Goal: Transaction & Acquisition: Purchase product/service

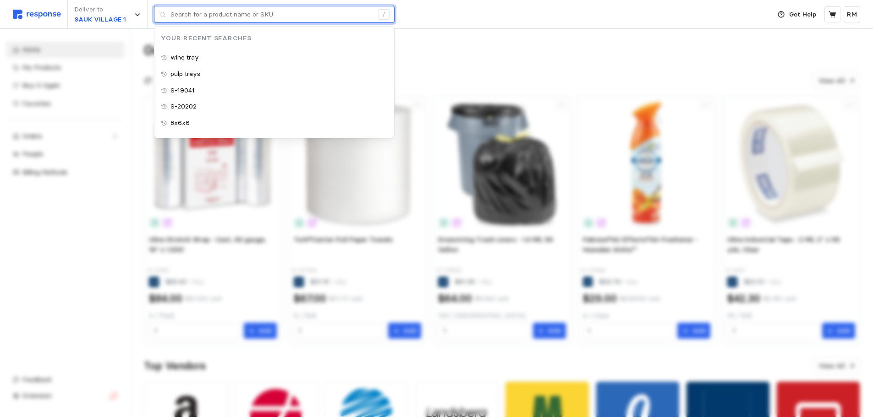
click at [193, 19] on input "text" at bounding box center [271, 14] width 203 height 16
click at [338, 11] on input "text" at bounding box center [271, 14] width 203 height 16
click at [346, 15] on input "text" at bounding box center [271, 14] width 203 height 16
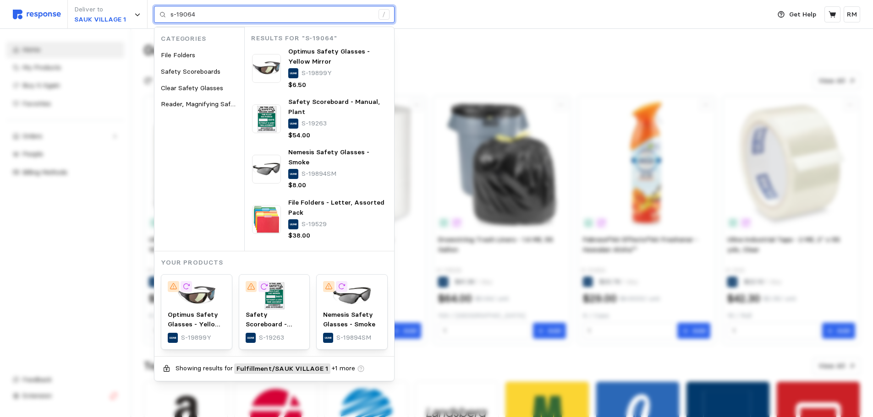
type input "s-19064"
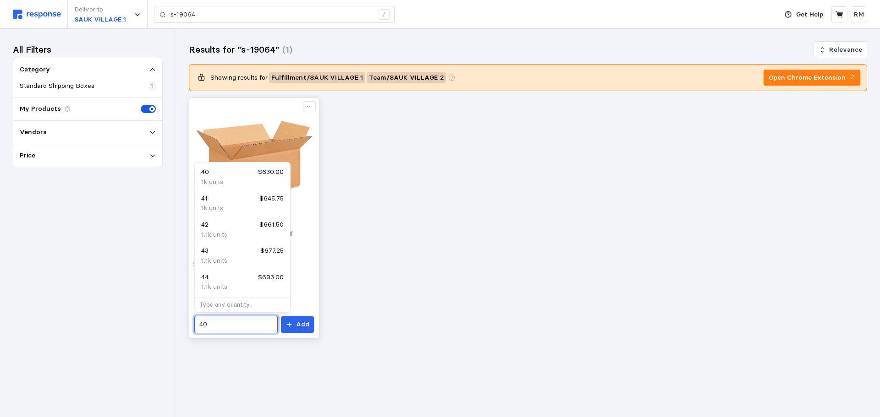
click at [225, 321] on input "40" at bounding box center [235, 325] width 73 height 16
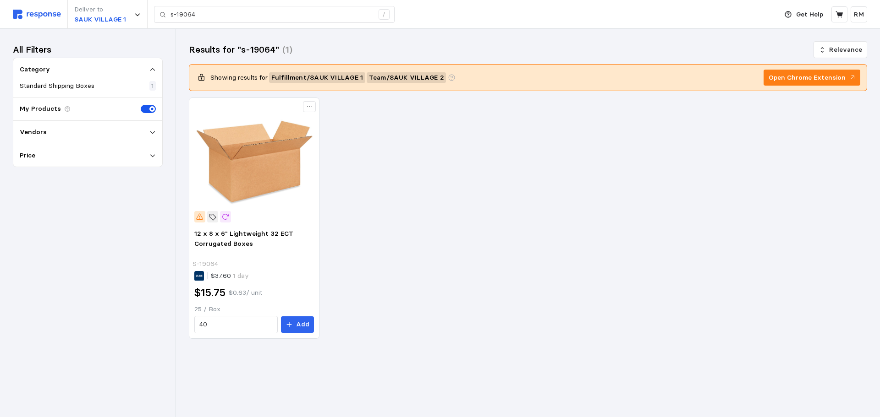
click at [376, 285] on div "12 x 8 x 6" Lightweight 32 ECT Corrugated Boxes S-19064 $37.60 1 day $15.75 $0.…" at bounding box center [528, 219] width 678 height 242
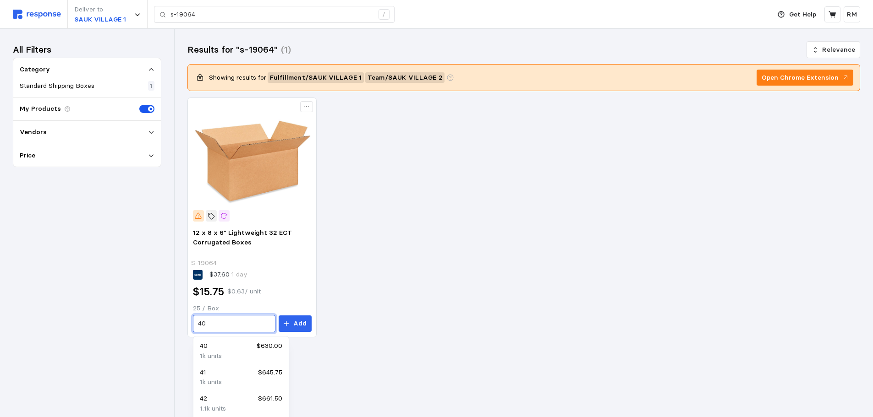
drag, startPoint x: 216, startPoint y: 328, endPoint x: 184, endPoint y: 321, distance: 33.2
click at [184, 321] on div "Results for "s-19064" (1) Relevance Showing results for Fulfillment / SAUK VILL…" at bounding box center [524, 202] width 698 height 347
click at [241, 351] on div "72 $1,134.00" at bounding box center [242, 348] width 82 height 10
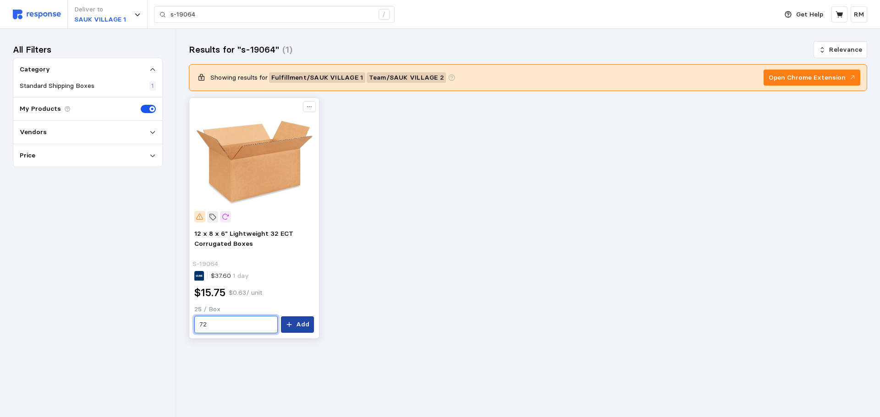
type input "72"
click at [301, 324] on p "Add" at bounding box center [302, 325] width 13 height 10
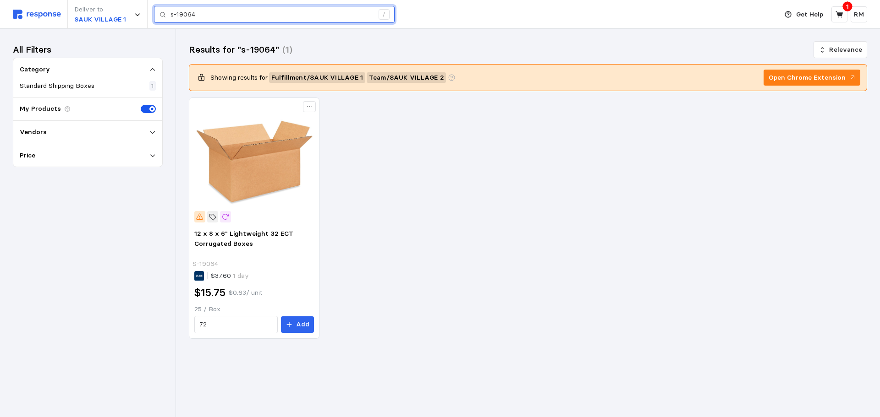
click at [216, 17] on input "s-19064" at bounding box center [271, 14] width 203 height 16
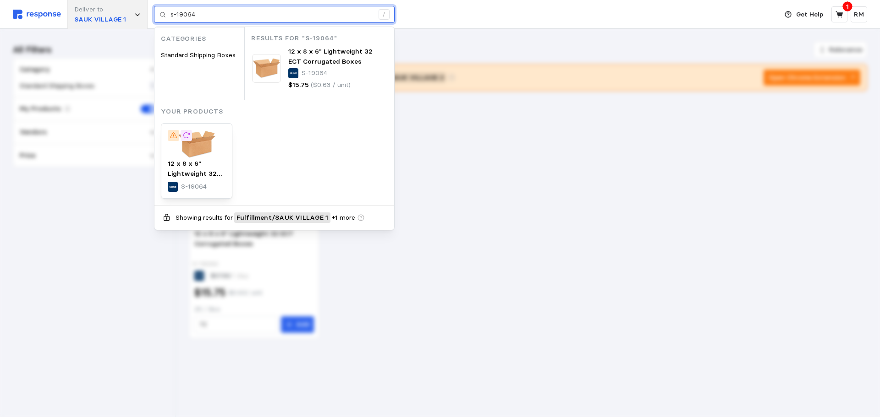
drag, startPoint x: 210, startPoint y: 15, endPoint x: 147, endPoint y: 11, distance: 63.4
click at [147, 11] on div "Deliver to SAUK VILLAGE 1 s-19064 / Categories Standard Shipping Boxes Results …" at bounding box center [393, 14] width 760 height 29
paste input "S-18342"
type input "S-18342"
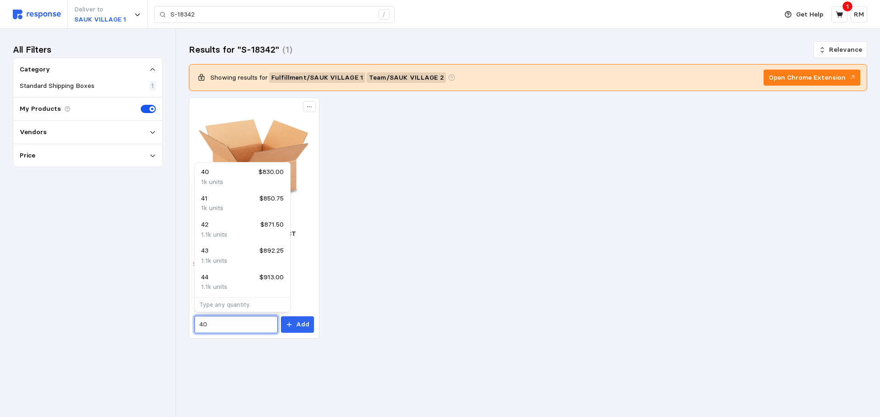
drag, startPoint x: 245, startPoint y: 323, endPoint x: 182, endPoint y: 324, distance: 63.2
click at [182, 324] on div "Results for "S-18342" (1) Relevance Showing results for Fulfillment / SAUK VILL…" at bounding box center [528, 203] width 704 height 349
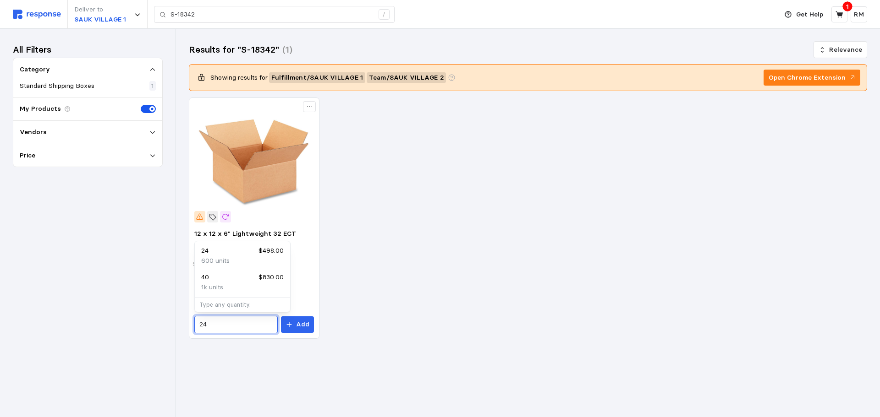
click at [236, 254] on div "24 $498.00" at bounding box center [242, 251] width 82 height 10
type input "24"
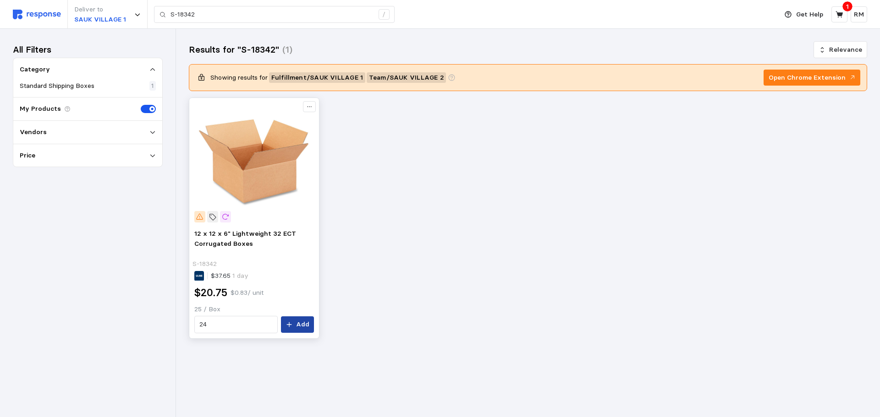
click at [301, 328] on p "Add" at bounding box center [302, 325] width 13 height 10
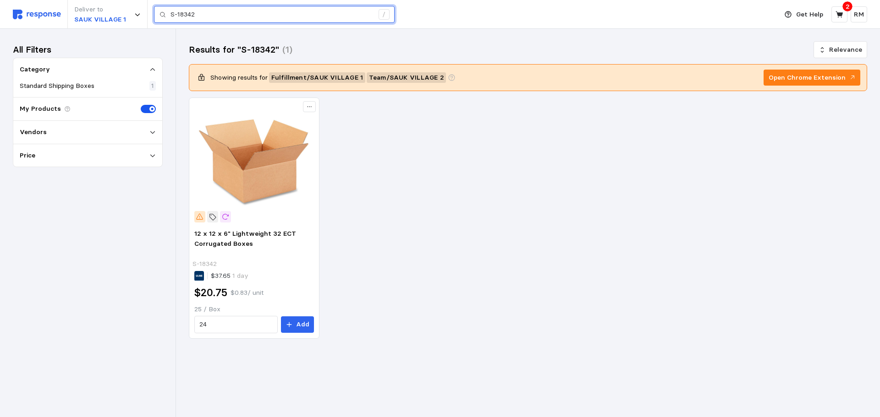
drag, startPoint x: 216, startPoint y: 21, endPoint x: 156, endPoint y: 16, distance: 60.2
click at [156, 16] on div "S-18342 /" at bounding box center [274, 14] width 241 height 17
paste input "21548"
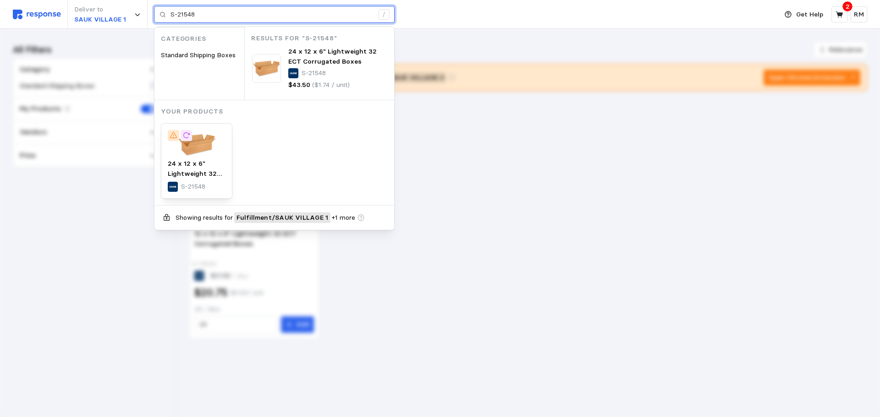
type input "S-21548"
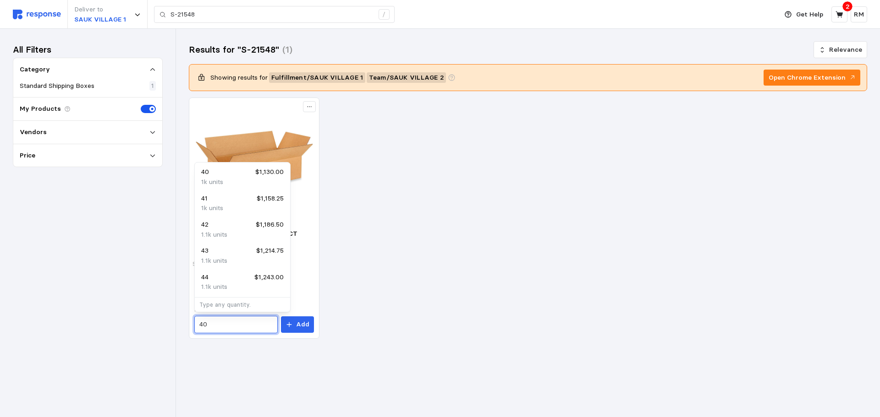
drag, startPoint x: 225, startPoint y: 321, endPoint x: 179, endPoint y: 322, distance: 45.8
click at [179, 322] on div "Deliver to SAUK VILLAGE 1 S-21548 / Get Help 2 RM S-21548 / Home My Products Bu…" at bounding box center [440, 208] width 880 height 417
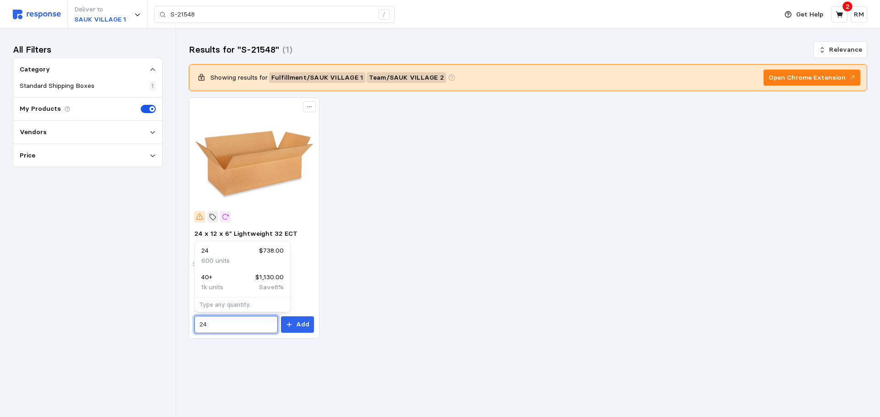
click at [228, 256] on p "600 units" at bounding box center [215, 261] width 28 height 10
type input "24"
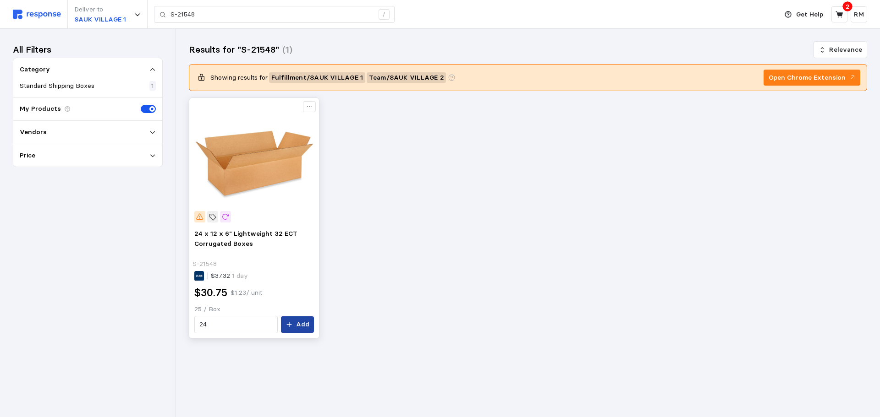
click at [297, 322] on button "Add" at bounding box center [297, 325] width 33 height 16
click at [706, 13] on icon at bounding box center [838, 14] width 7 height 6
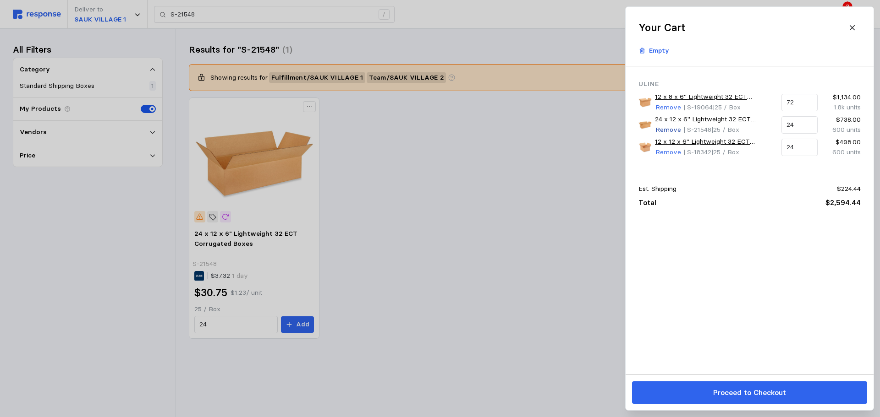
click at [661, 131] on p "Remove" at bounding box center [668, 130] width 26 height 10
click at [282, 16] on div at bounding box center [440, 208] width 880 height 417
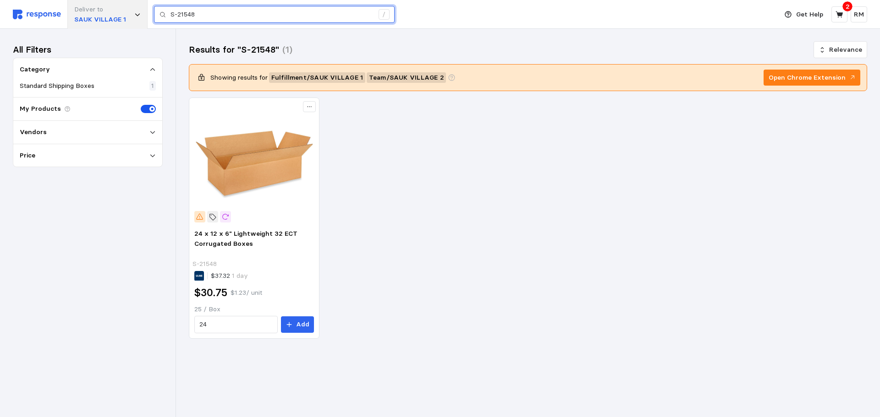
drag, startPoint x: 234, startPoint y: 11, endPoint x: 142, endPoint y: 13, distance: 92.6
click at [142, 13] on div "Deliver to SAUK VILLAGE 1 S-21548 /" at bounding box center [393, 14] width 760 height 29
paste input "10222697-EA"
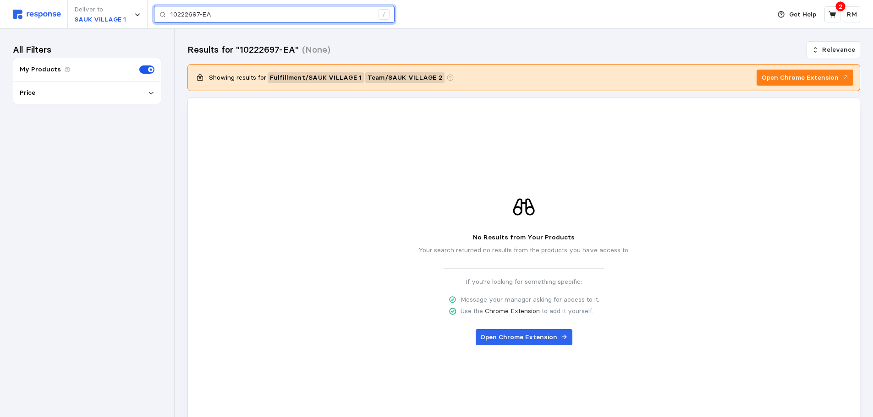
click at [260, 16] on input "10222697-EA" at bounding box center [271, 14] width 203 height 16
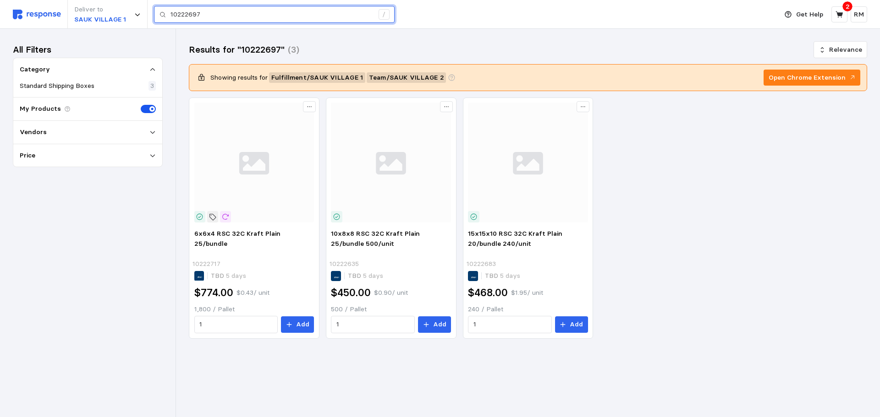
click at [227, 16] on input "10222697" at bounding box center [271, 14] width 203 height 16
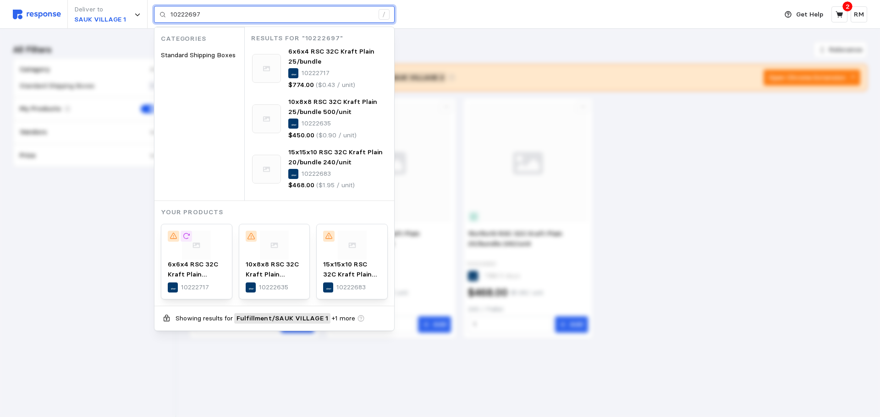
click at [170, 14] on input "10222697" at bounding box center [271, 14] width 203 height 16
click at [238, 17] on input "10222697" at bounding box center [271, 14] width 203 height 16
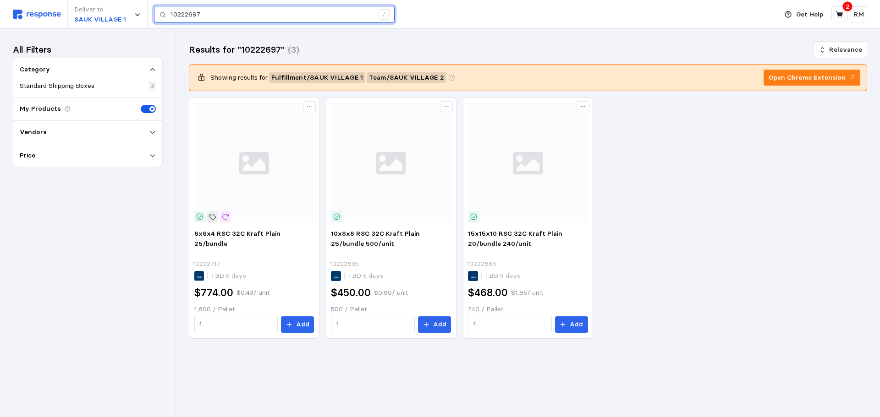
drag, startPoint x: 238, startPoint y: 17, endPoint x: 164, endPoint y: 14, distance: 74.3
click at [164, 14] on div "10222697 /" at bounding box center [274, 14] width 241 height 17
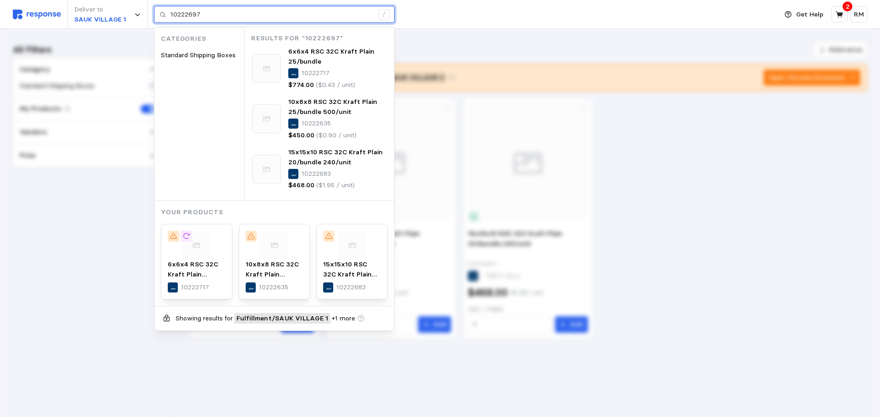
type input "1"
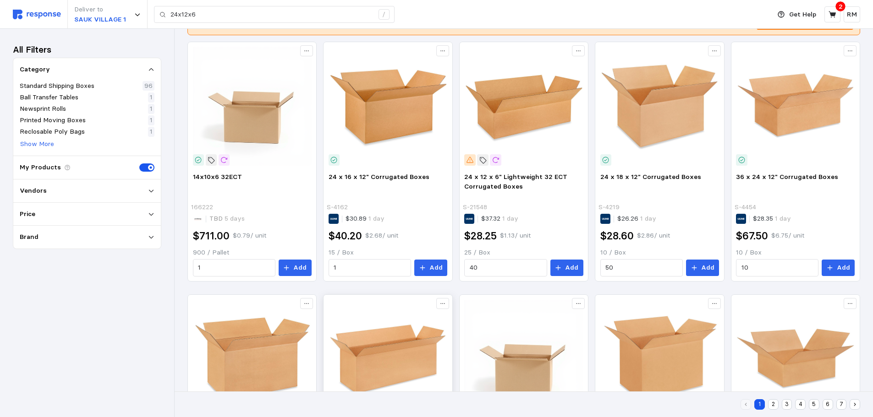
scroll to position [54, 0]
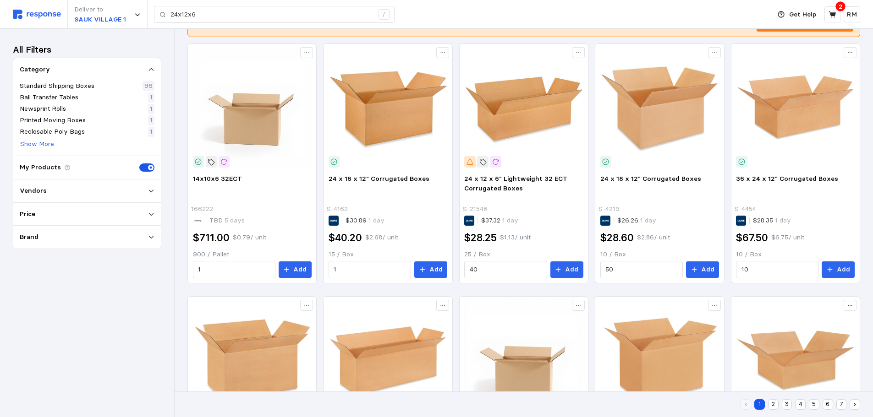
click at [147, 191] on div "Vendors" at bounding box center [87, 191] width 135 height 10
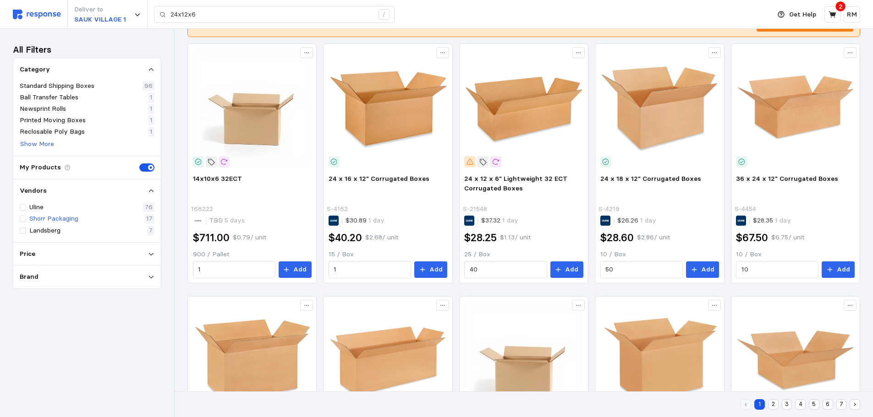
click at [27, 218] on div "Shorr Packaging" at bounding box center [49, 219] width 59 height 10
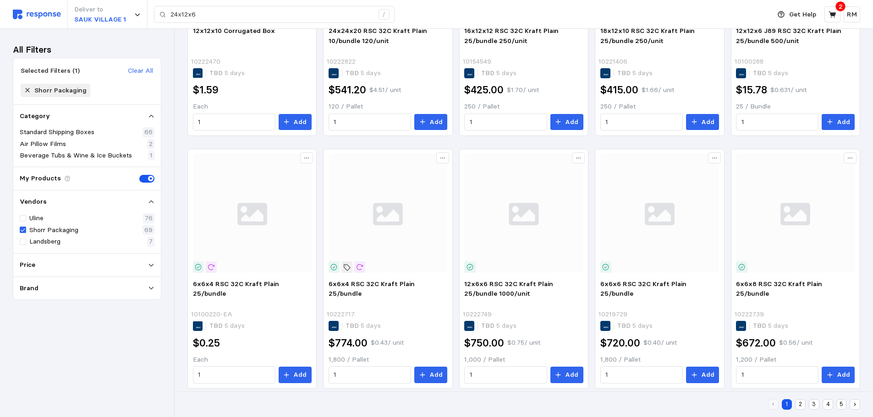
scroll to position [465, 0]
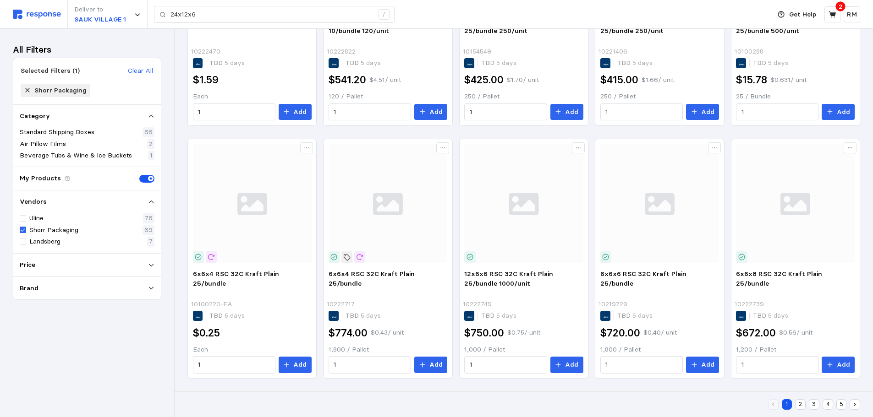
click at [706, 407] on button "2" at bounding box center [800, 405] width 11 height 11
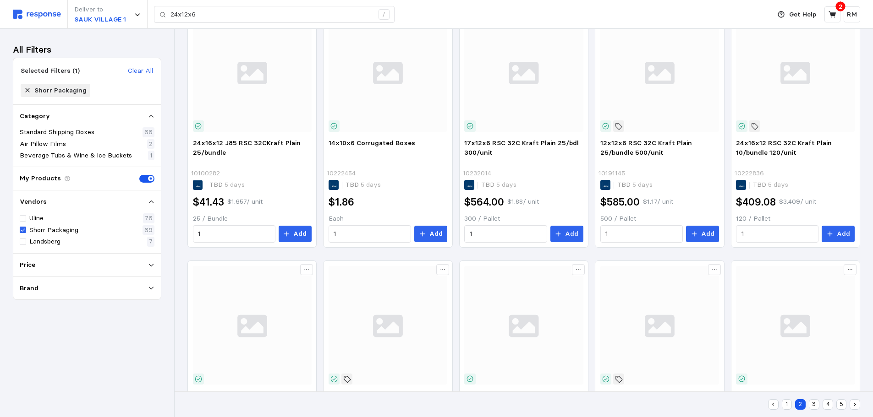
scroll to position [1, 0]
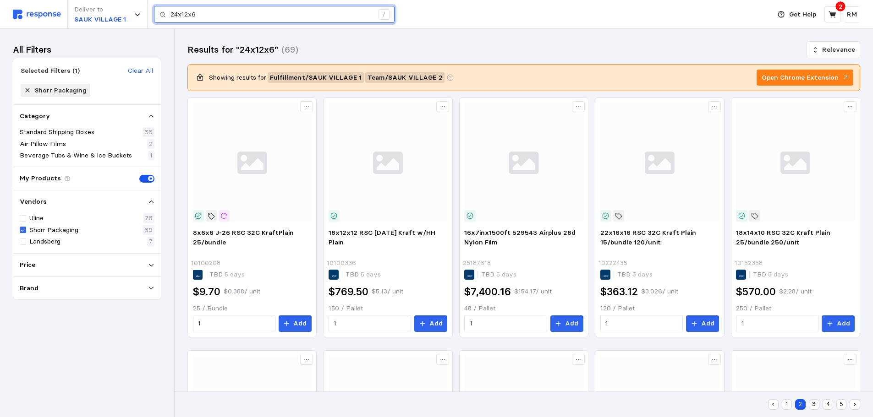
drag, startPoint x: 198, startPoint y: 12, endPoint x: 159, endPoint y: 13, distance: 39.0
click at [159, 13] on div "24x12x6 /" at bounding box center [274, 14] width 241 height 17
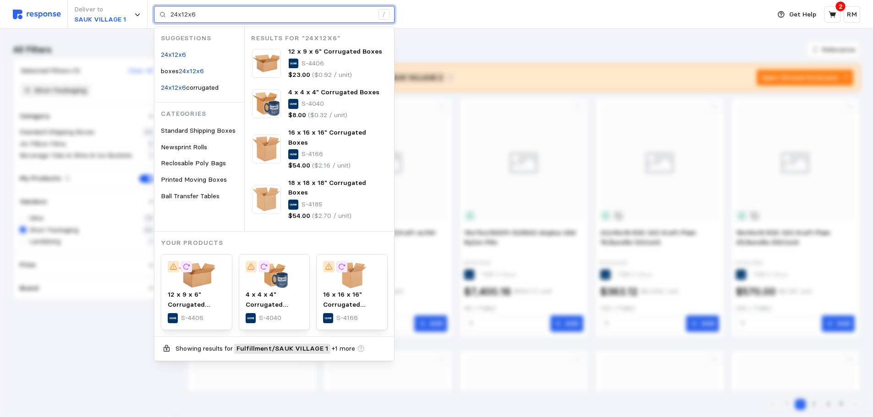
paste input "S-21548"
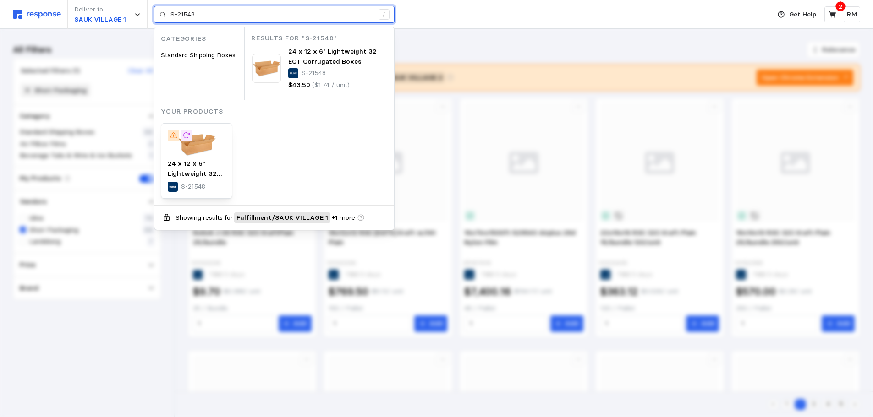
type input "S-21548"
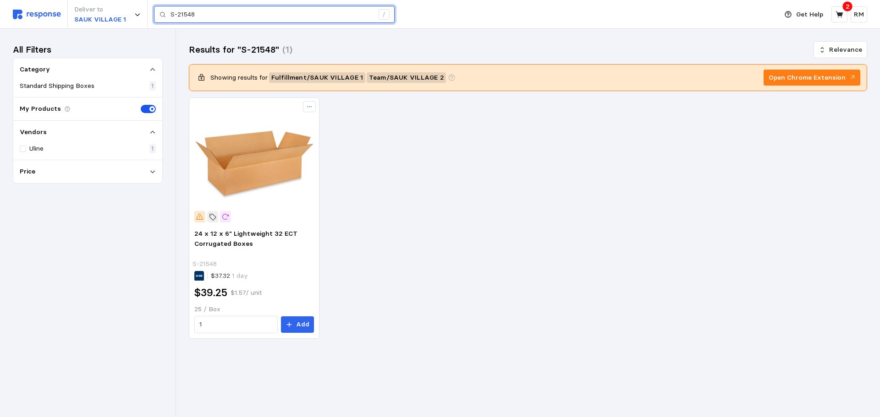
drag, startPoint x: 198, startPoint y: 14, endPoint x: 161, endPoint y: 9, distance: 38.0
click at [161, 9] on div "S-21548 /" at bounding box center [274, 14] width 241 height 17
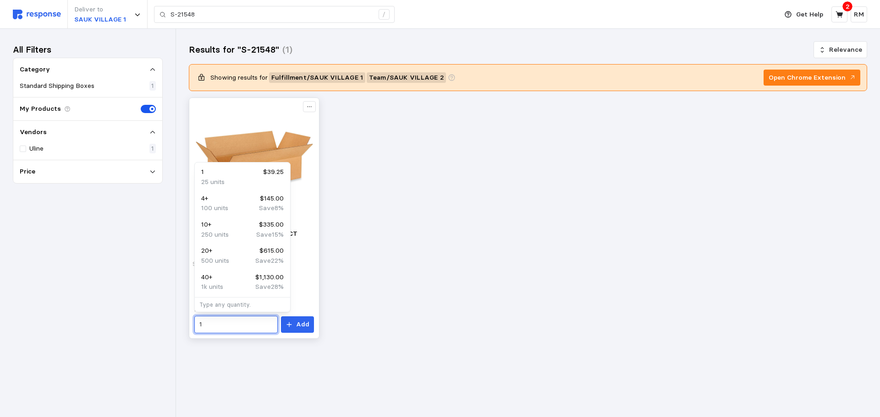
click at [221, 324] on input "1" at bounding box center [235, 325] width 73 height 16
click at [215, 222] on div "12 $402.00" at bounding box center [242, 225] width 82 height 10
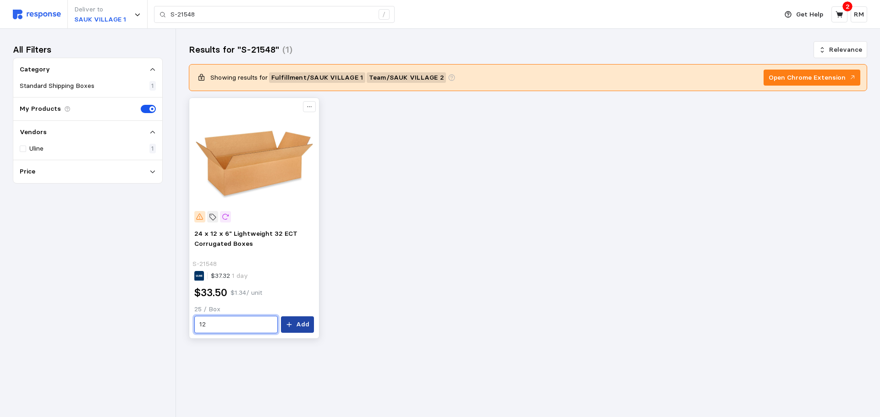
type input "12"
click at [297, 322] on p "Add" at bounding box center [302, 325] width 13 height 10
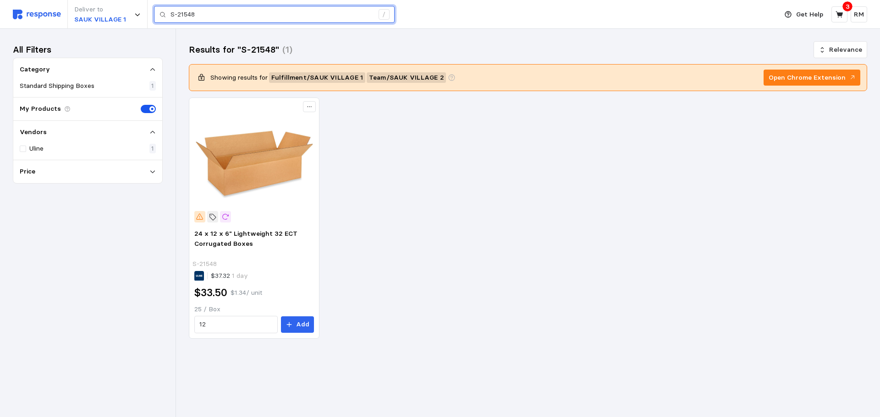
drag, startPoint x: 201, startPoint y: 14, endPoint x: 165, endPoint y: 15, distance: 36.2
click at [165, 15] on div "S-21548 /" at bounding box center [274, 14] width 241 height 17
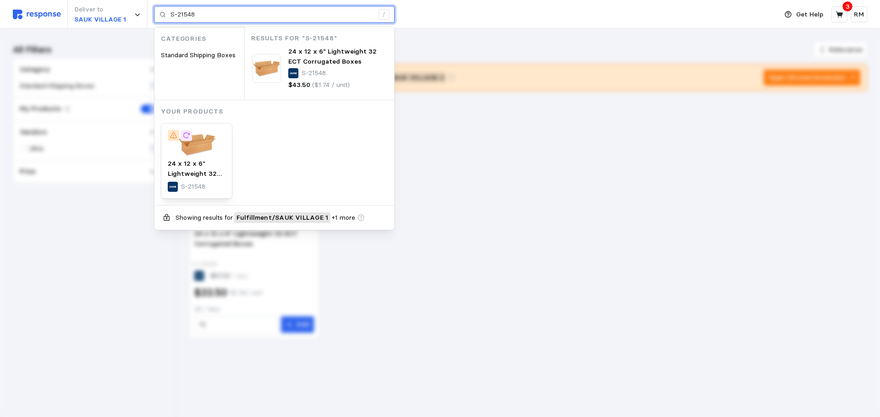
paste input "19041"
type input "S-19041"
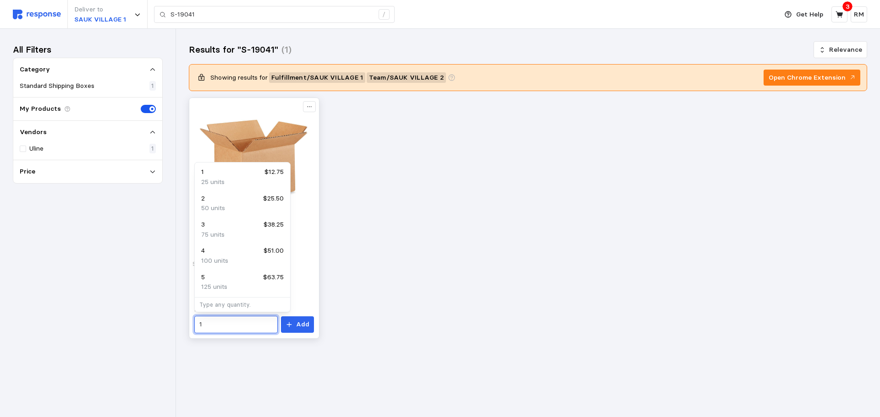
click at [241, 328] on input "1" at bounding box center [235, 325] width 73 height 16
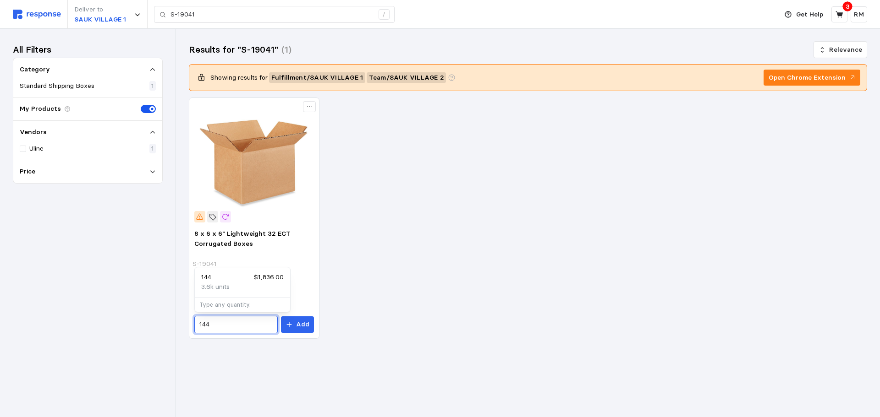
click at [230, 288] on p "3.6k units" at bounding box center [215, 287] width 28 height 10
type input "144"
click at [297, 325] on p "Add" at bounding box center [302, 325] width 13 height 10
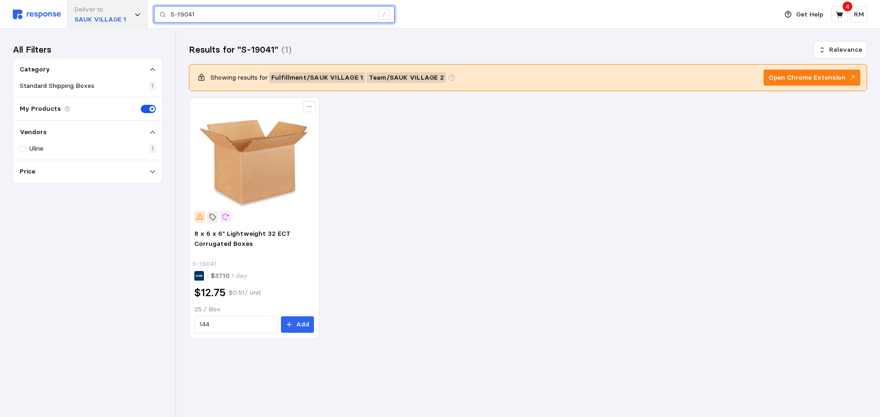
drag, startPoint x: 222, startPoint y: 12, endPoint x: 144, endPoint y: 22, distance: 78.9
click at [144, 22] on div "Deliver to SAUK VILLAGE 1 S-19041 /" at bounding box center [393, 14] width 760 height 29
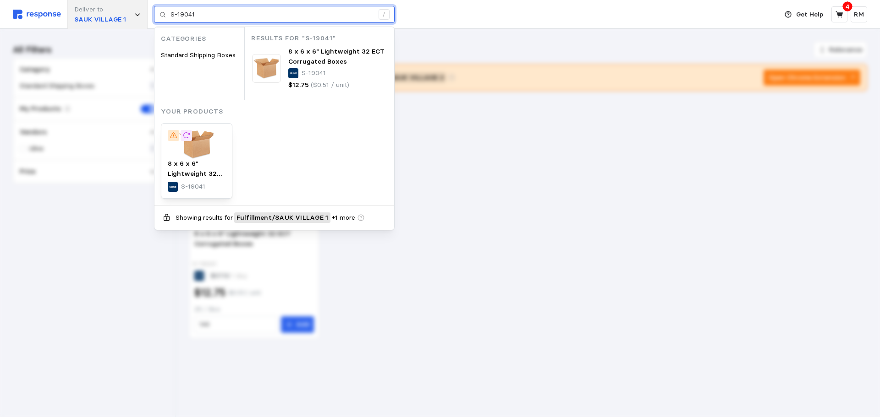
paste input "63"
type input "S-19063"
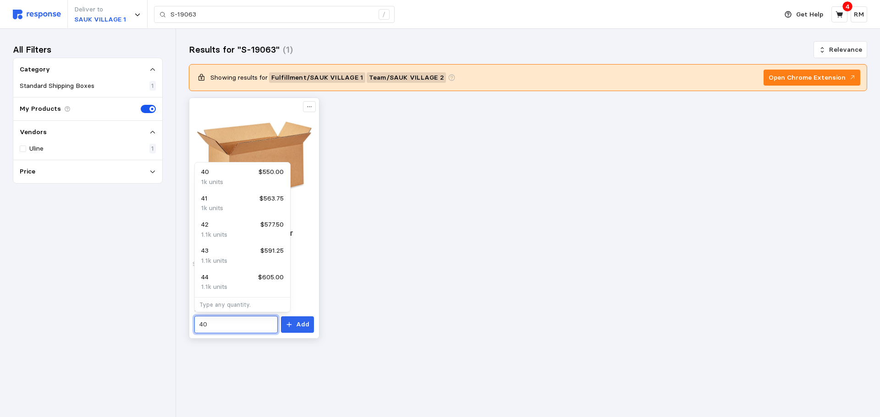
click at [218, 326] on input "40" at bounding box center [235, 325] width 73 height 16
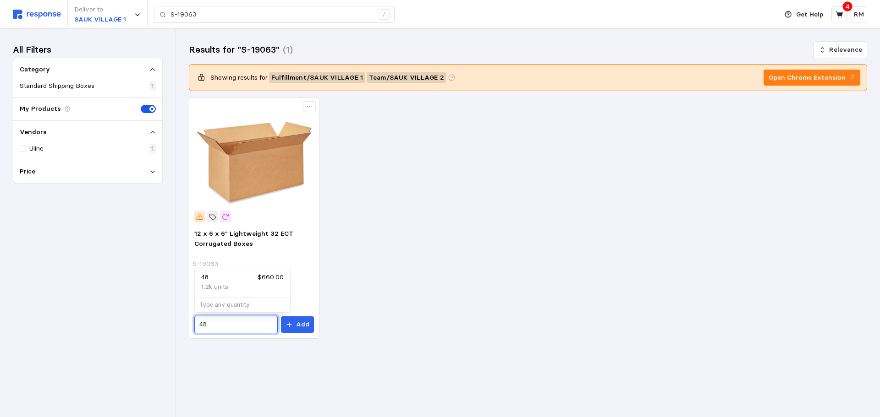
click at [218, 282] on p "1.2k units" at bounding box center [214, 287] width 27 height 10
type input "48"
click at [297, 327] on p "Add" at bounding box center [302, 325] width 13 height 10
click at [706, 18] on icon at bounding box center [839, 15] width 8 height 8
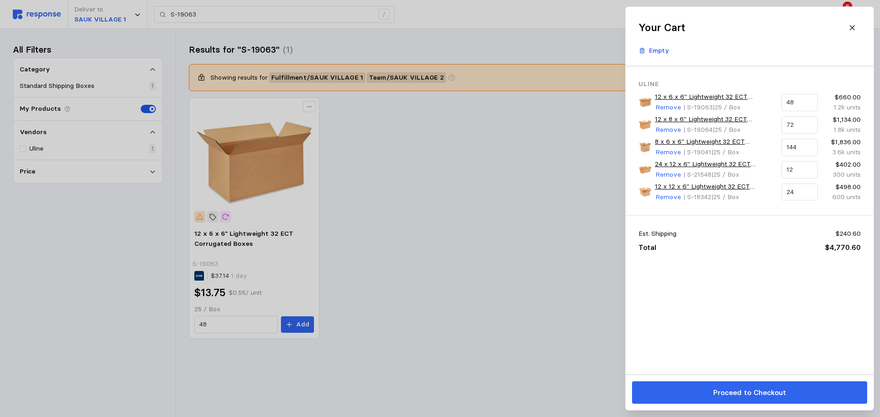
click at [544, 113] on div at bounding box center [440, 208] width 880 height 417
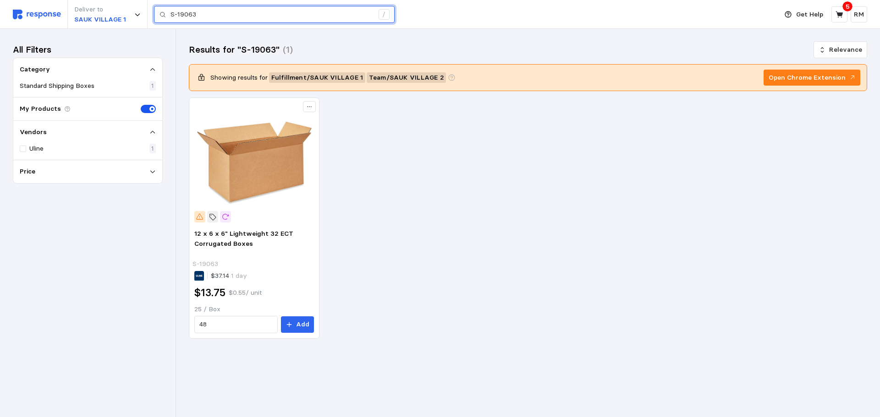
drag, startPoint x: 209, startPoint y: 17, endPoint x: 152, endPoint y: 16, distance: 57.3
click at [152, 16] on div "Deliver to SAUK VILLAGE 1 S-19063 /" at bounding box center [393, 14] width 760 height 29
paste input "21005"
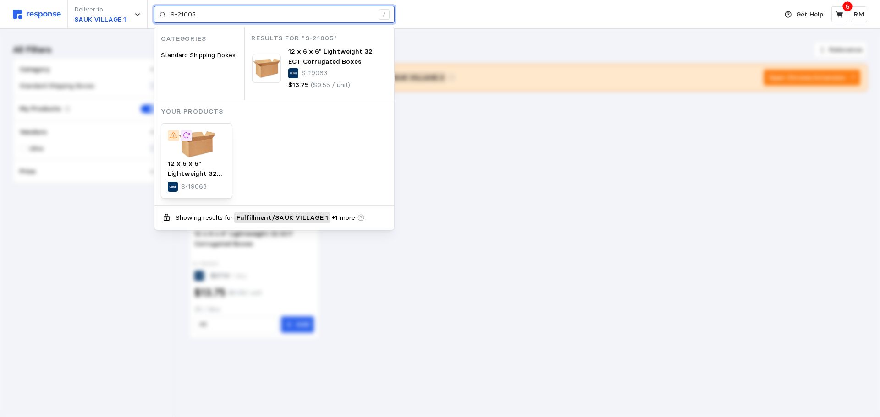
type input "S-21005"
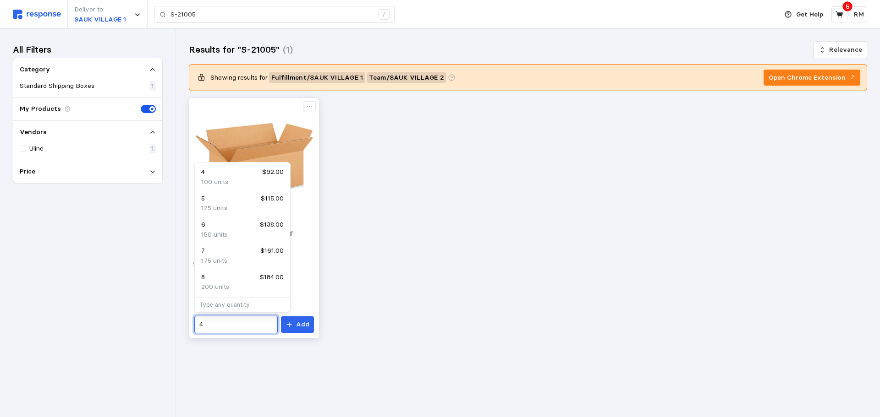
click at [210, 328] on input "4" at bounding box center [235, 325] width 73 height 16
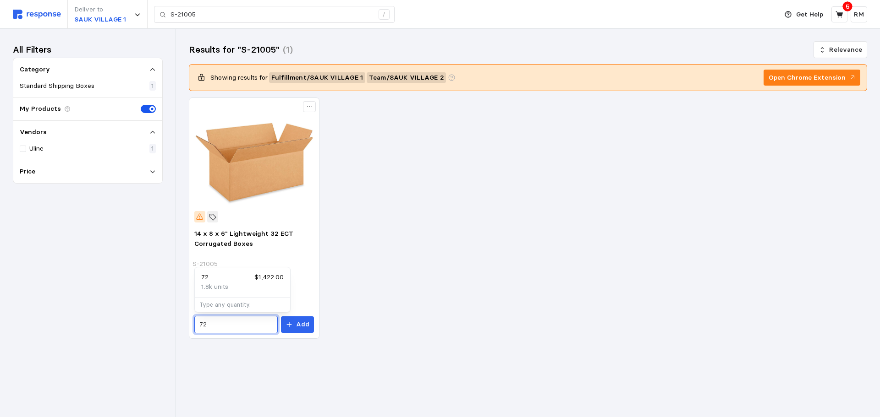
click at [228, 275] on div "72 $1,422.00" at bounding box center [242, 278] width 82 height 10
type input "72"
click at [305, 326] on p "Add" at bounding box center [302, 325] width 13 height 10
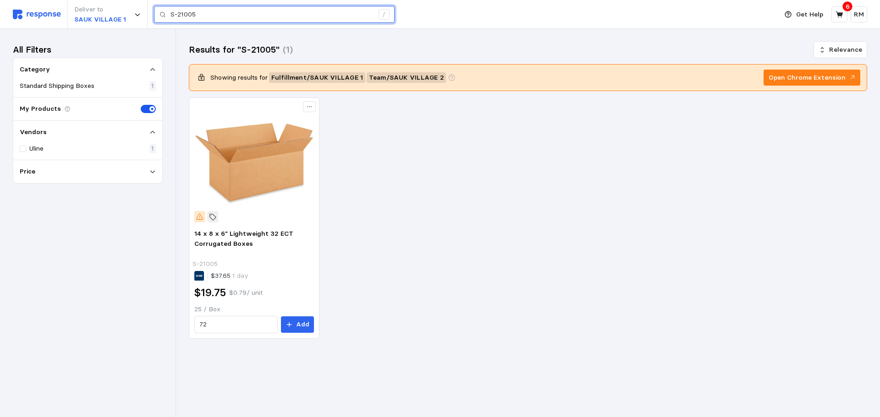
drag, startPoint x: 201, startPoint y: 16, endPoint x: 164, endPoint y: 8, distance: 38.0
click at [164, 8] on div "S-21005 /" at bounding box center [274, 14] width 241 height 17
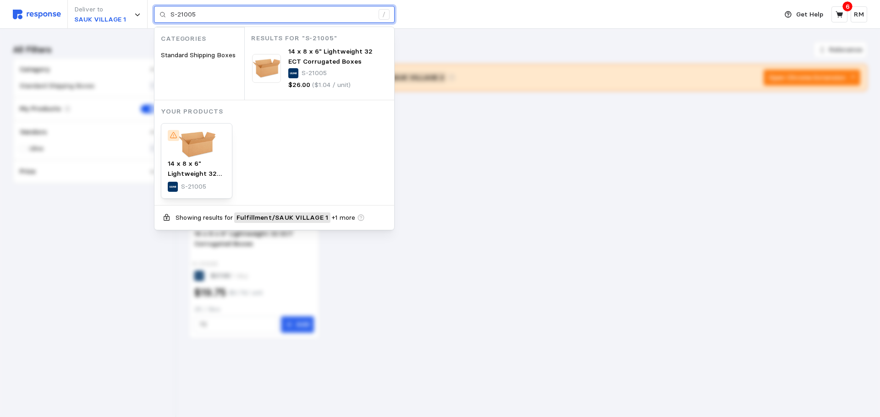
click at [195, 16] on input "S-21005" at bounding box center [271, 14] width 203 height 16
drag, startPoint x: 200, startPoint y: 15, endPoint x: 161, endPoint y: 10, distance: 39.3
click at [161, 10] on div "S-21005 /" at bounding box center [274, 14] width 241 height 17
paste input "18359"
type input "S-18359"
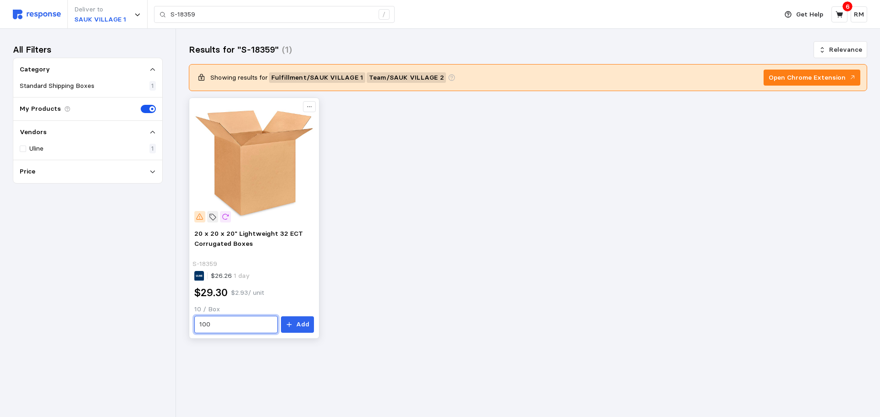
click at [235, 325] on input "100" at bounding box center [235, 325] width 73 height 16
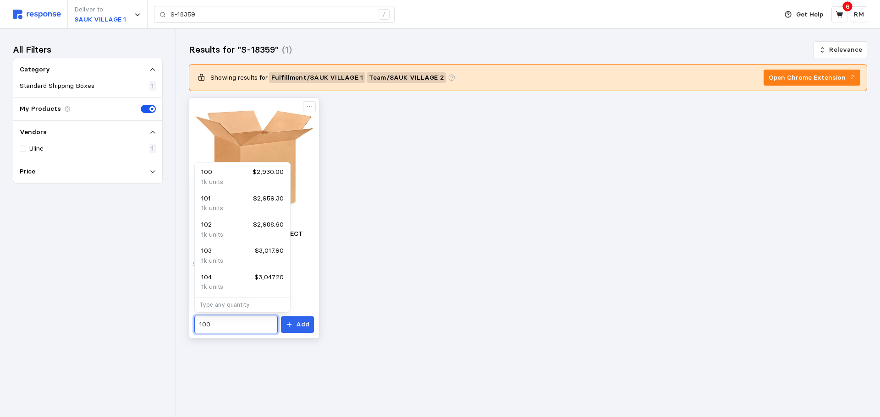
click at [235, 325] on input "100" at bounding box center [235, 325] width 73 height 16
click at [214, 192] on div "15 $439.50 150 units" at bounding box center [242, 204] width 92 height 26
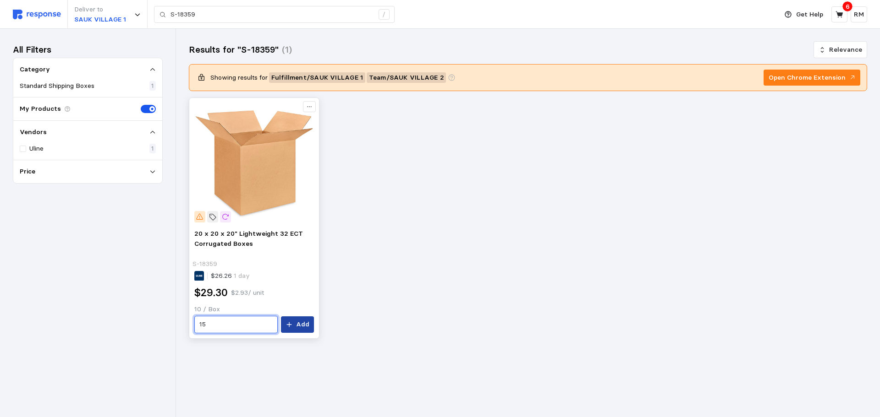
type input "15"
click at [299, 322] on p "Add" at bounding box center [302, 325] width 13 height 10
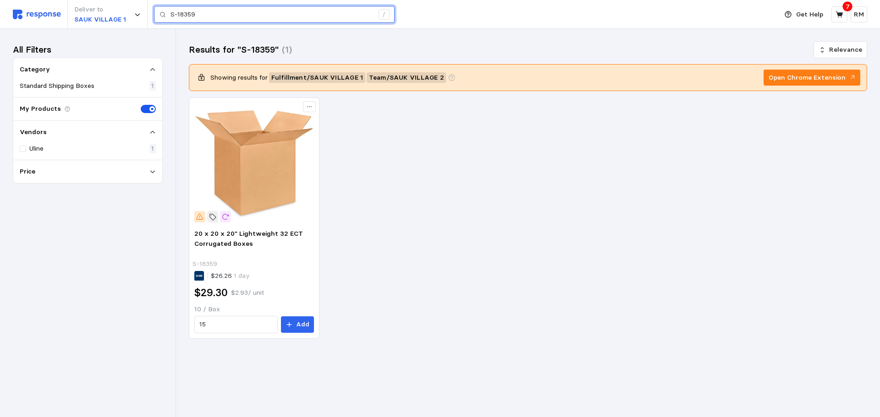
drag, startPoint x: 208, startPoint y: 16, endPoint x: 165, endPoint y: 13, distance: 42.3
click at [165, 13] on div "S-18359 /" at bounding box center [274, 14] width 241 height 17
paste input "23304"
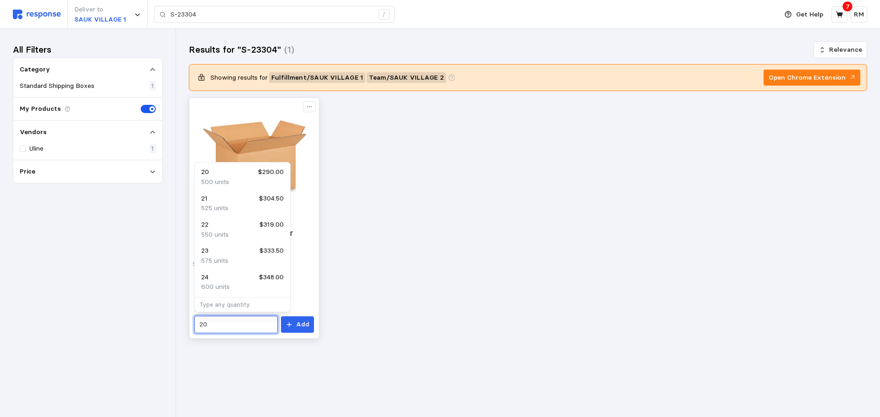
click at [255, 326] on input "20" at bounding box center [235, 325] width 73 height 16
click at [257, 177] on div "20 $290.00" at bounding box center [242, 172] width 82 height 10
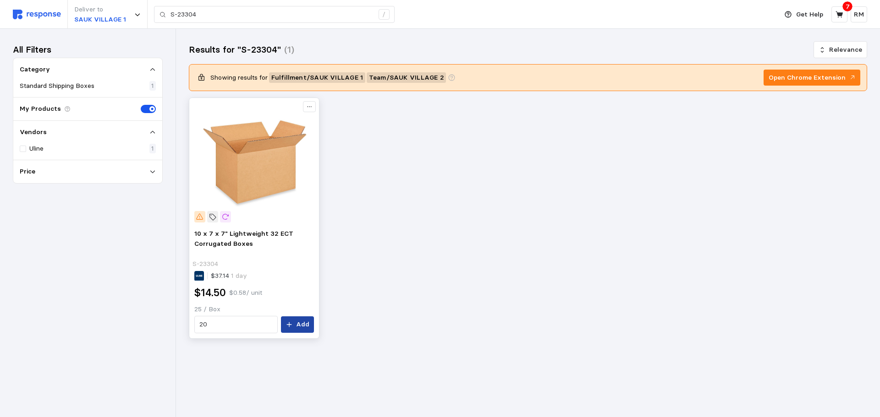
click at [301, 320] on p "Add" at bounding box center [302, 325] width 13 height 10
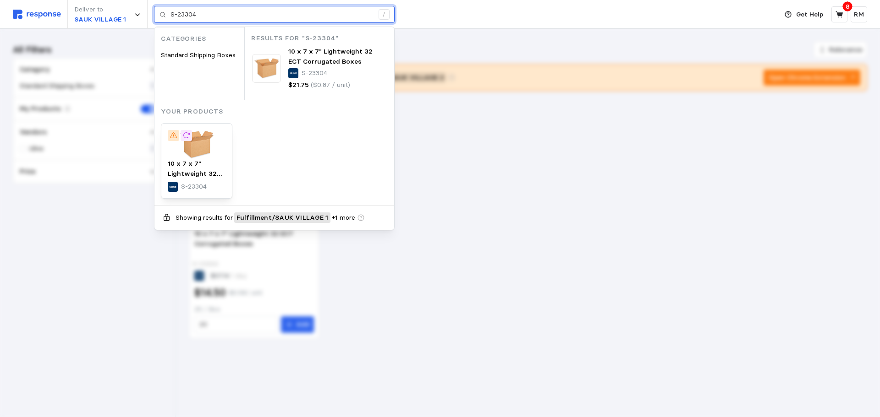
drag, startPoint x: 205, startPoint y: 16, endPoint x: 165, endPoint y: 10, distance: 40.8
click at [165, 10] on div "S-23304 /" at bounding box center [274, 14] width 241 height 17
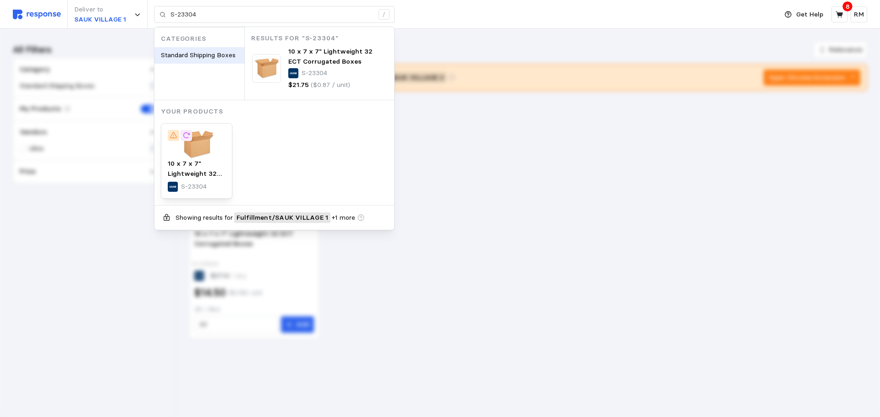
type input "Standard Shipping Boxes"
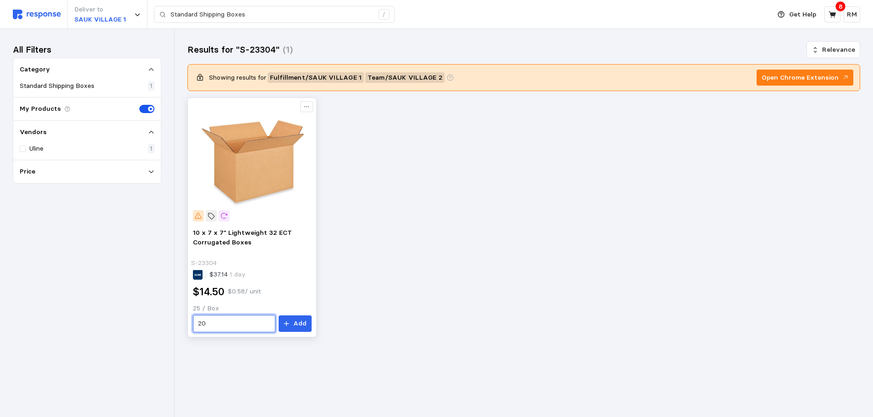
click at [220, 324] on input "20" at bounding box center [234, 324] width 72 height 16
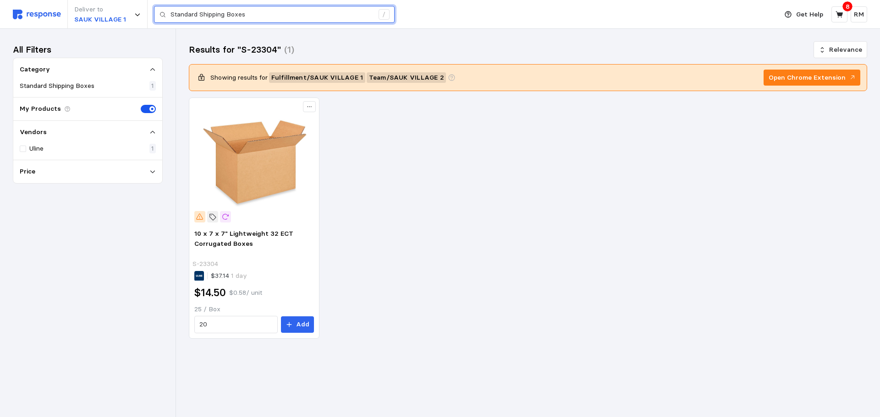
click at [224, 16] on input "Standard Shipping Boxes" at bounding box center [271, 14] width 203 height 16
click at [706, 12] on icon at bounding box center [839, 15] width 8 height 8
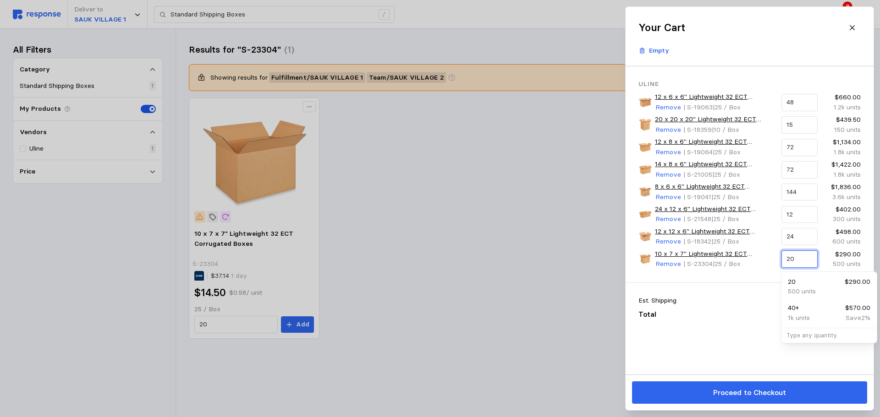
click at [706, 263] on input "20" at bounding box center [799, 259] width 26 height 16
drag, startPoint x: 796, startPoint y: 261, endPoint x: 781, endPoint y: 263, distance: 14.7
click at [706, 263] on div "20" at bounding box center [799, 259] width 36 height 17
type input "6"
click at [706, 288] on p "150 units" at bounding box center [801, 292] width 27 height 10
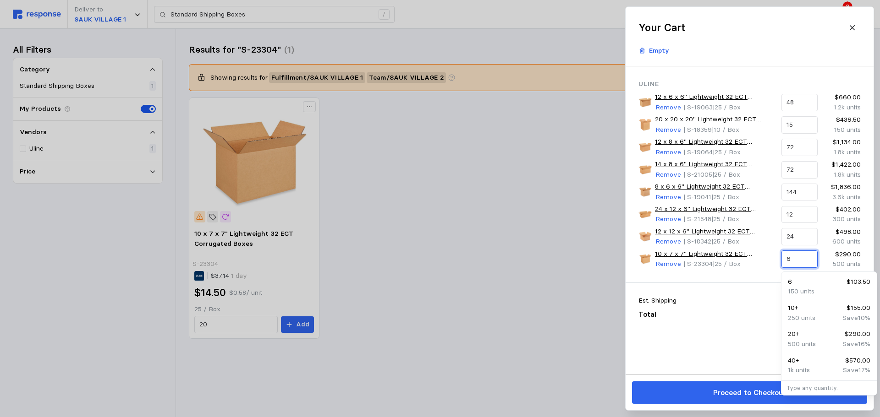
type input "S-23304"
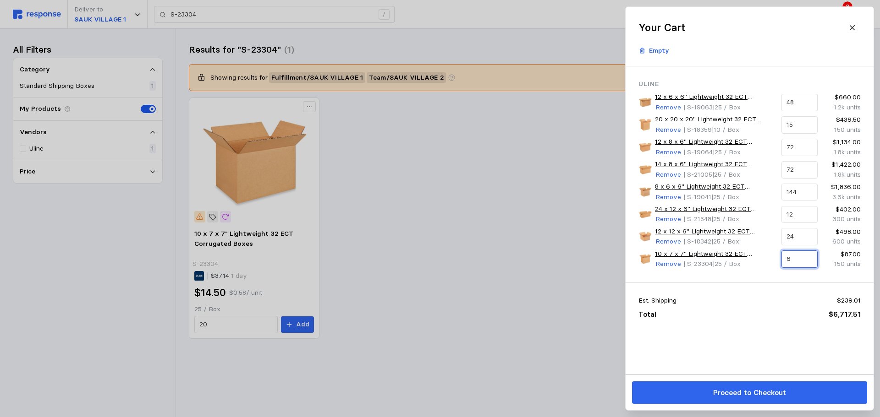
type input "6"
click at [415, 55] on div at bounding box center [440, 208] width 880 height 417
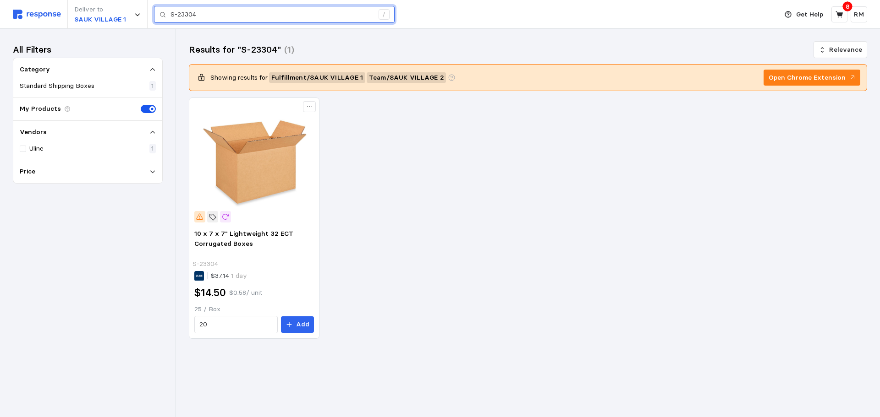
drag, startPoint x: 200, startPoint y: 16, endPoint x: 148, endPoint y: 20, distance: 52.3
click at [148, 20] on div "Deliver to SAUK VILLAGE 1 S-23304 /" at bounding box center [393, 14] width 760 height 29
paste input "10100319"
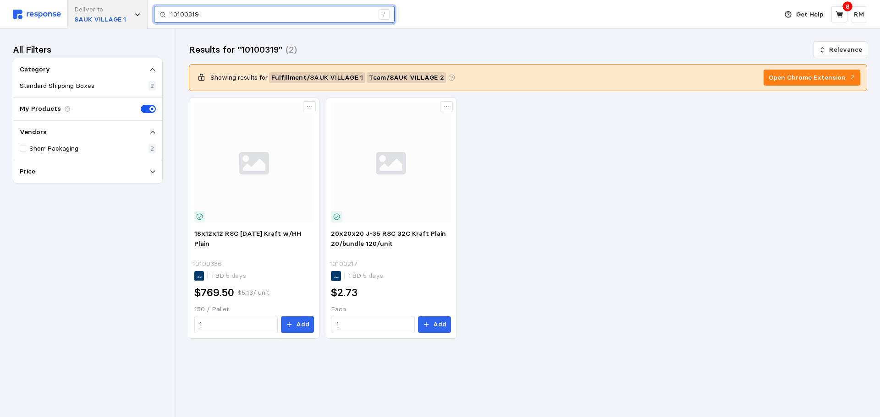
drag, startPoint x: 220, startPoint y: 12, endPoint x: 137, endPoint y: 9, distance: 83.5
click at [137, 9] on div "Deliver to SAUK VILLAGE 1 10100319 /" at bounding box center [393, 14] width 760 height 29
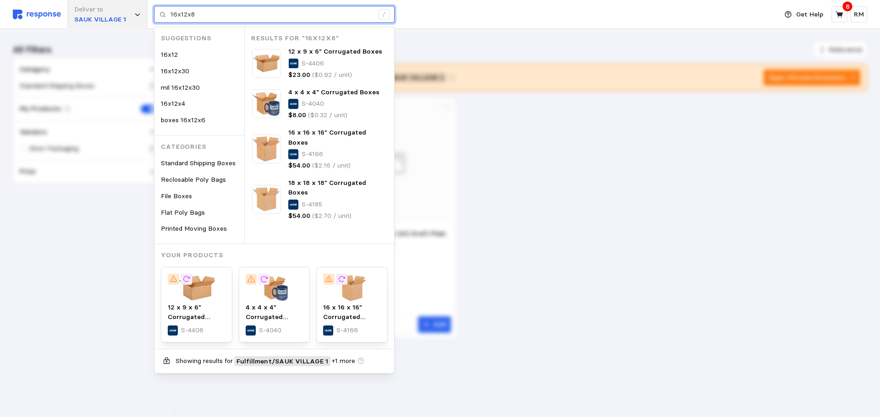
type input "16x12x8"
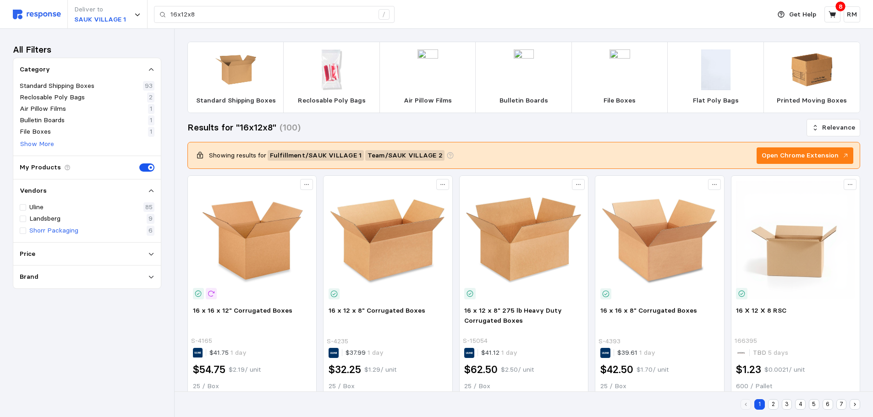
click at [47, 231] on p "Shorr Packaging" at bounding box center [53, 231] width 49 height 10
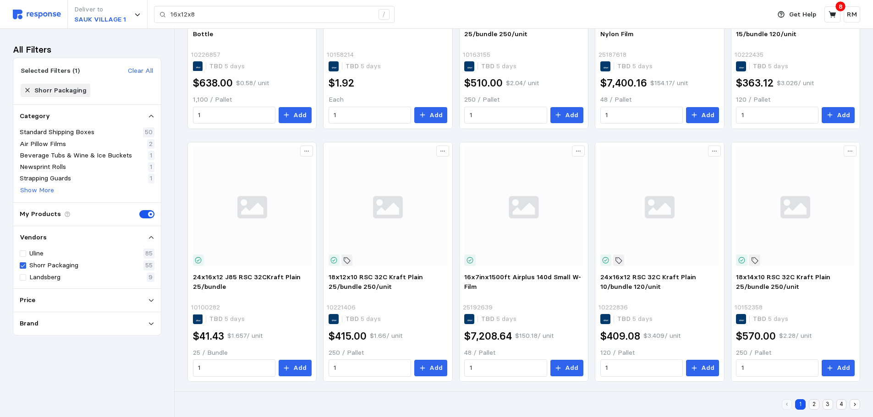
scroll to position [465, 0]
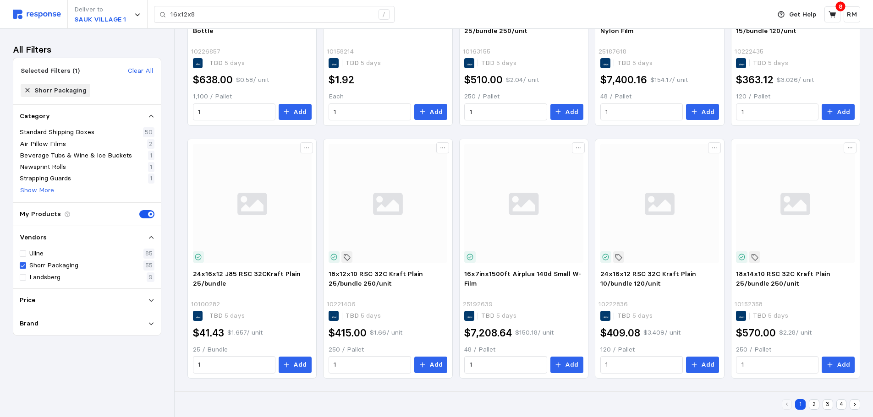
click at [706, 402] on button "2" at bounding box center [814, 405] width 11 height 11
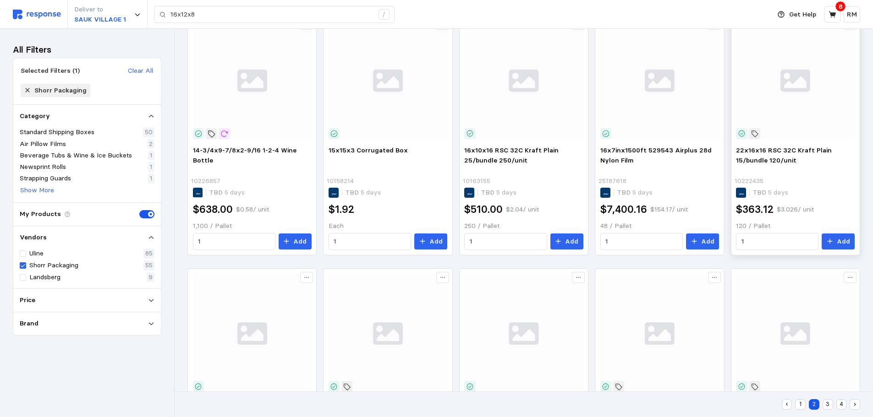
scroll to position [19, 0]
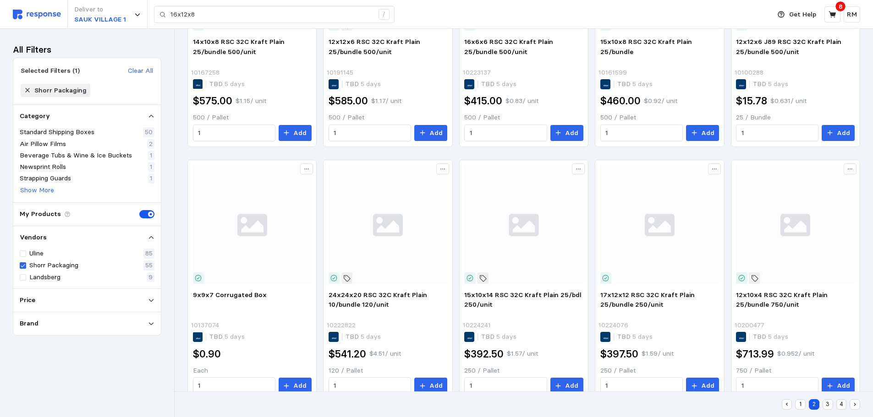
scroll to position [465, 0]
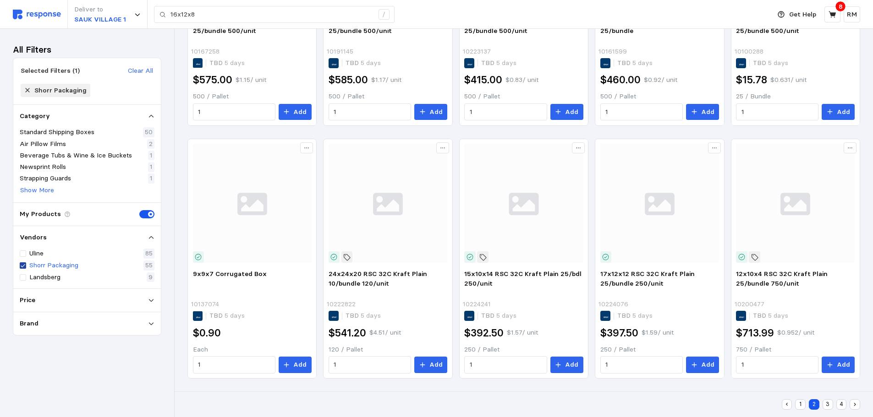
click at [24, 264] on icon at bounding box center [22, 266] width 5 height 6
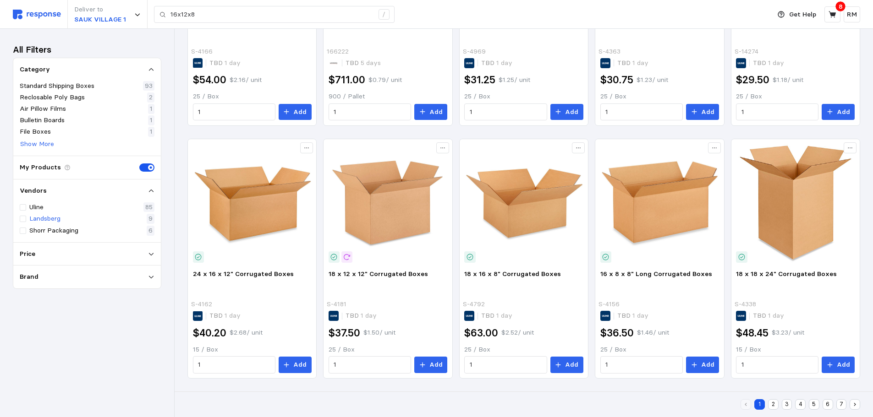
scroll to position [543, 0]
click at [23, 209] on div at bounding box center [23, 207] width 6 height 6
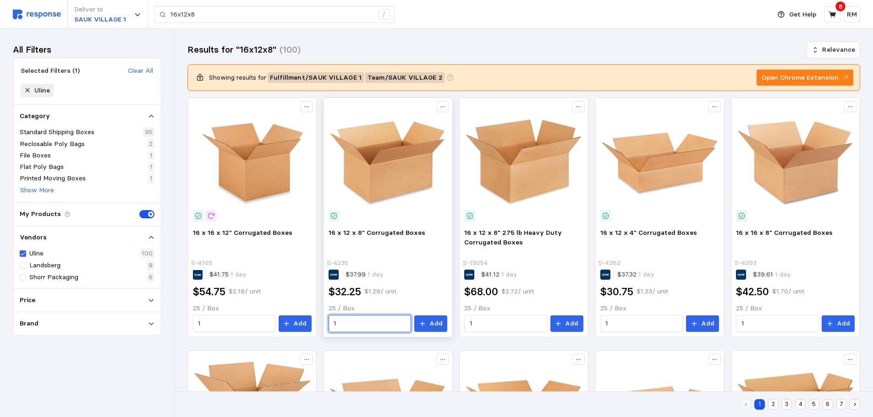
click at [347, 328] on input "1" at bounding box center [370, 324] width 72 height 16
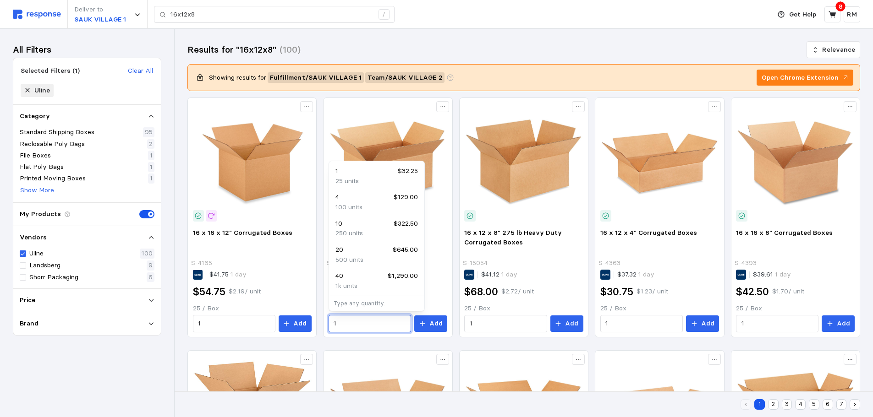
click at [352, 206] on p "100 units" at bounding box center [348, 208] width 27 height 10
type input "4"
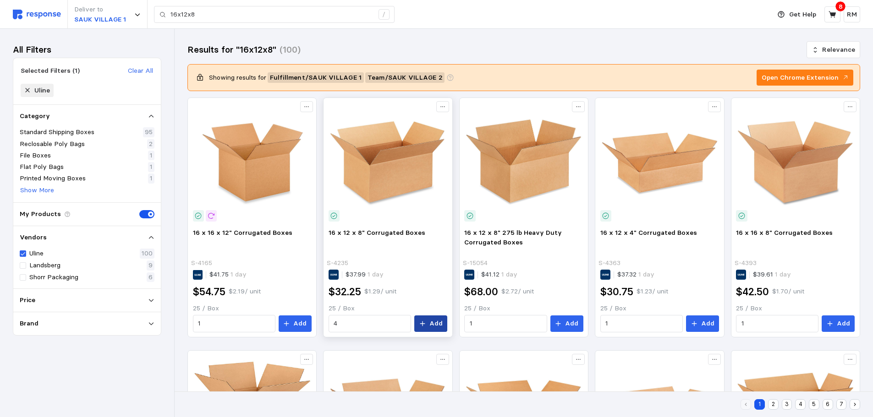
click at [430, 324] on button "Add" at bounding box center [430, 324] width 33 height 16
click at [706, 18] on button at bounding box center [832, 14] width 16 height 16
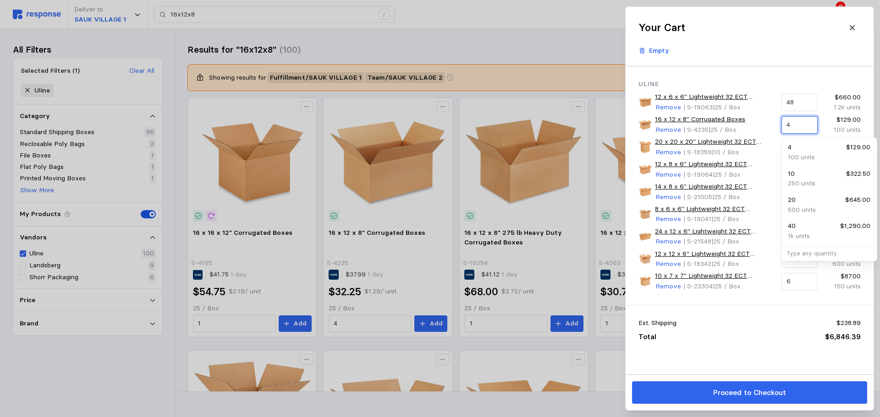
click at [706, 127] on input "4" at bounding box center [799, 125] width 26 height 16
drag, startPoint x: 793, startPoint y: 125, endPoint x: 784, endPoint y: 125, distance: 9.2
click at [706, 125] on div "4" at bounding box center [799, 124] width 36 height 17
click at [706, 151] on div "6 $193.50" at bounding box center [829, 148] width 82 height 10
type input "6"
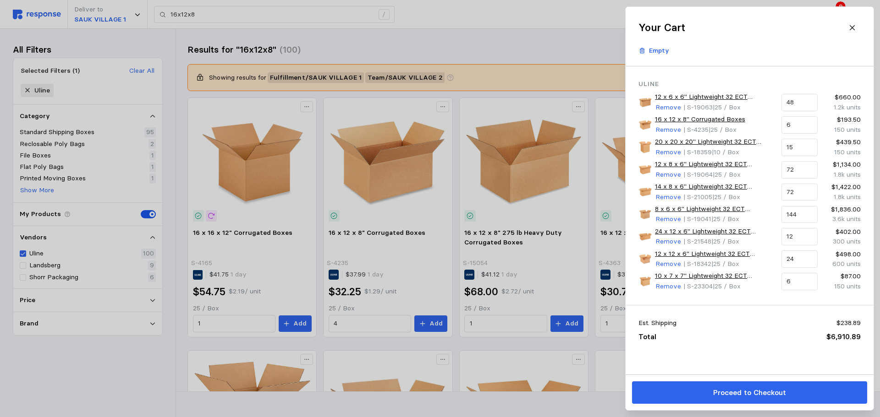
click at [551, 40] on div at bounding box center [440, 208] width 880 height 417
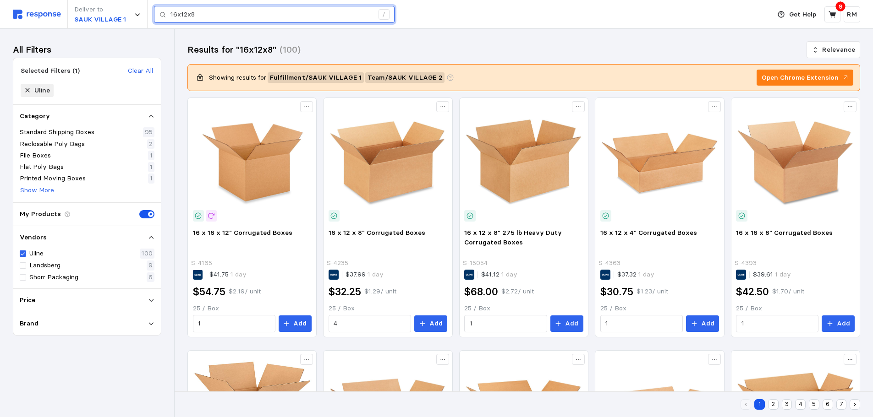
click at [272, 16] on input "16x12x8" at bounding box center [271, 14] width 203 height 16
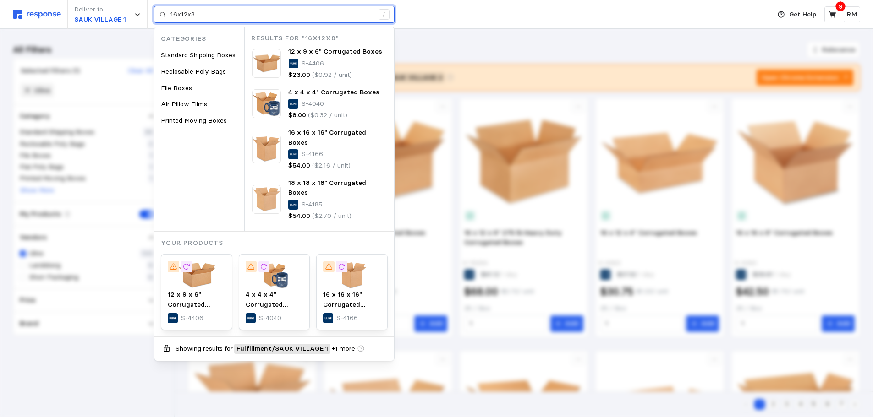
drag, startPoint x: 197, startPoint y: 11, endPoint x: 163, endPoint y: 11, distance: 33.5
click at [163, 11] on div "16x12x8 /" at bounding box center [274, 14] width 241 height 17
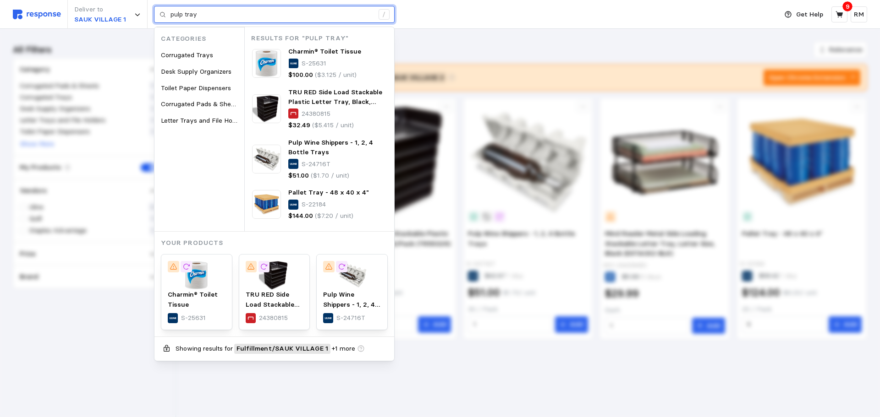
drag, startPoint x: 209, startPoint y: 18, endPoint x: 169, endPoint y: 13, distance: 40.6
click at [169, 13] on div "pulp tray /" at bounding box center [274, 14] width 241 height 17
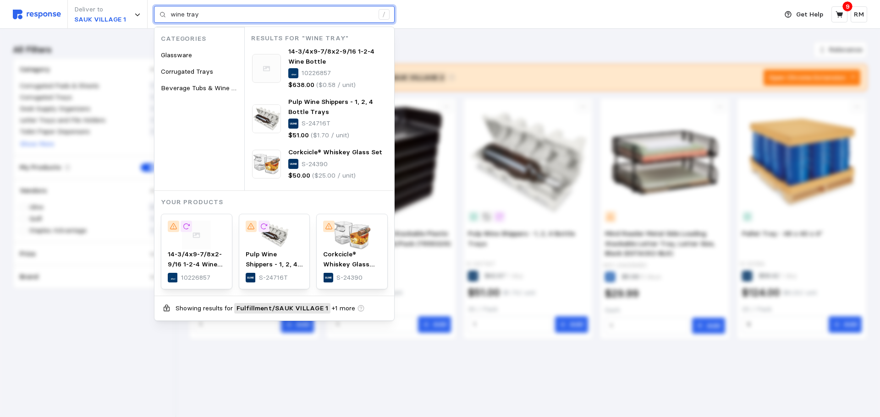
type input "wine tray"
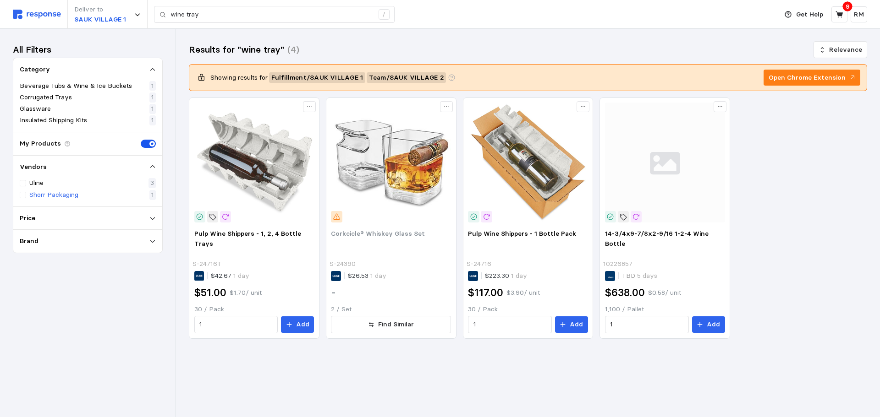
click at [64, 197] on p "Shorr Packaging" at bounding box center [53, 195] width 49 height 10
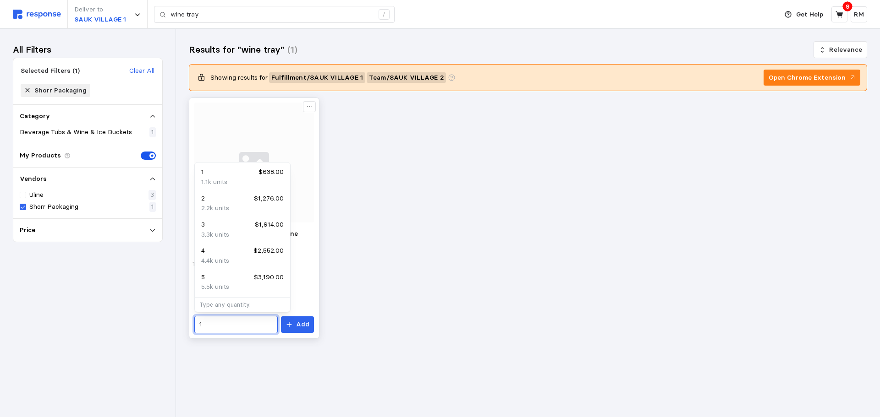
click at [229, 323] on input "1" at bounding box center [235, 325] width 73 height 16
click at [223, 287] on p "5.5k units" at bounding box center [215, 287] width 28 height 10
type input "5"
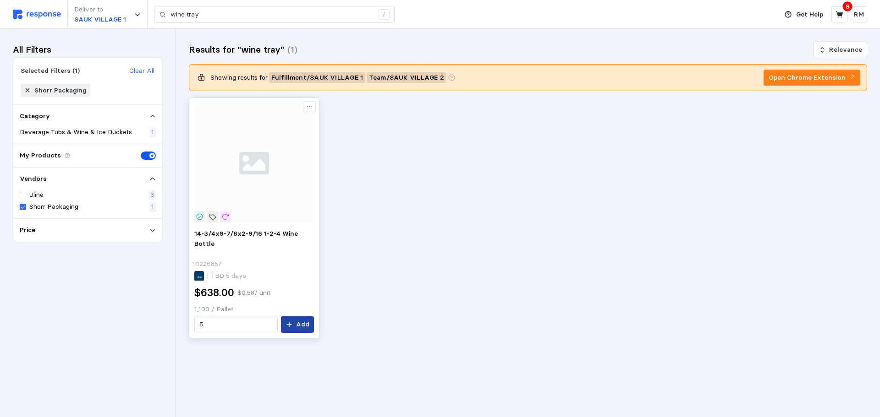
click at [302, 324] on p "Add" at bounding box center [302, 325] width 13 height 10
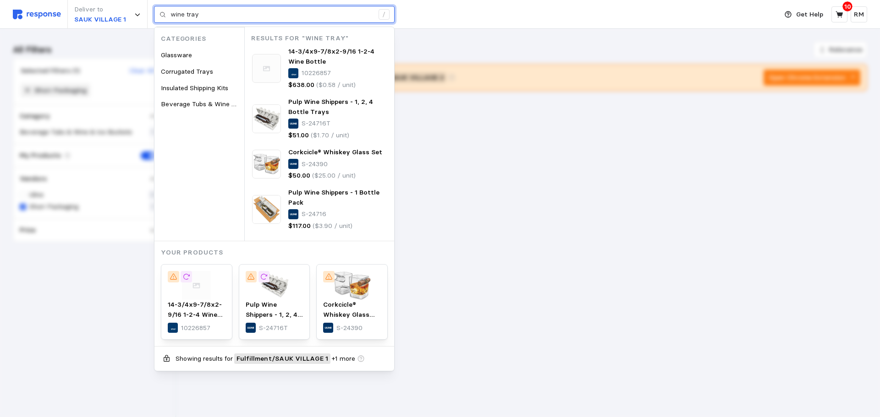
drag, startPoint x: 201, startPoint y: 18, endPoint x: 164, endPoint y: 16, distance: 37.2
click at [164, 16] on div "wine tray /" at bounding box center [274, 14] width 241 height 17
click at [207, 18] on input "wine tray" at bounding box center [271, 14] width 203 height 16
drag, startPoint x: 206, startPoint y: 14, endPoint x: 149, endPoint y: 17, distance: 56.9
click at [149, 17] on div "Deliver to SAUK VILLAGE 1 wine tray / Categories Glassware Corrugated Trays Ins…" at bounding box center [393, 14] width 760 height 29
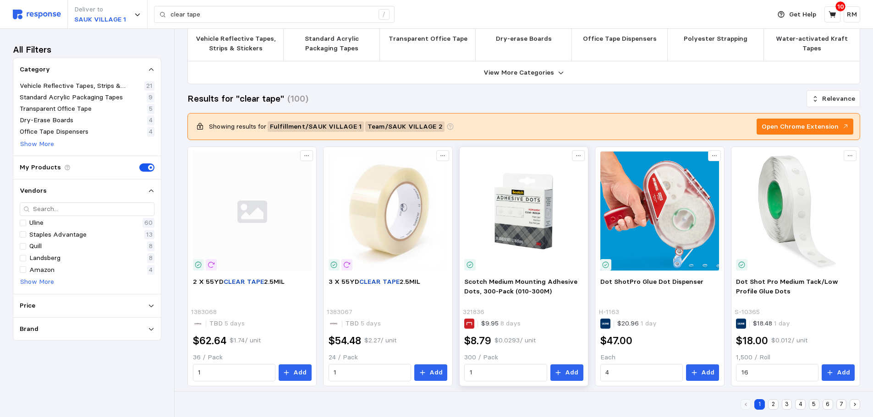
scroll to position [62, 0]
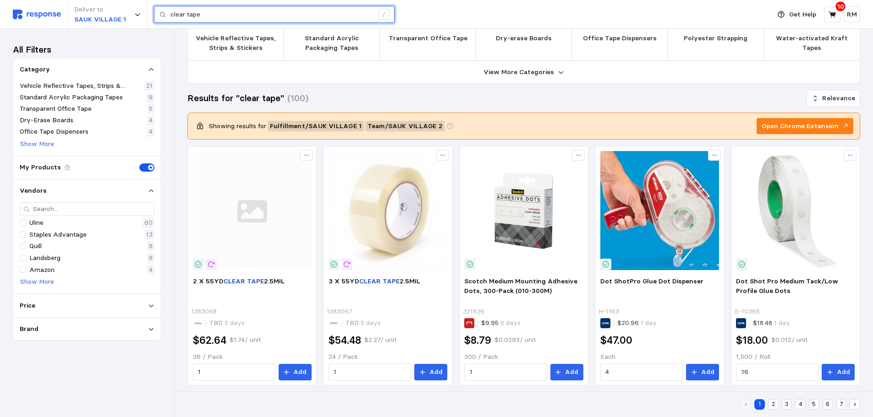
drag, startPoint x: 221, startPoint y: 12, endPoint x: 152, endPoint y: 16, distance: 69.3
click at [152, 16] on div "Deliver to SAUK VILLAGE 1 clear tape /" at bounding box center [389, 14] width 753 height 29
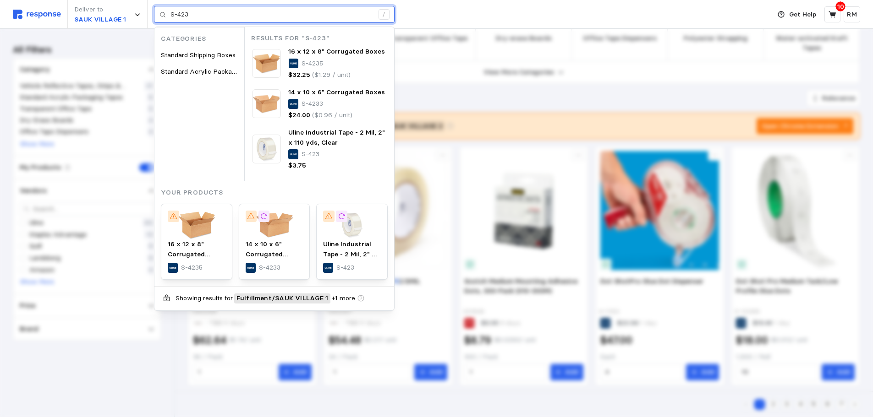
type input "S-423"
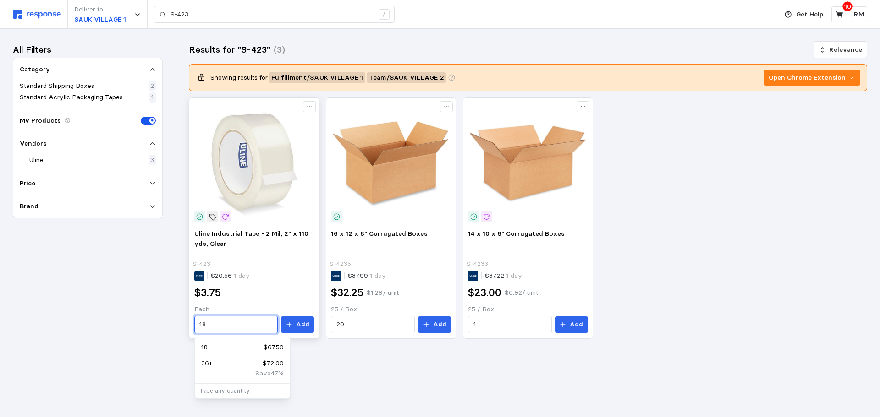
click at [214, 332] on input "18" at bounding box center [235, 325] width 73 height 16
click at [212, 324] on input "18" at bounding box center [235, 325] width 73 height 16
click at [189, 323] on div "Uline Industrial Tape - 2 Mil, 2" x 110 yds, Clear S-423 $20.56 1 day $3.75 Eac…" at bounding box center [254, 219] width 131 height 242
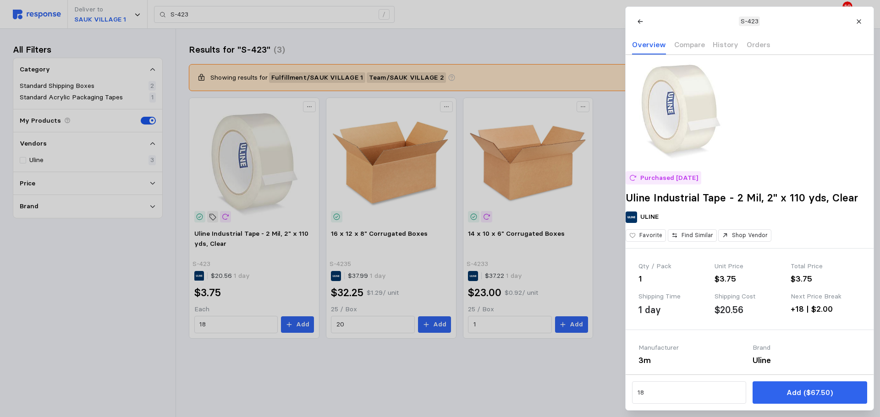
click at [215, 328] on div at bounding box center [440, 208] width 880 height 417
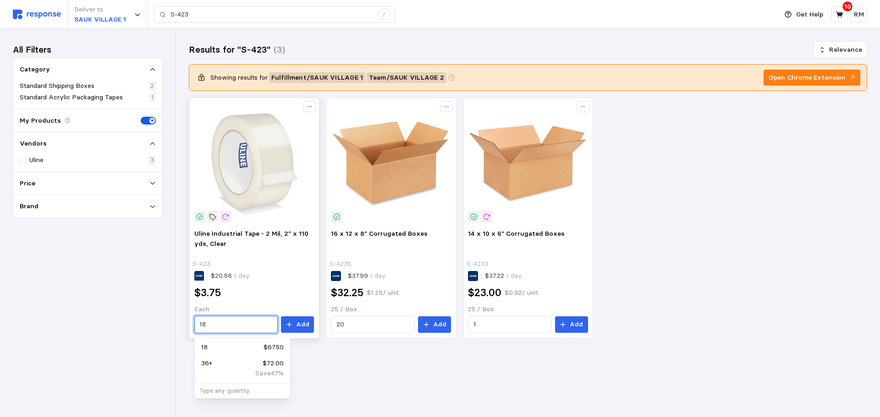
click at [217, 324] on input "18" at bounding box center [235, 325] width 73 height 16
click at [221, 321] on input "18" at bounding box center [235, 325] width 73 height 16
drag, startPoint x: 205, startPoint y: 325, endPoint x: 195, endPoint y: 327, distance: 10.7
click at [195, 327] on div "18" at bounding box center [236, 324] width 84 height 17
click at [212, 347] on p "540" at bounding box center [206, 348] width 11 height 10
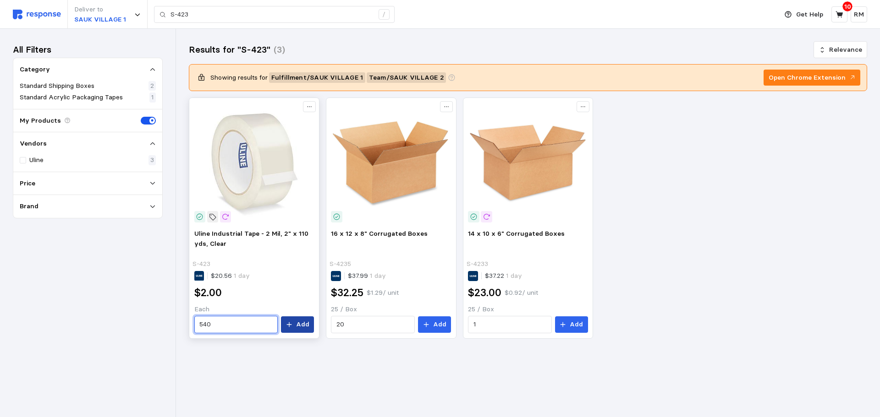
type input "540"
click at [302, 323] on p "Add" at bounding box center [302, 325] width 13 height 10
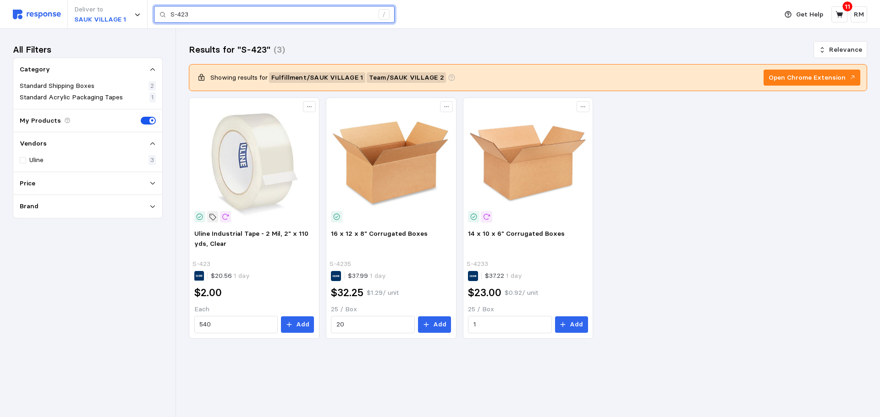
drag, startPoint x: 203, startPoint y: 15, endPoint x: 158, endPoint y: 14, distance: 45.4
click at [158, 14] on div "S-423 /" at bounding box center [274, 14] width 241 height 17
paste input "H-9284"
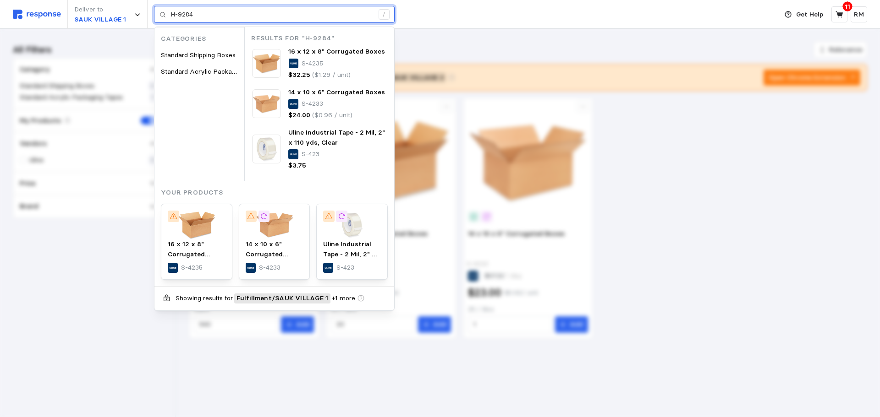
type input "H-9284"
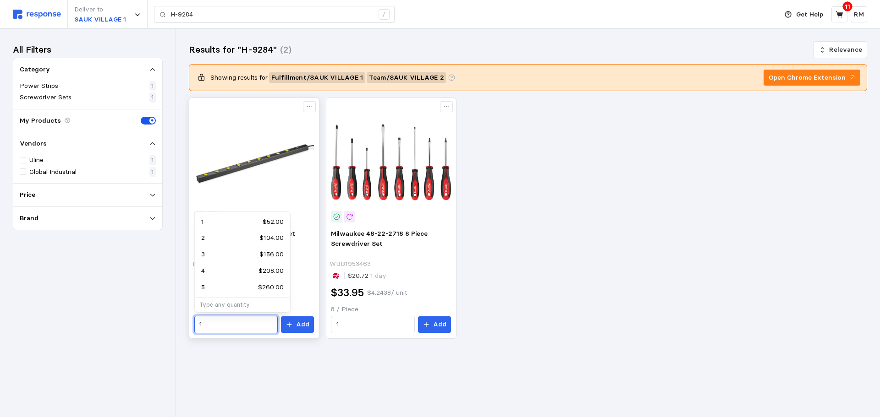
drag, startPoint x: 235, startPoint y: 328, endPoint x: 190, endPoint y: 321, distance: 45.5
click at [190, 321] on div "Tabletop Power Strip - 9 Outlet H-9284 $19.89 1 day $52.00 Each 1 Add" at bounding box center [254, 219] width 131 height 242
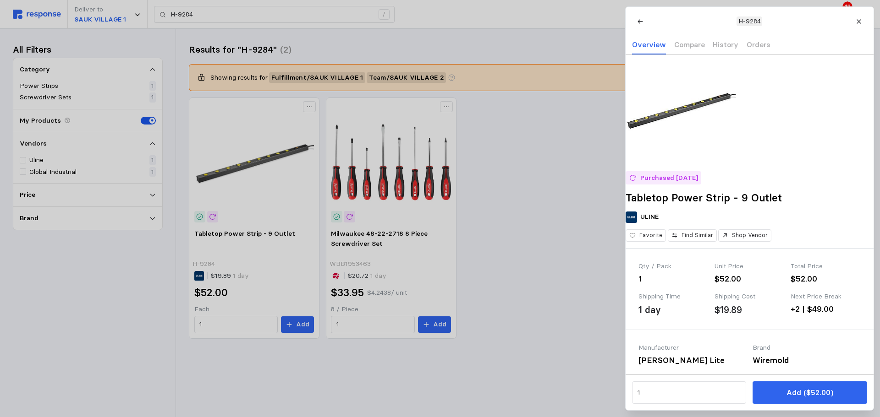
click at [210, 323] on div at bounding box center [440, 208] width 880 height 417
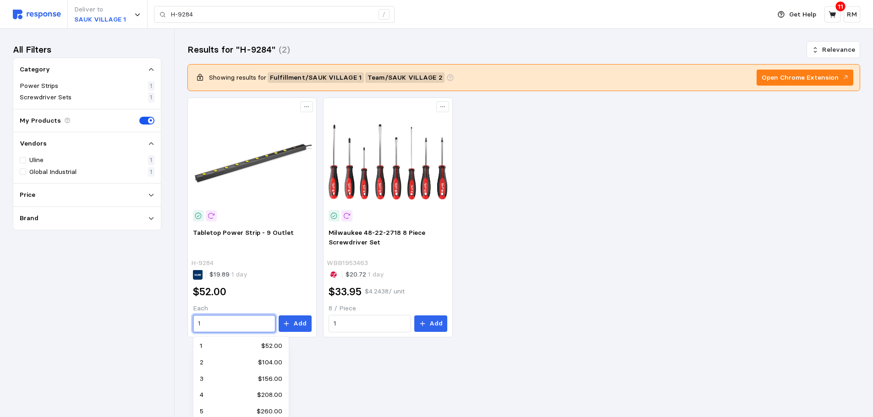
click at [203, 383] on div "3 $156.00" at bounding box center [241, 379] width 82 height 10
type input "3"
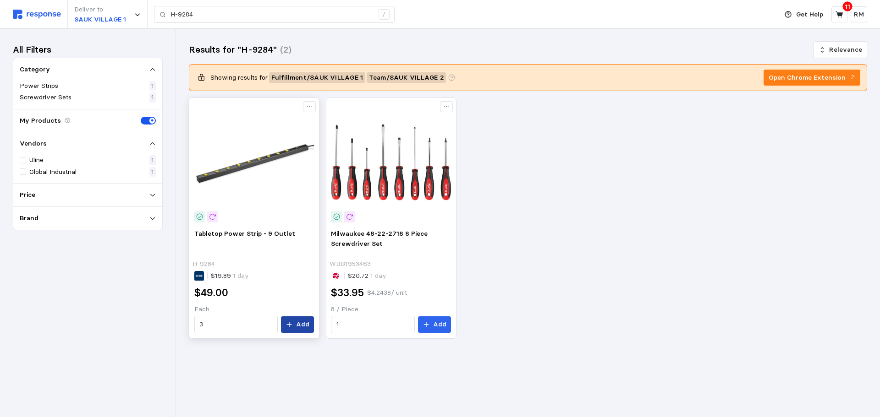
click at [301, 322] on p "Add" at bounding box center [302, 325] width 13 height 10
click at [706, 13] on button at bounding box center [839, 14] width 16 height 16
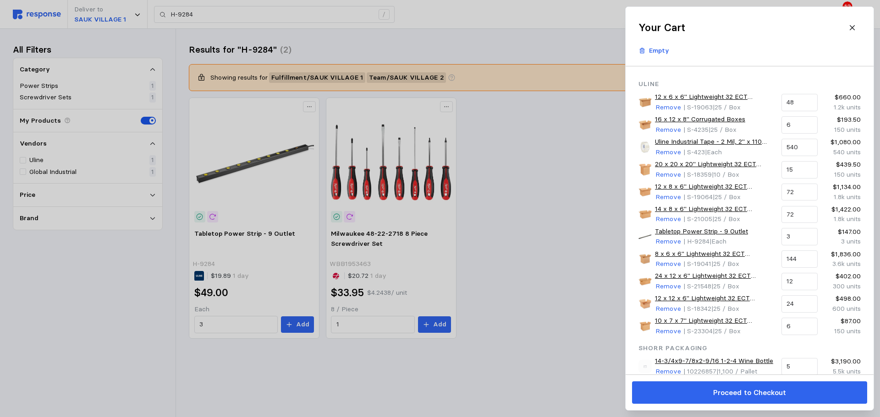
click at [556, 29] on div at bounding box center [440, 208] width 880 height 417
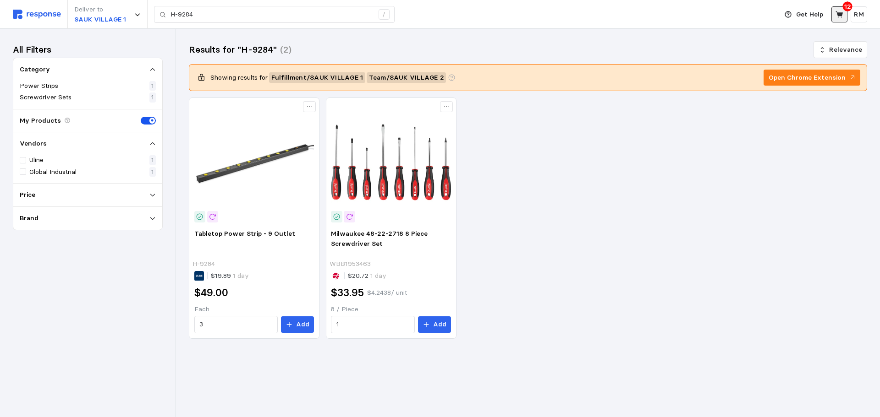
click at [706, 11] on icon at bounding box center [839, 15] width 8 height 8
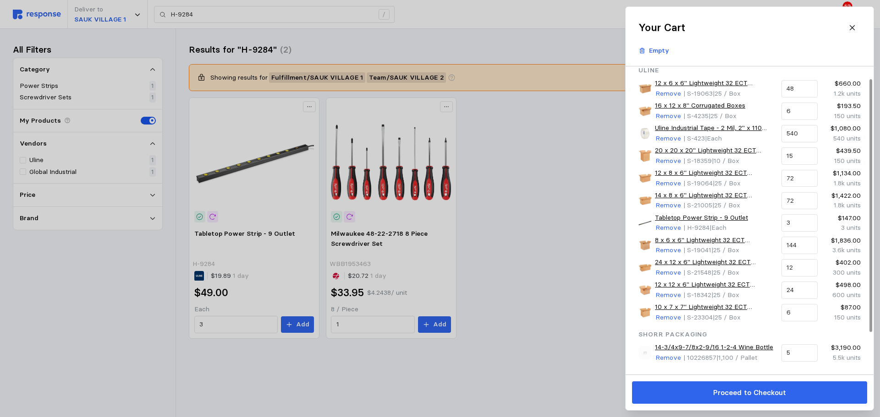
scroll to position [13, 0]
click at [220, 17] on div at bounding box center [440, 208] width 880 height 417
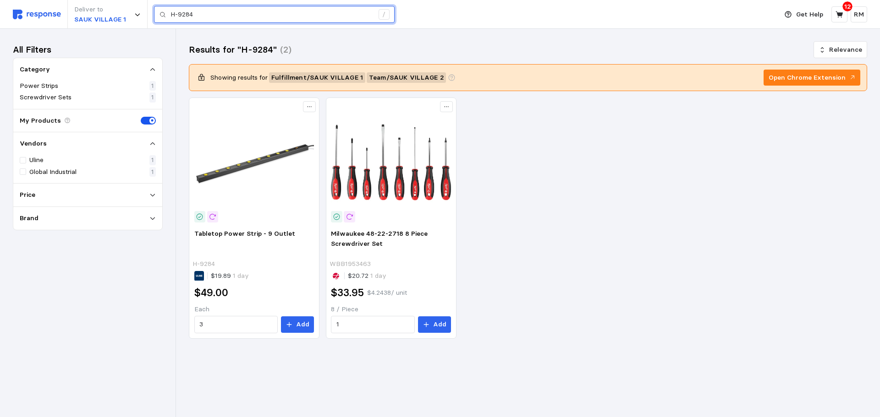
click at [212, 18] on input "H-9284" at bounding box center [271, 14] width 203 height 16
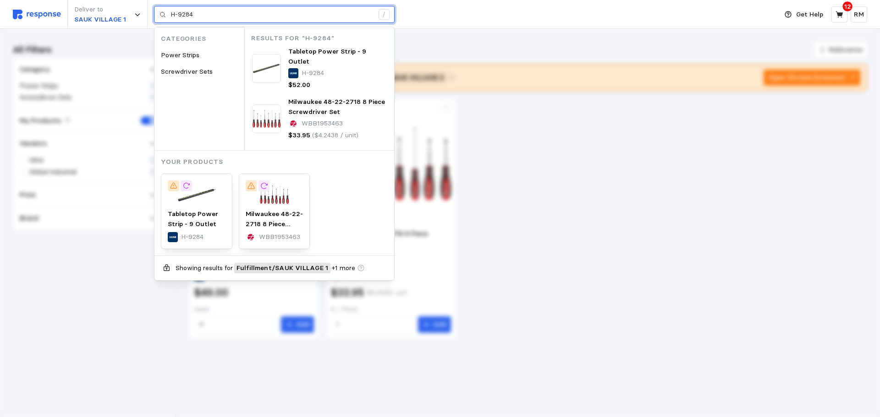
drag, startPoint x: 209, startPoint y: 16, endPoint x: 170, endPoint y: 17, distance: 39.0
click at [170, 17] on div "H-9284 /" at bounding box center [274, 14] width 241 height 17
paste input "S-18345"
type input "S-18345"
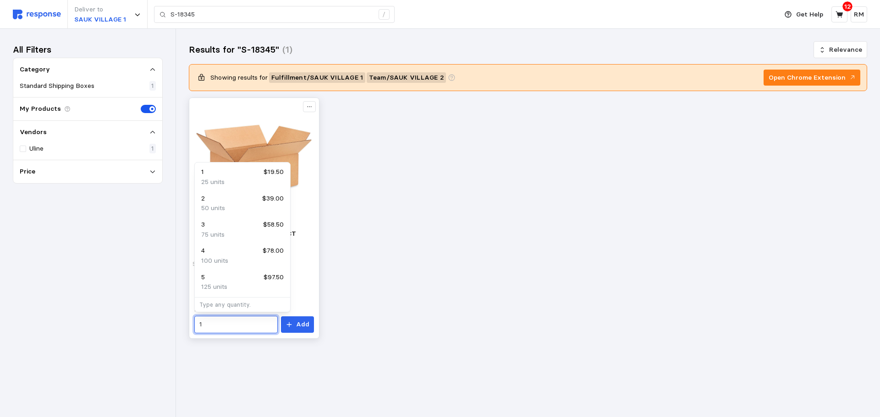
click at [225, 326] on input "1" at bounding box center [235, 325] width 73 height 16
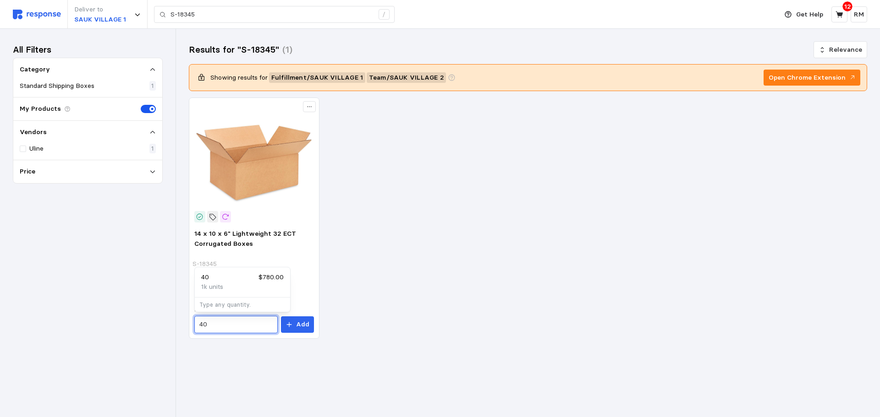
click at [242, 283] on div "1k units" at bounding box center [242, 287] width 82 height 10
type input "40"
click at [297, 324] on button "Add" at bounding box center [297, 325] width 33 height 16
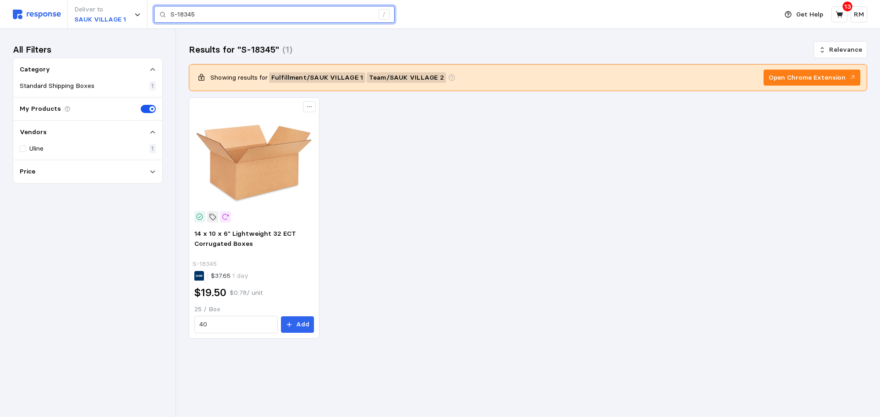
drag, startPoint x: 208, startPoint y: 14, endPoint x: 170, endPoint y: 5, distance: 39.0
click at [170, 5] on div "Deliver to SAUK VILLAGE 1 S-18345 /" at bounding box center [393, 14] width 760 height 29
paste input "6"
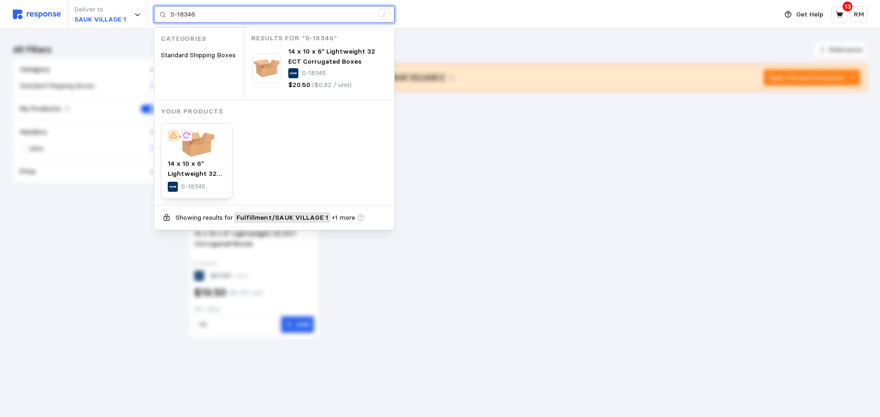
type input "S-18346"
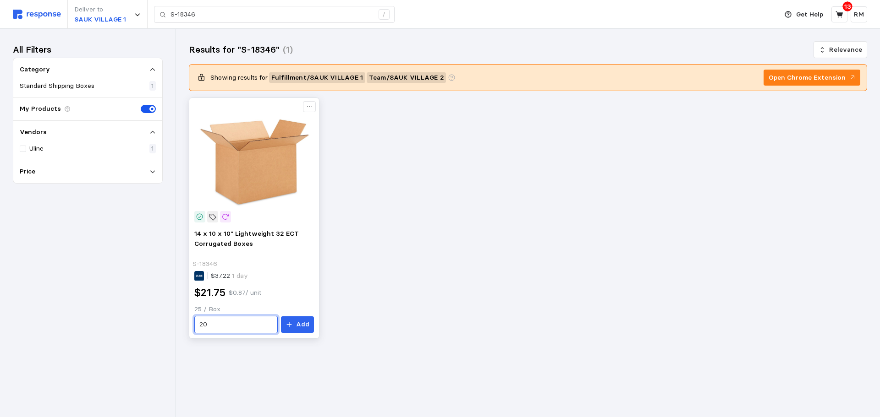
click at [241, 324] on input "20" at bounding box center [235, 325] width 73 height 16
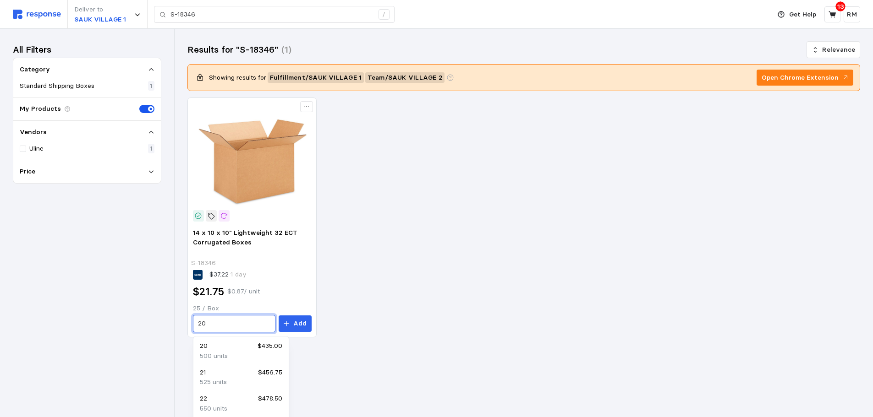
drag, startPoint x: 220, startPoint y: 325, endPoint x: 176, endPoint y: 324, distance: 43.1
click at [176, 324] on div "Deliver to SAUK VILLAGE 1 S-18346 / Get Help 13 RM S-18346 / Home My Products B…" at bounding box center [436, 208] width 873 height 417
click at [234, 348] on div "96 $2,088.00" at bounding box center [242, 348] width 82 height 10
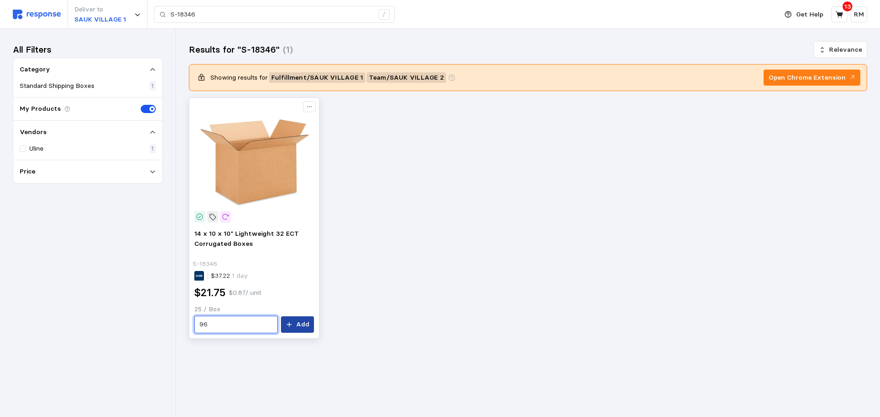
type input "96"
click at [302, 326] on p "Add" at bounding box center [302, 325] width 13 height 10
click at [706, 19] on button at bounding box center [839, 14] width 16 height 16
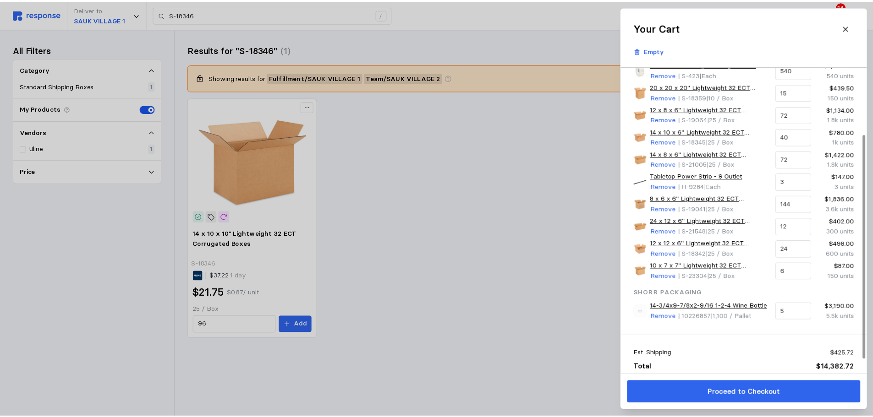
scroll to position [110, 0]
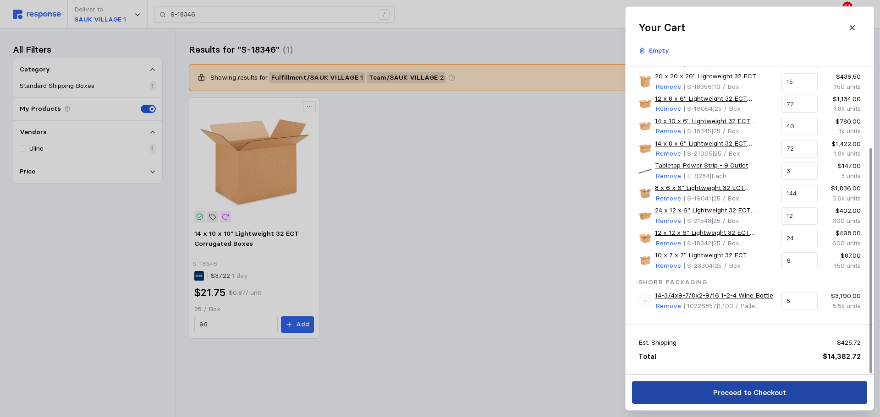
click at [694, 396] on button "Proceed to Checkout" at bounding box center [749, 393] width 235 height 22
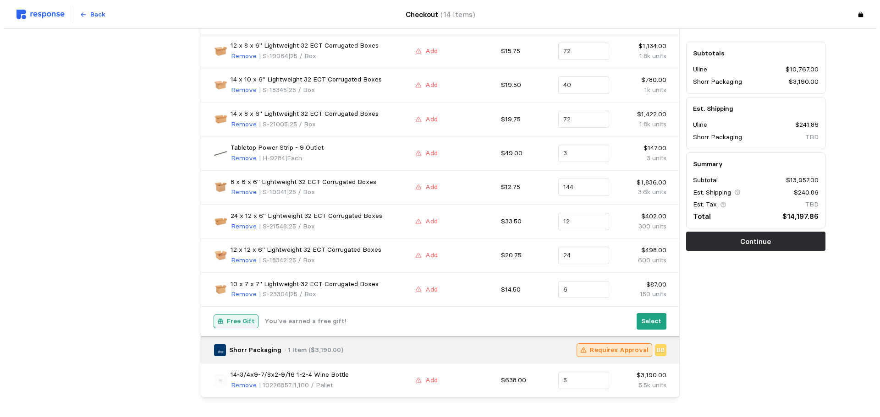
scroll to position [313, 0]
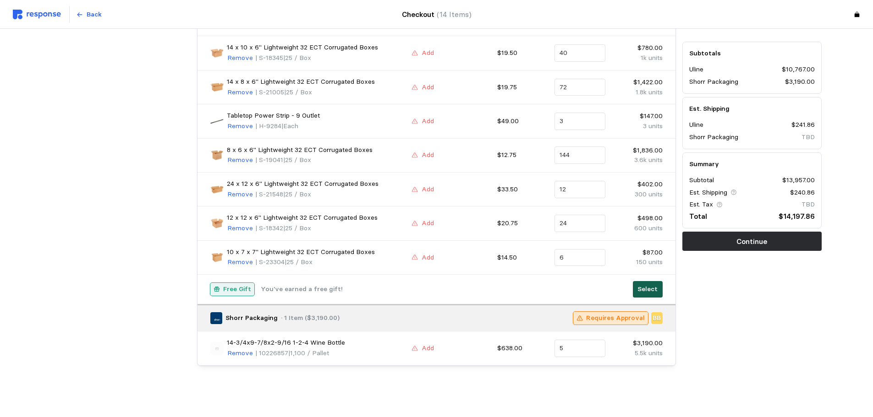
click at [646, 291] on p "Select" at bounding box center [647, 290] width 20 height 10
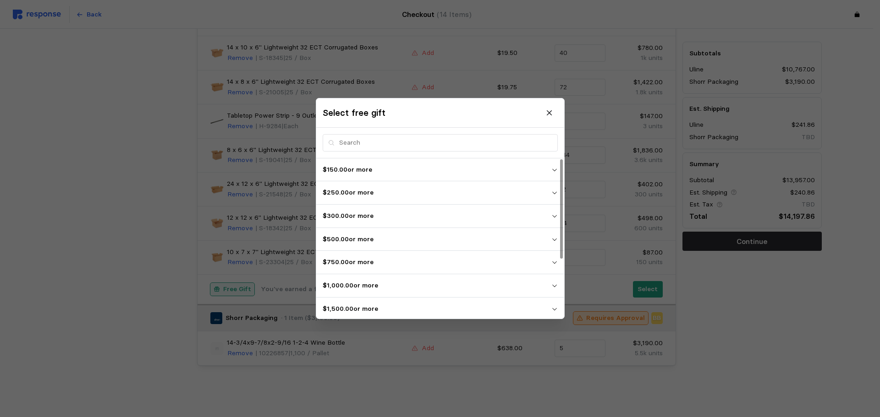
scroll to position [95, 0]
click at [550, 306] on p "$10,000.00 or more" at bounding box center [437, 307] width 229 height 10
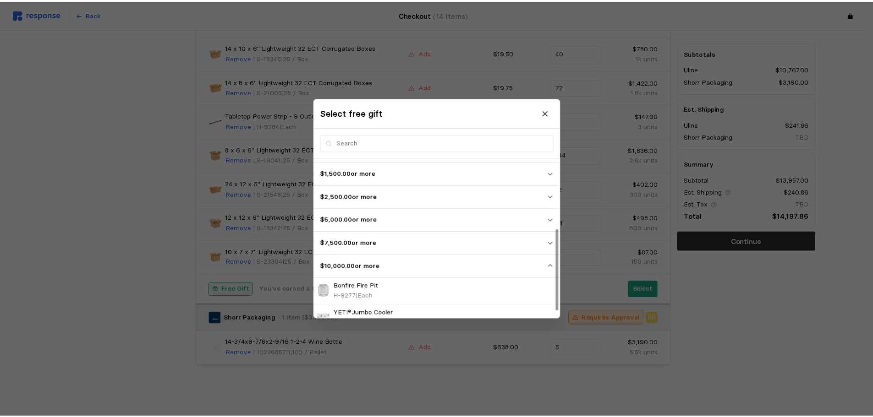
scroll to position [148, 0]
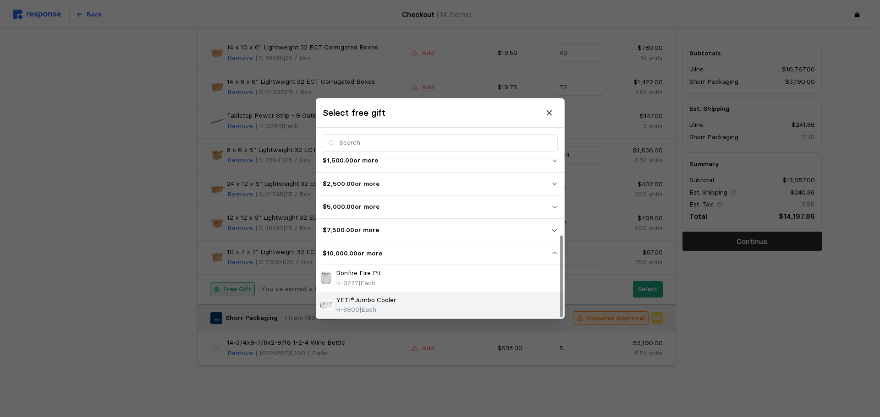
click at [507, 302] on div "YETI®Jumbo Cooler H-8900 | Each" at bounding box center [440, 306] width 242 height 20
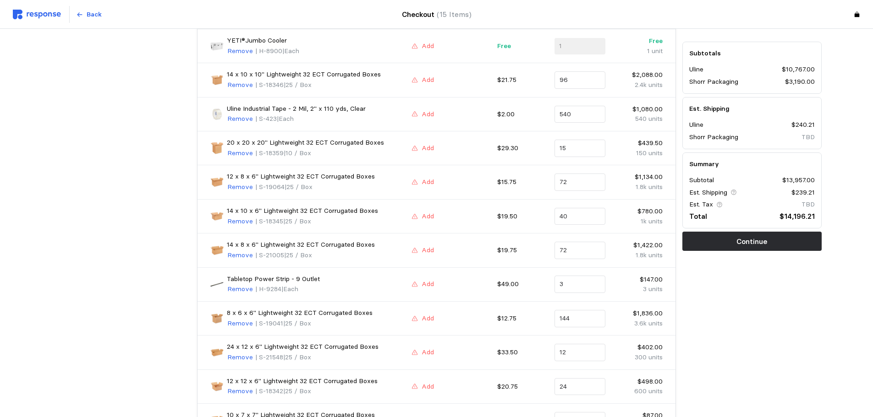
scroll to position [318, 0]
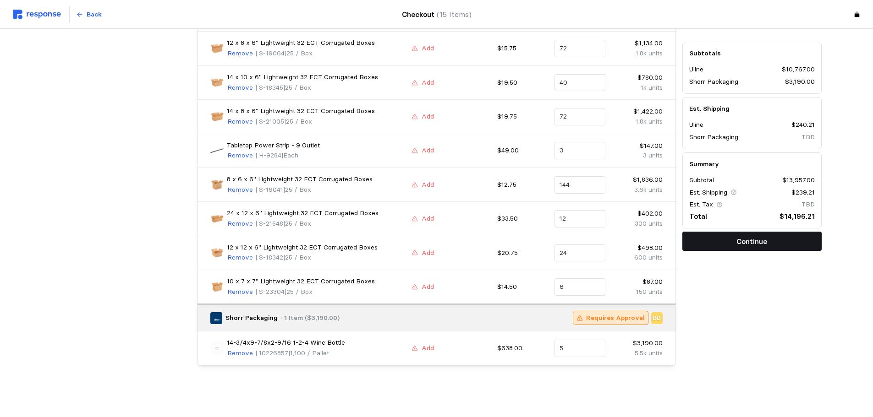
click at [706, 245] on p "Continue" at bounding box center [751, 241] width 31 height 11
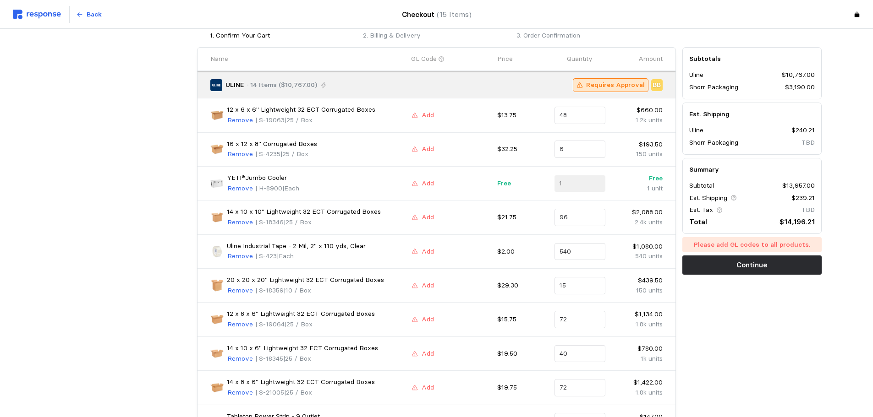
scroll to position [0, 0]
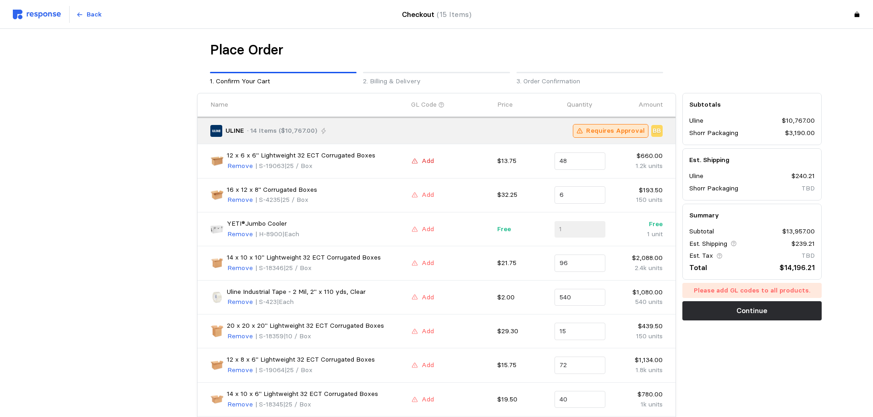
click at [418, 161] on button "Add" at bounding box center [422, 161] width 23 height 11
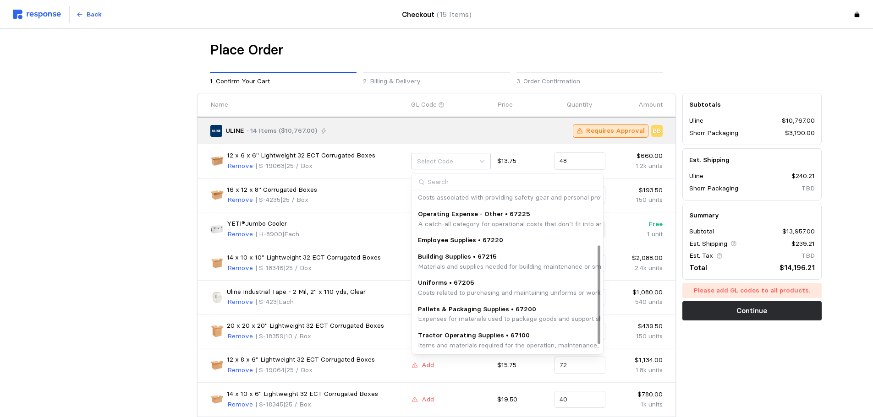
scroll to position [97, 0]
click at [467, 314] on p "Expenses for materials used to package goods and support shipping logistics, su…" at bounding box center [604, 318] width 372 height 10
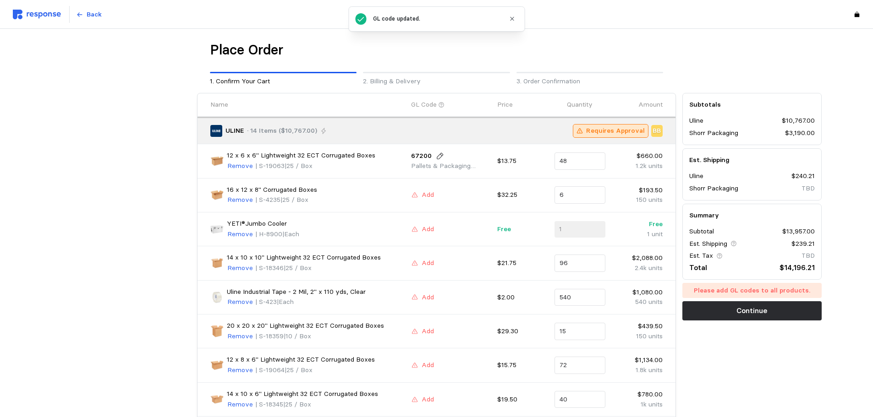
click at [445, 192] on div "Add" at bounding box center [451, 195] width 80 height 11
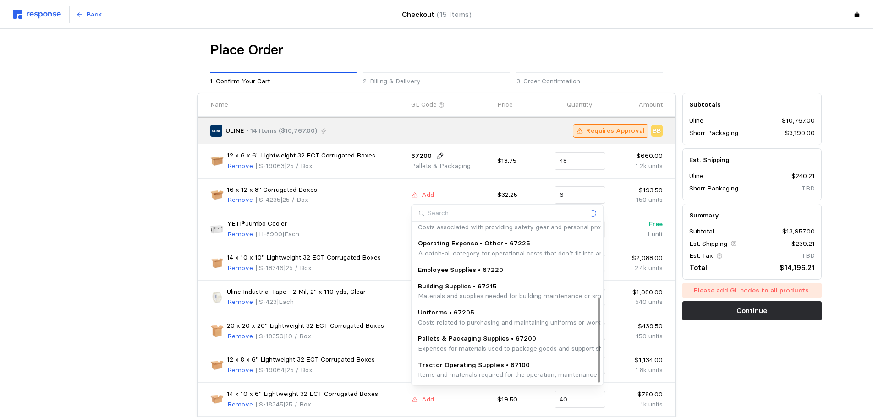
scroll to position [155, 0]
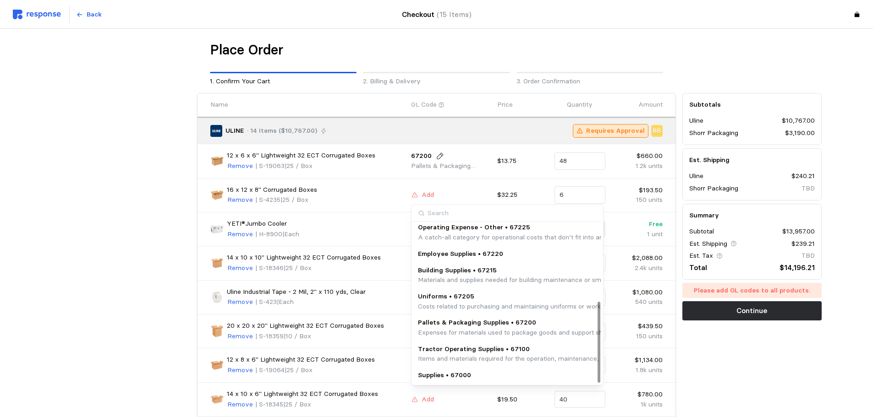
click at [454, 324] on p "Pallets & Packaging Supplies • 67200" at bounding box center [604, 323] width 372 height 10
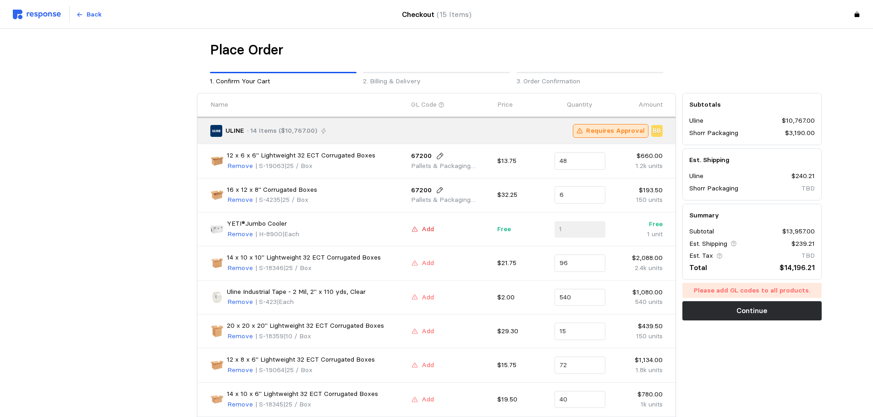
click at [420, 231] on button "Add" at bounding box center [422, 229] width 23 height 11
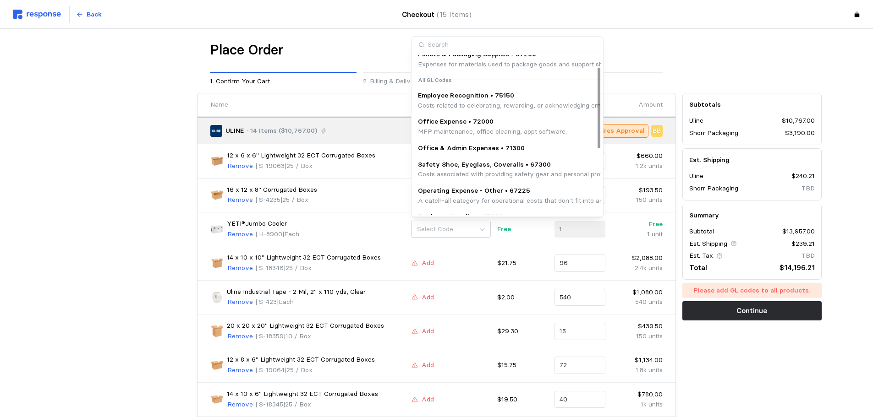
scroll to position [23, 0]
click at [479, 101] on p "Costs related to celebrating, rewarding, or acknowledging employees for their c…" at bounding box center [642, 106] width 449 height 10
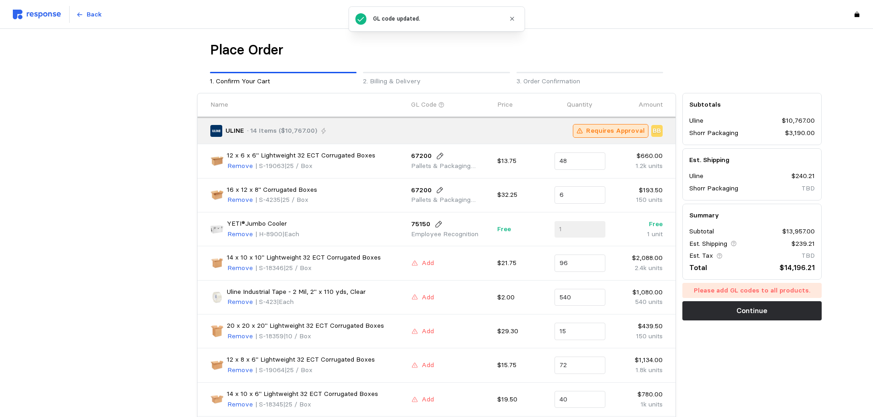
click at [427, 269] on div "Add" at bounding box center [451, 263] width 86 height 17
click at [425, 265] on p "Add" at bounding box center [428, 263] width 12 height 10
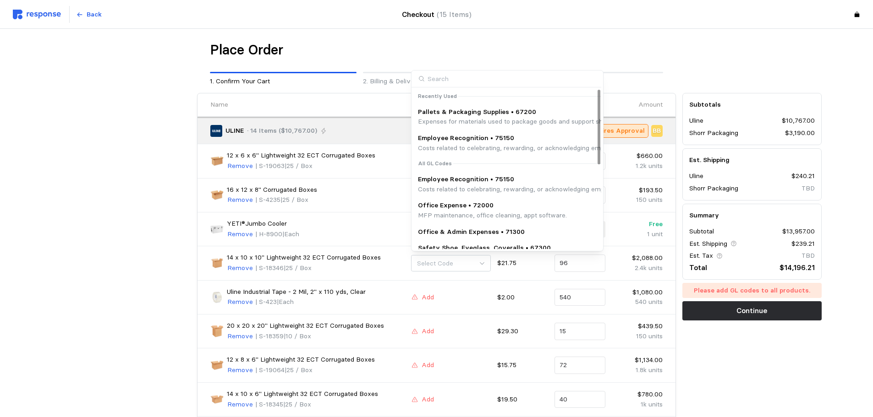
scroll to position [181, 0]
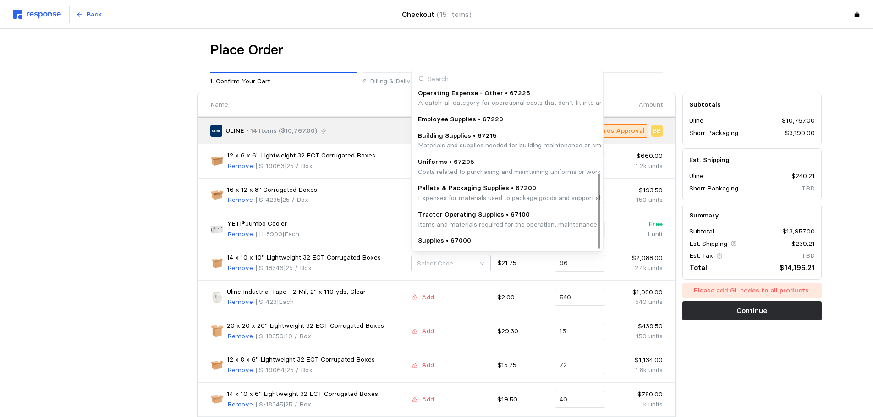
click at [471, 189] on p "Pallets & Packaging Supplies • 67200" at bounding box center [604, 188] width 372 height 10
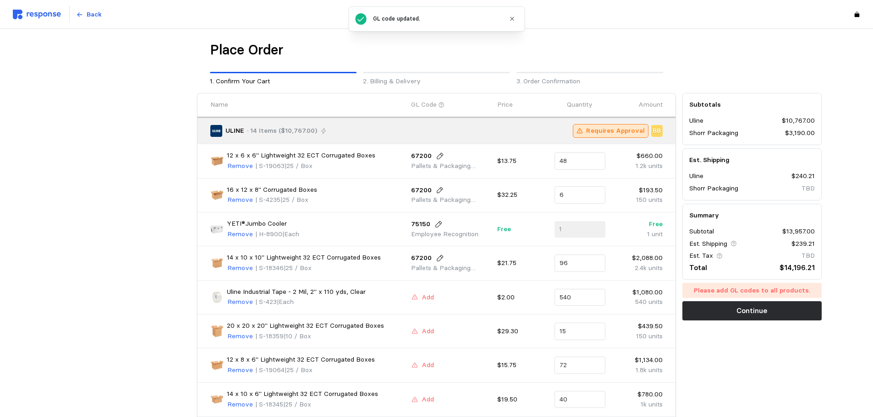
click at [439, 298] on div "Add" at bounding box center [451, 297] width 80 height 11
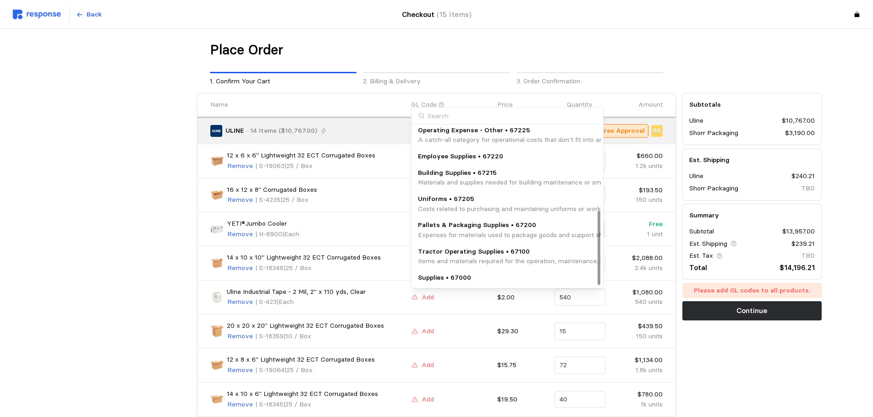
click at [517, 233] on p "Expenses for materials used to package goods and support shipping logistics, su…" at bounding box center [604, 236] width 372 height 10
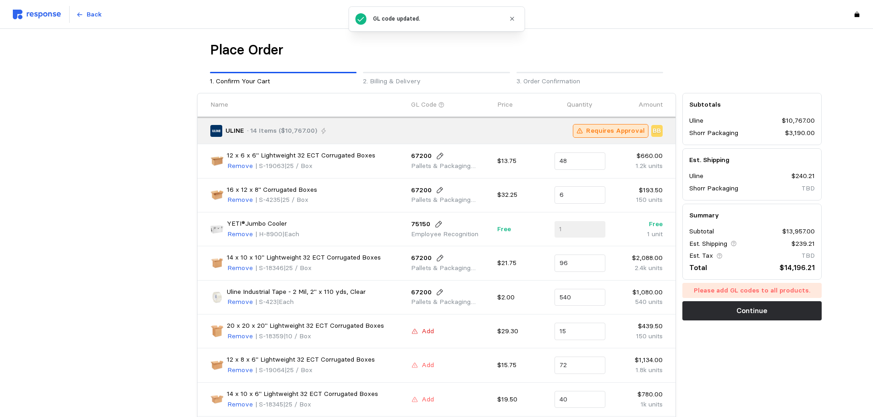
click at [423, 329] on p "Add" at bounding box center [428, 332] width 12 height 10
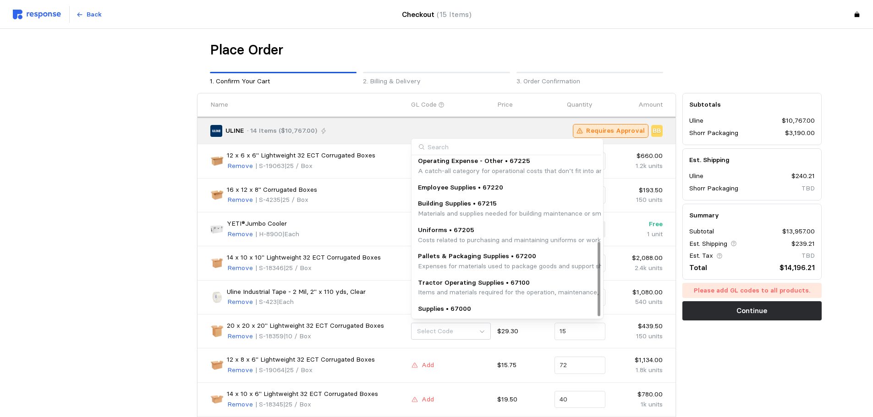
click at [497, 252] on p "Pallets & Packaging Supplies • 67200" at bounding box center [604, 257] width 372 height 10
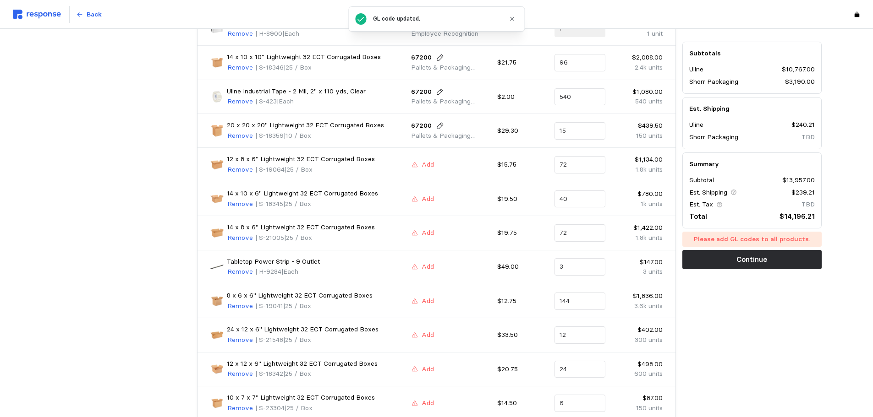
scroll to position [215, 0]
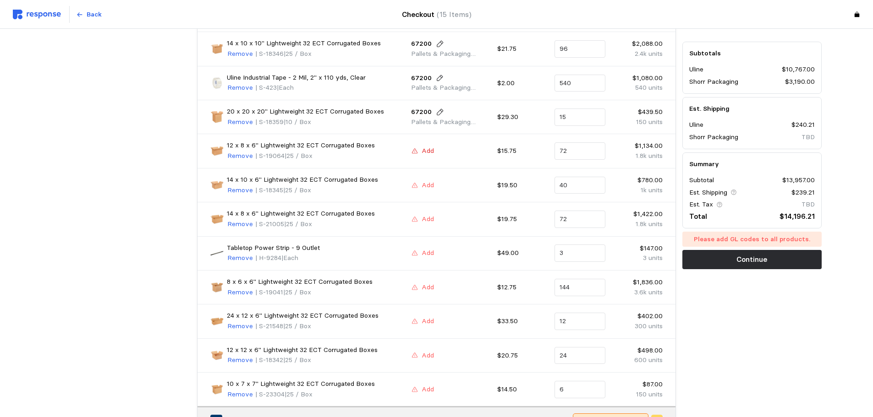
click at [417, 152] on icon at bounding box center [414, 150] width 5 height 5
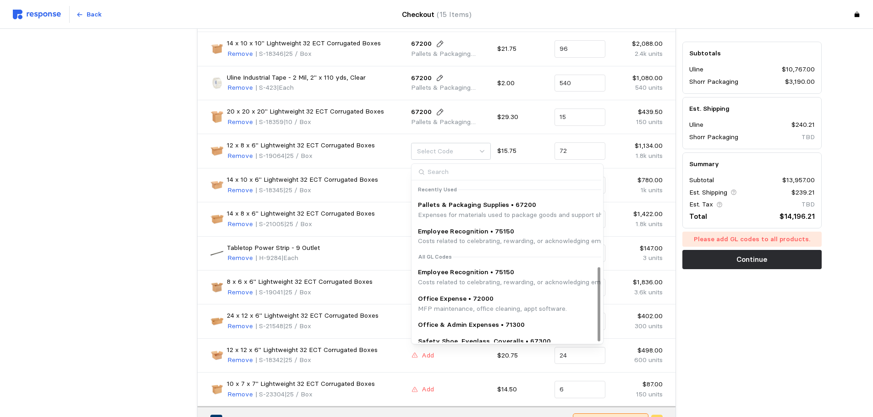
scroll to position [181, 0]
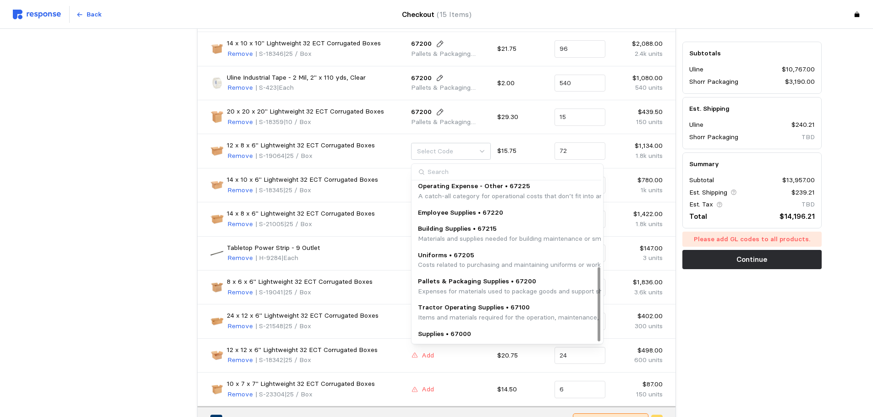
click at [447, 282] on p "Pallets & Packaging Supplies • 67200" at bounding box center [604, 282] width 372 height 10
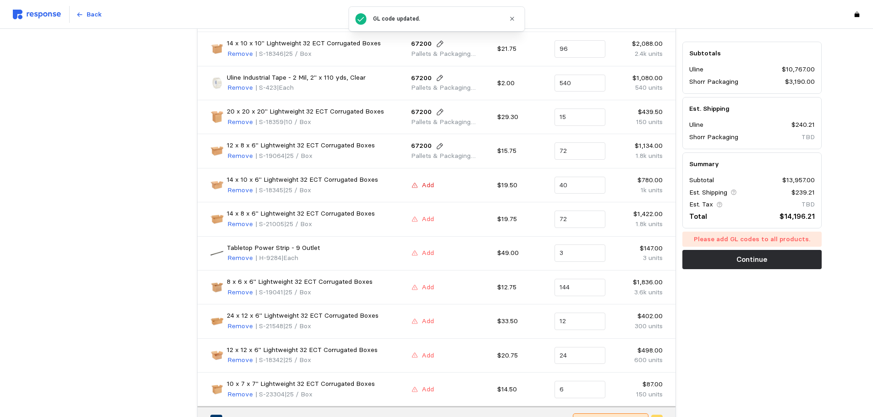
click at [427, 181] on p "Add" at bounding box center [428, 186] width 12 height 10
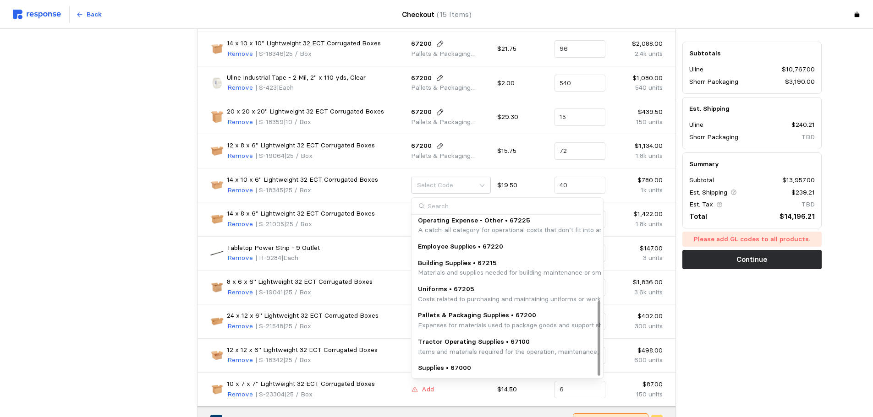
click at [451, 313] on p "Pallets & Packaging Supplies • 67200" at bounding box center [604, 316] width 372 height 10
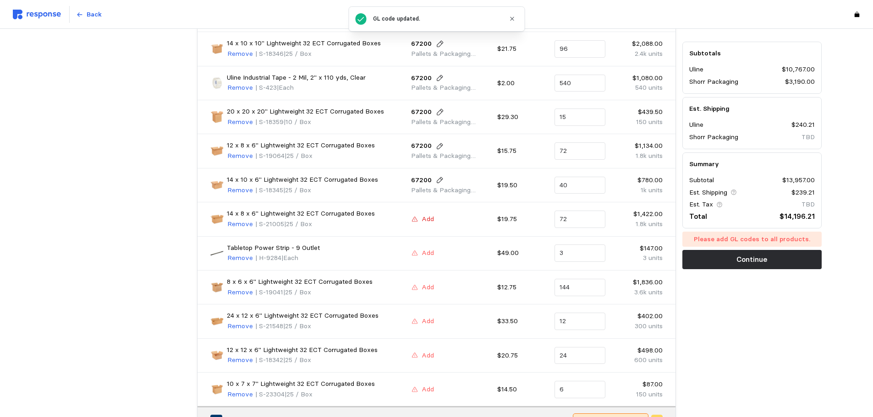
click at [431, 221] on p "Add" at bounding box center [428, 219] width 12 height 10
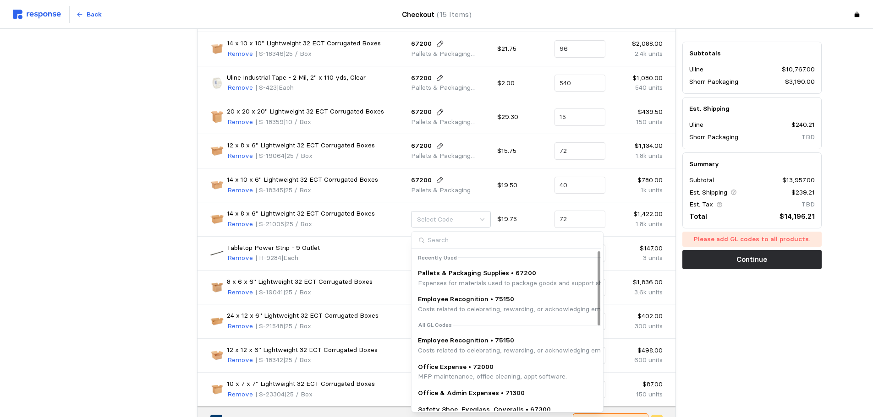
scroll to position [181, 0]
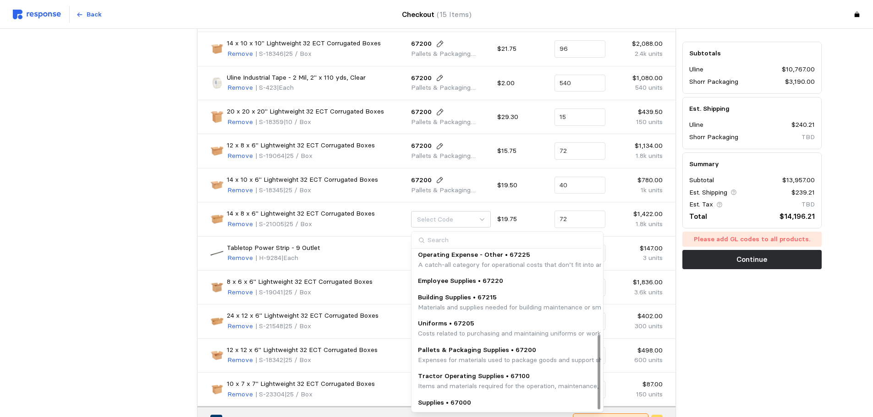
click at [469, 376] on p "Tractor Operating Supplies • 67100" at bounding box center [606, 377] width 376 height 10
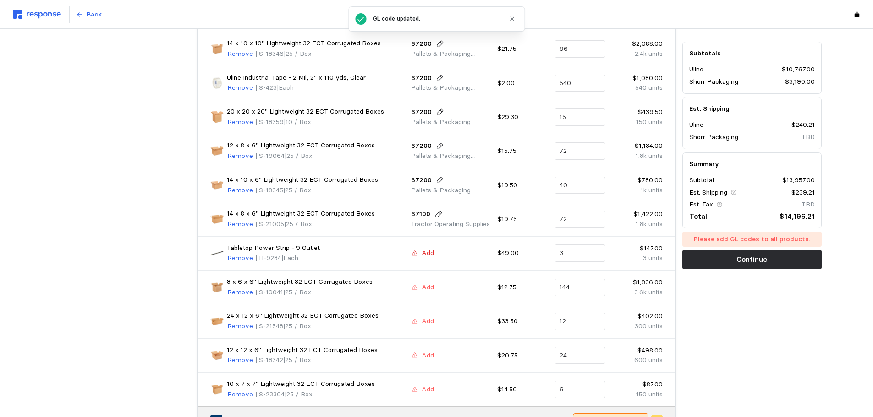
click at [421, 250] on button "Add" at bounding box center [422, 253] width 23 height 11
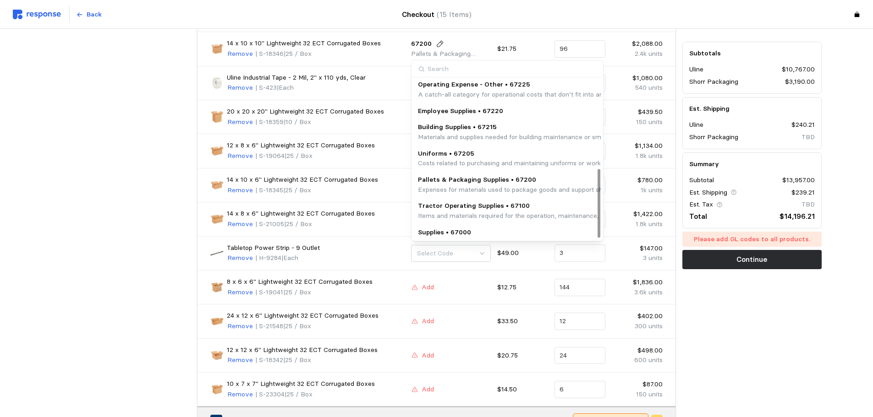
scroll to position [207, 0]
click at [468, 227] on p "Supplies • 67000" at bounding box center [444, 232] width 53 height 10
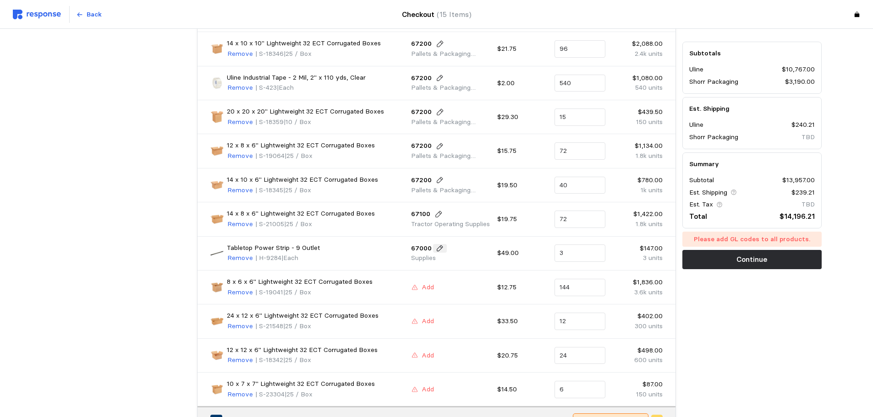
click at [437, 251] on icon at bounding box center [440, 249] width 8 height 8
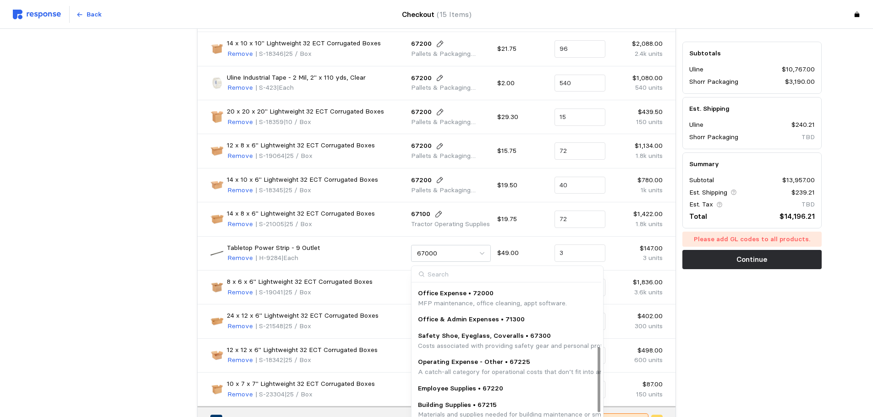
scroll to position [156, 0]
click at [460, 360] on p "Operating Expense - Other • 67225" at bounding box center [557, 360] width 279 height 10
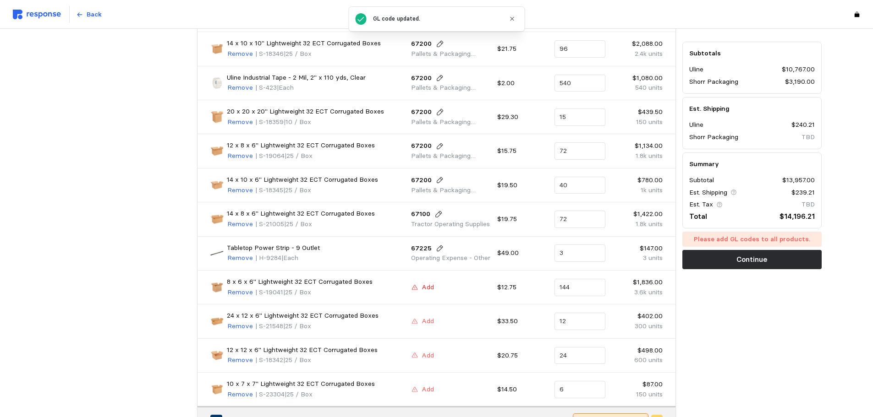
click at [424, 287] on p "Add" at bounding box center [428, 288] width 12 height 10
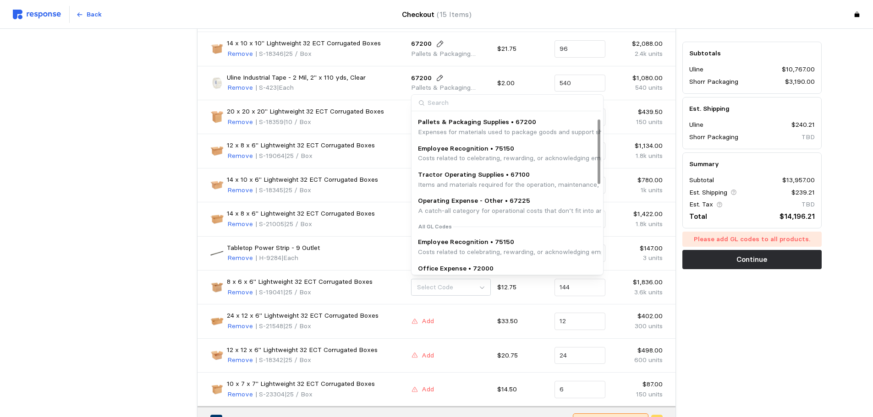
scroll to position [0, 0]
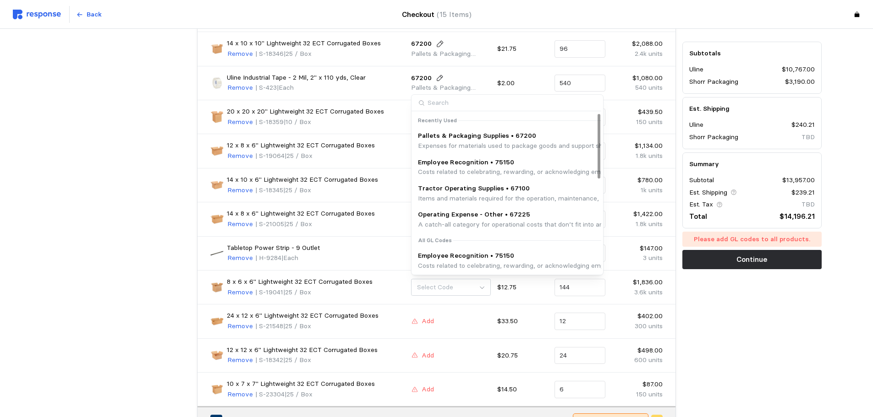
click at [457, 135] on p "Pallets & Packaging Supplies • 67200" at bounding box center [604, 136] width 372 height 10
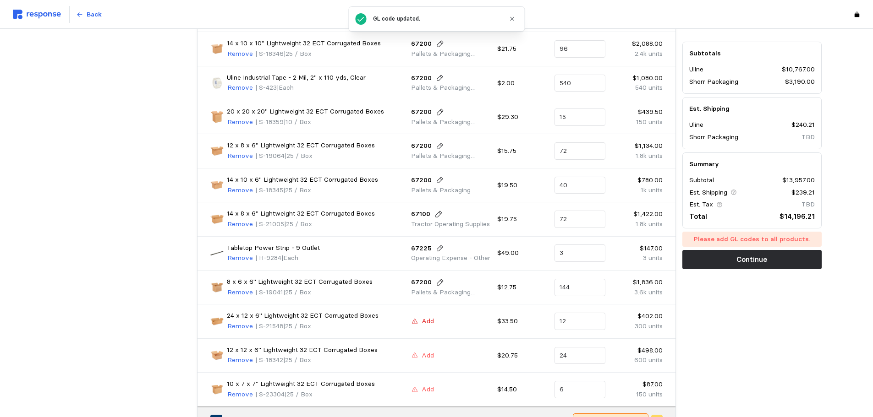
click at [429, 321] on p "Add" at bounding box center [428, 322] width 12 height 10
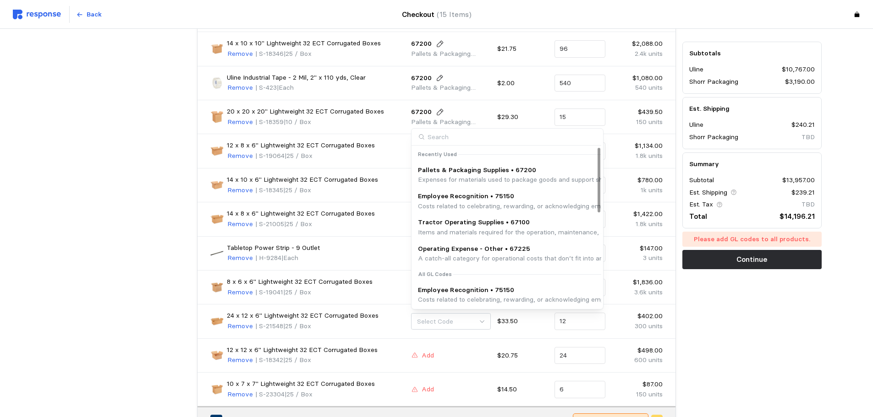
click at [508, 175] on p "Pallets & Packaging Supplies • 67200" at bounding box center [604, 170] width 372 height 10
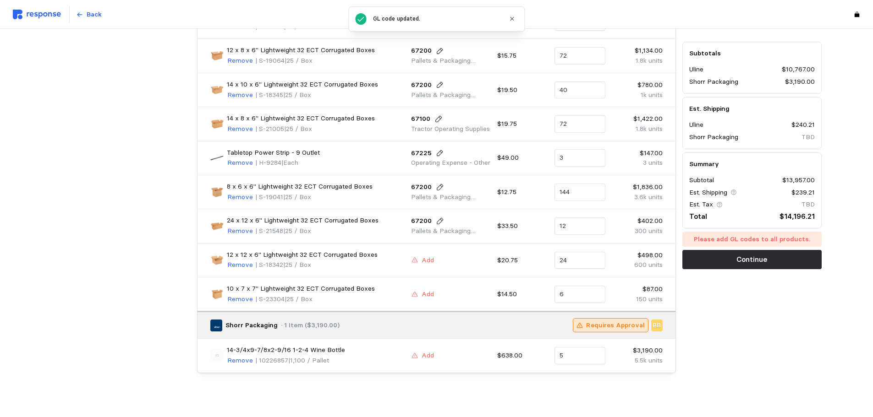
scroll to position [318, 0]
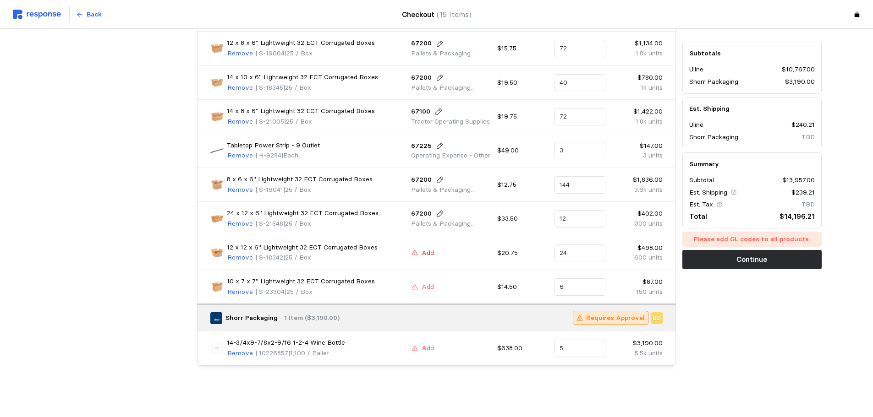
click at [429, 253] on p "Add" at bounding box center [428, 253] width 12 height 10
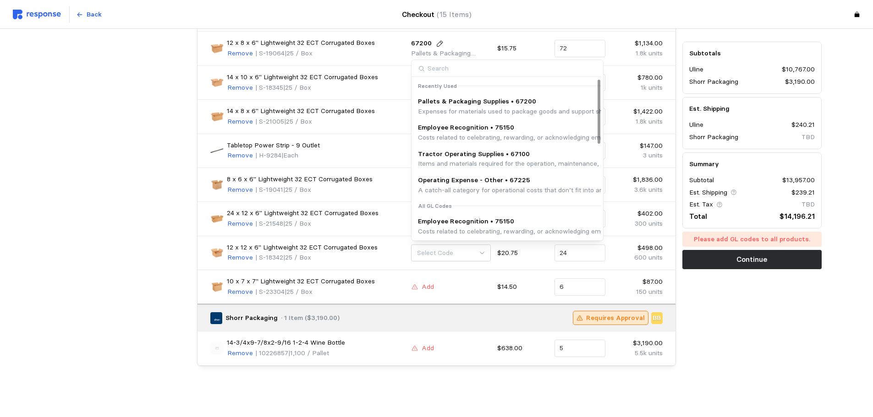
click at [468, 99] on p "Pallets & Packaging Supplies • 67200" at bounding box center [604, 102] width 372 height 10
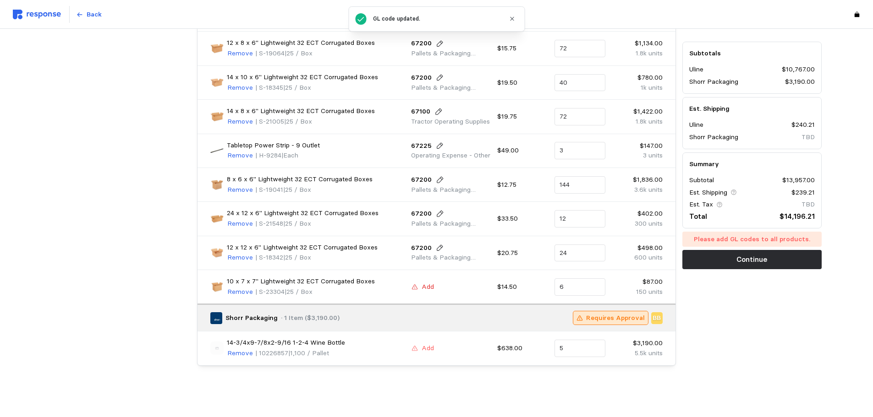
click at [425, 288] on p "Add" at bounding box center [428, 287] width 12 height 10
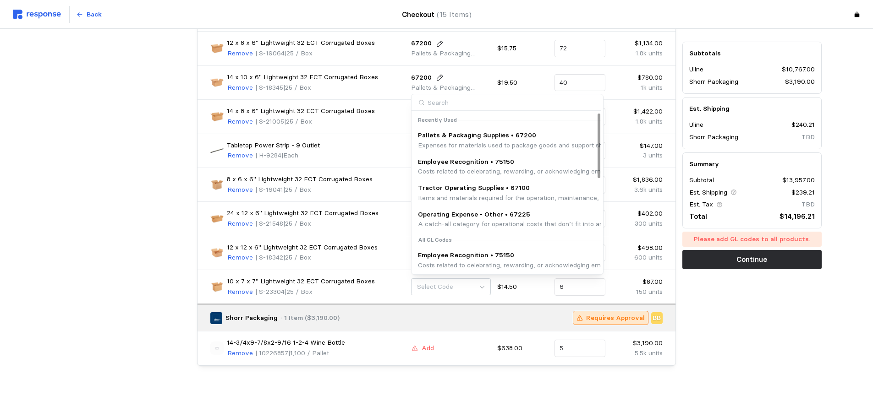
click at [455, 135] on p "Pallets & Packaging Supplies • 67200" at bounding box center [604, 136] width 372 height 10
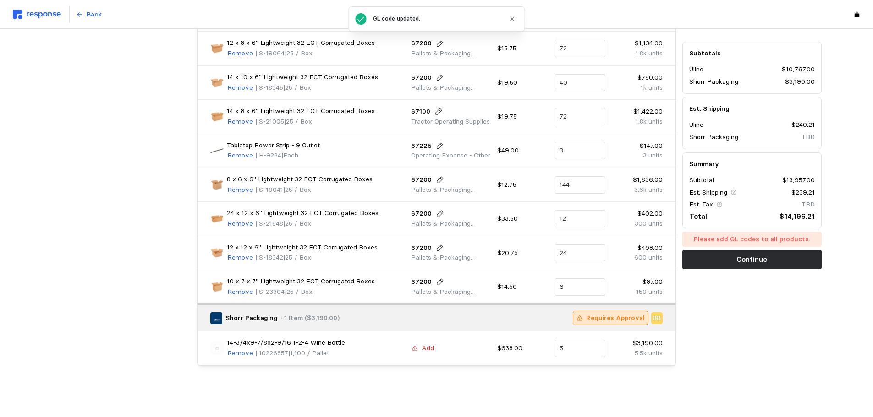
click at [422, 349] on p "Add" at bounding box center [428, 349] width 12 height 10
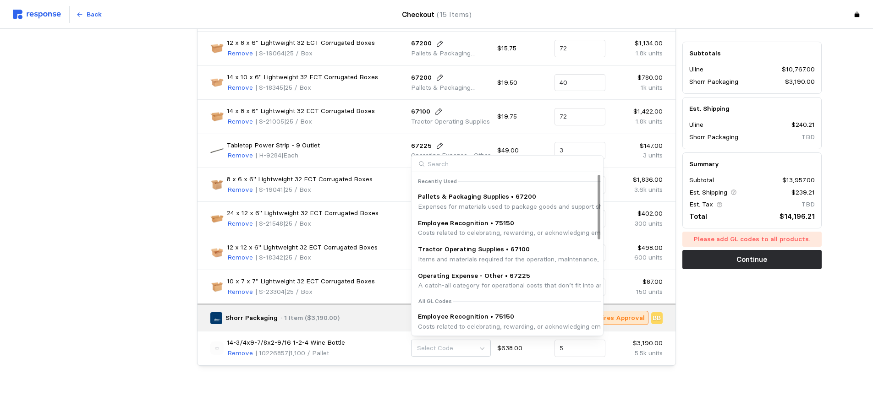
click at [439, 196] on p "Pallets & Packaging Supplies • 67200" at bounding box center [604, 197] width 372 height 10
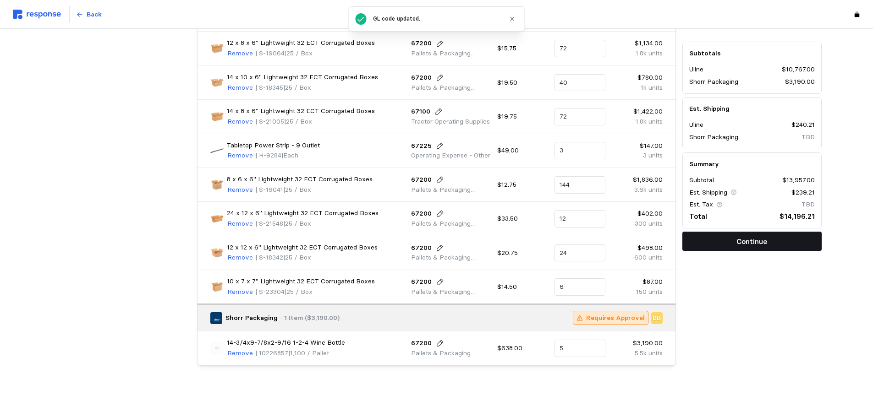
click at [706, 242] on button "Continue" at bounding box center [751, 241] width 139 height 19
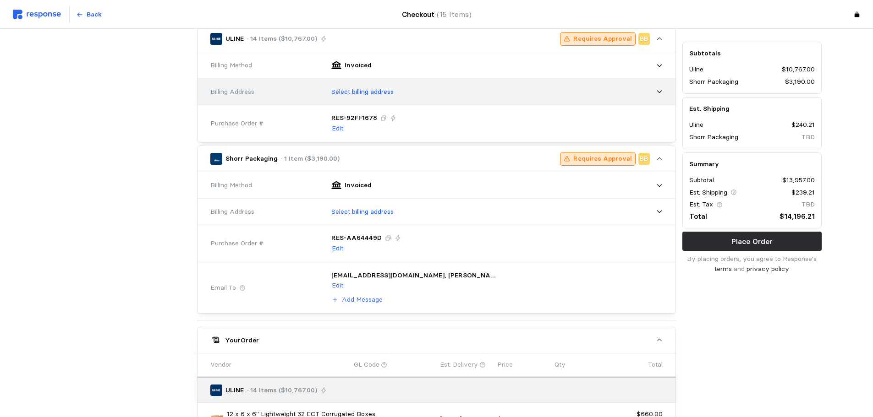
click at [387, 93] on p "Select billing address" at bounding box center [362, 92] width 62 height 10
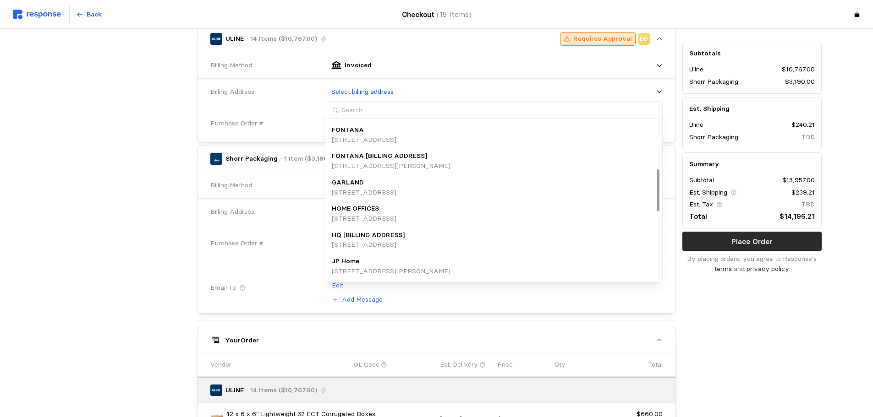
scroll to position [182, 0]
click at [392, 237] on p "HQ [BILLING ADDRESS]" at bounding box center [368, 236] width 73 height 10
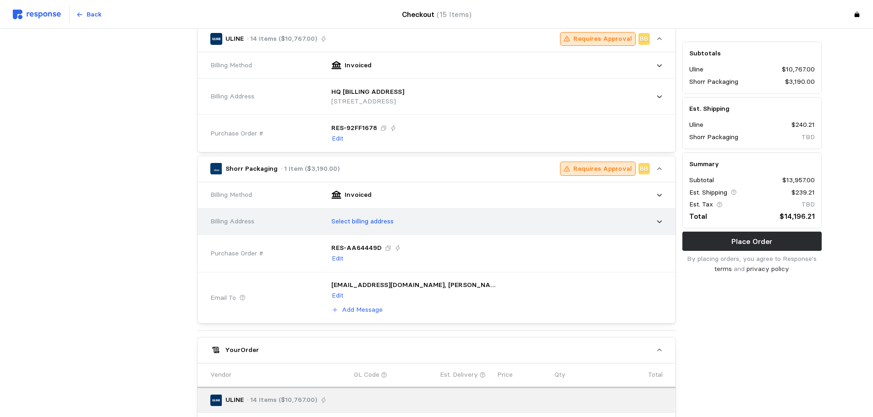
click at [372, 225] on p "Select billing address" at bounding box center [362, 222] width 62 height 10
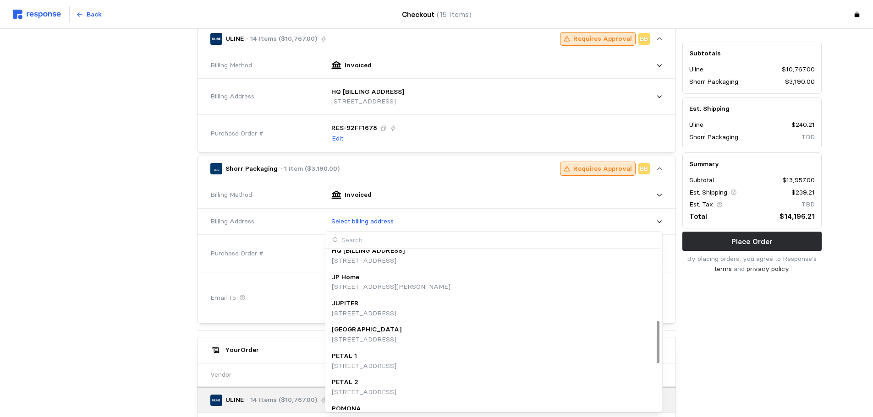
scroll to position [265, 0]
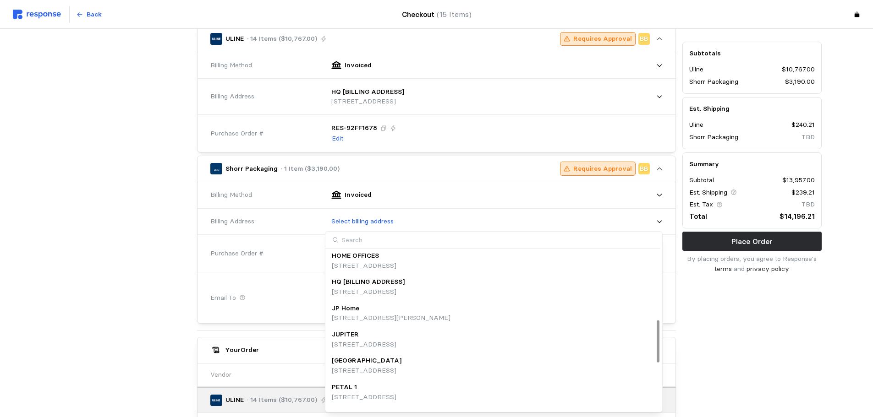
click at [395, 281] on p "HQ [BILLING ADDRESS]" at bounding box center [368, 282] width 73 height 10
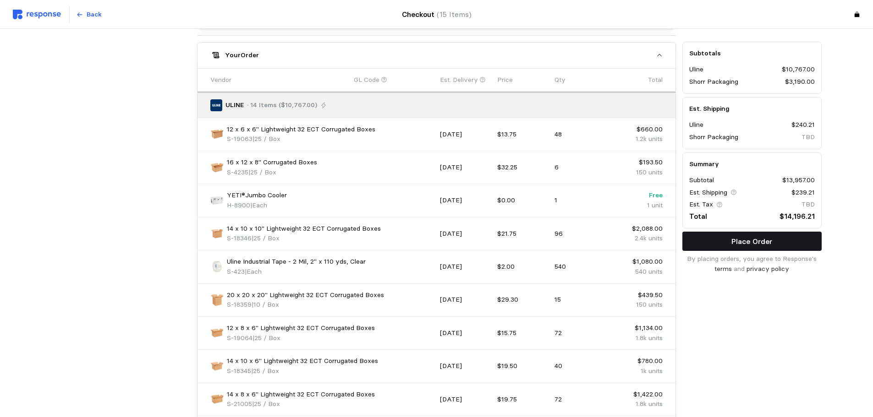
scroll to position [624, 0]
click at [706, 245] on p "Place Order" at bounding box center [751, 241] width 41 height 11
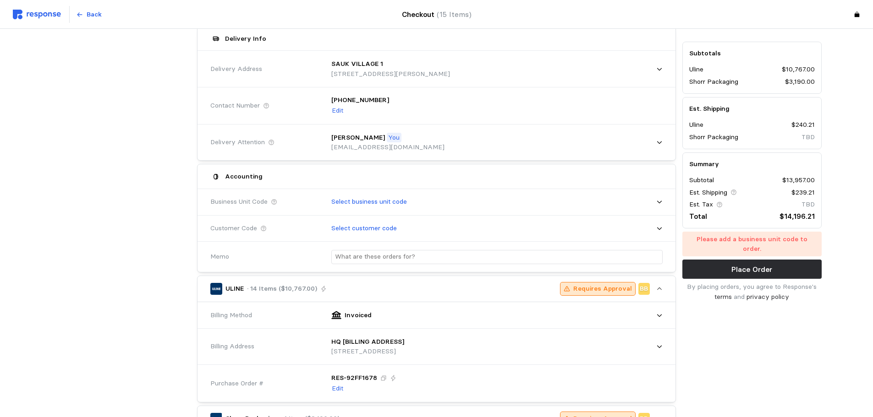
scroll to position [0, 0]
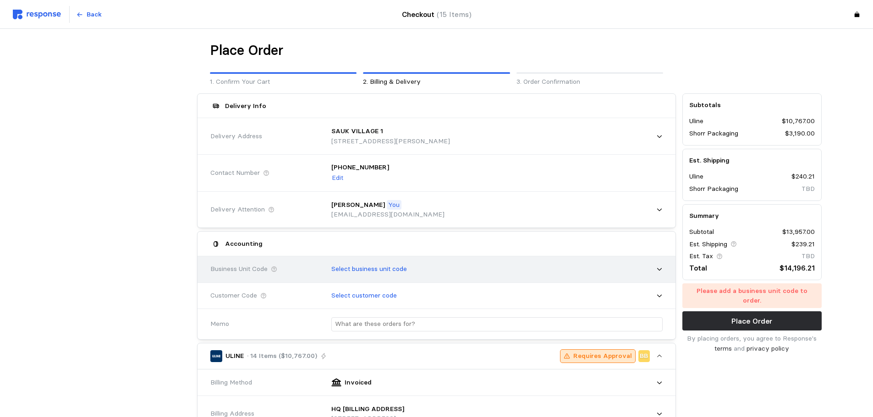
click at [591, 263] on div "Select business unit code" at bounding box center [494, 269] width 338 height 23
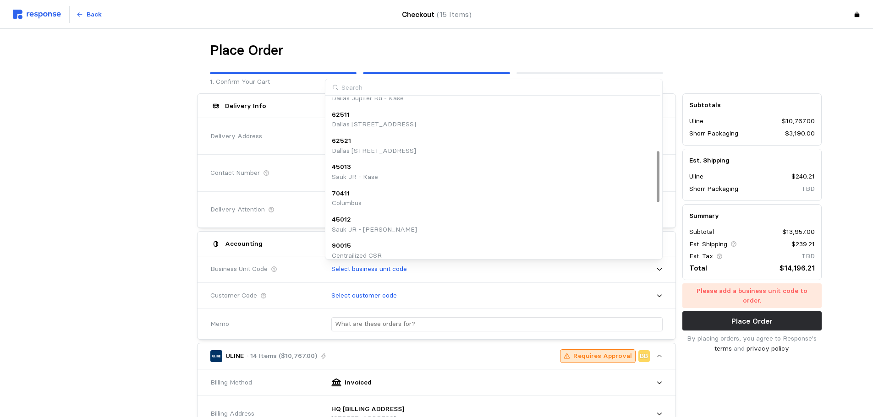
scroll to position [164, 0]
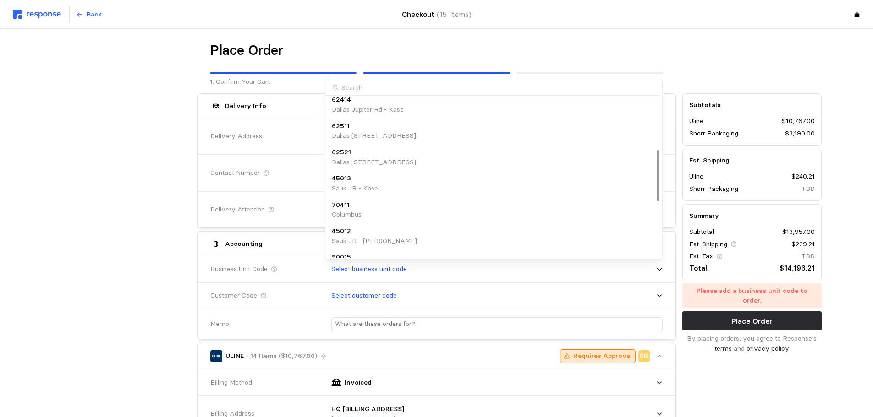
click at [532, 237] on div "45012 Sauk JR - MAHN" at bounding box center [494, 236] width 324 height 20
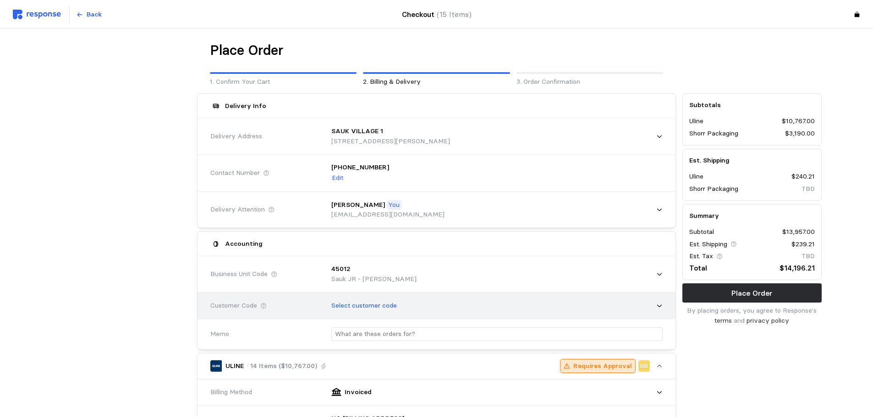
click at [509, 309] on div "Select customer code" at bounding box center [494, 306] width 338 height 23
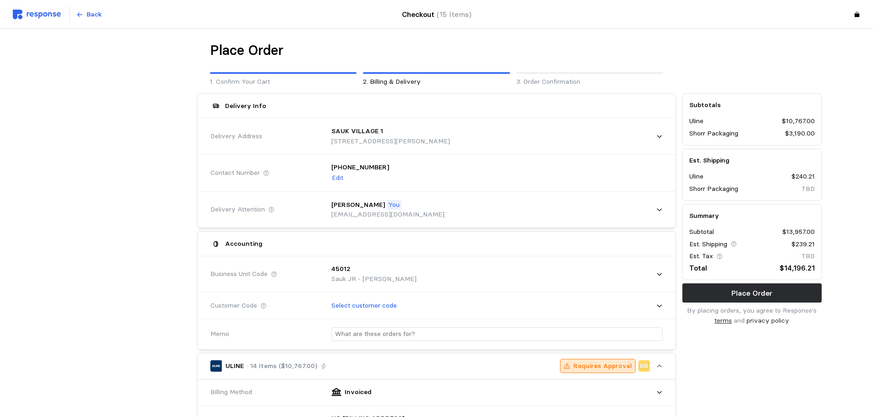
click at [706, 324] on link "terms" at bounding box center [722, 321] width 17 height 8
click at [706, 292] on p "Place Order" at bounding box center [751, 293] width 41 height 11
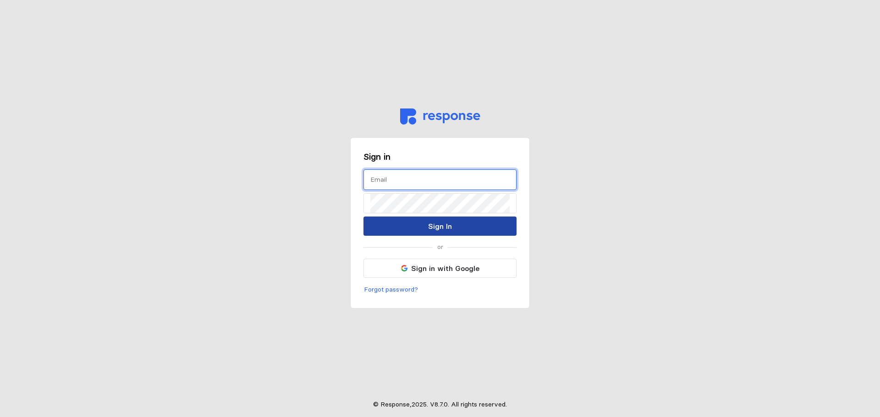
type input "[EMAIL_ADDRESS][DOMAIN_NAME]"
click at [400, 235] on button "Sign In" at bounding box center [439, 226] width 153 height 19
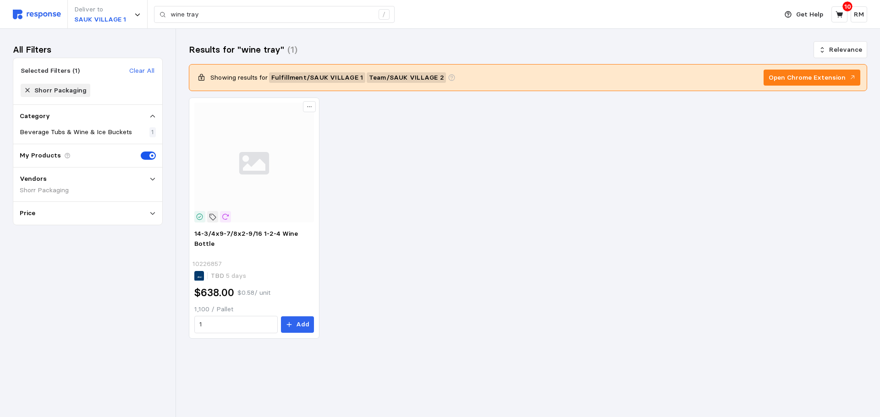
click at [44, 4] on div "Deliver to SAUK VILLAGE 1 wine tray /" at bounding box center [393, 14] width 760 height 29
click at [54, 18] on img at bounding box center [37, 15] width 48 height 10
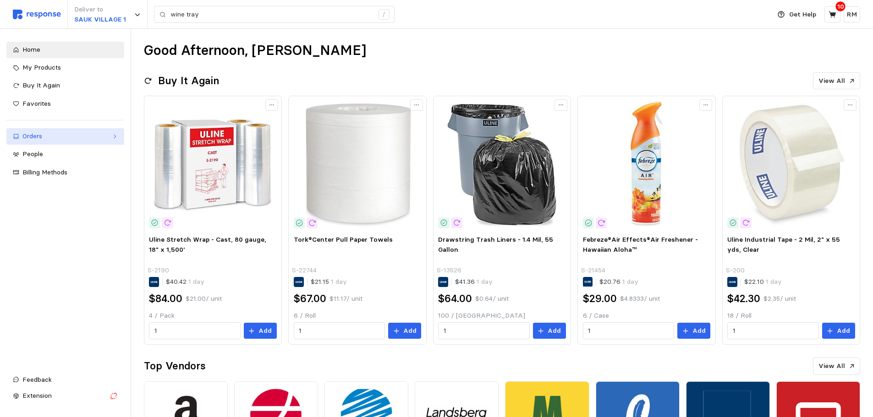
click at [79, 138] on div "Orders" at bounding box center [65, 137] width 86 height 10
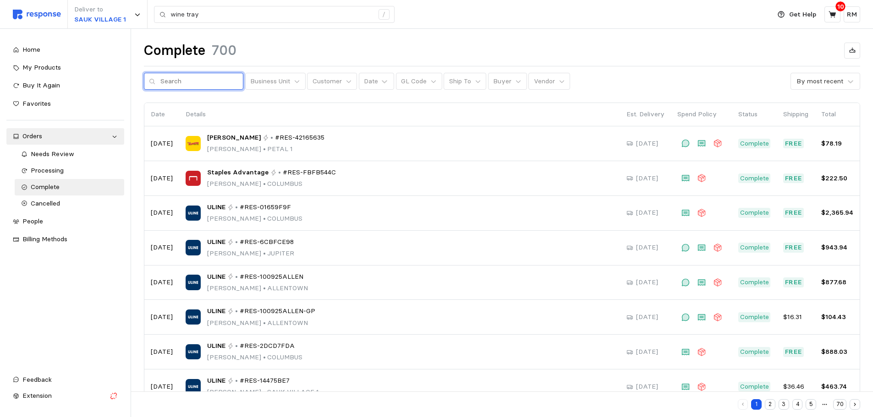
click at [196, 83] on input "text" at bounding box center [199, 81] width 78 height 16
type input "tape"
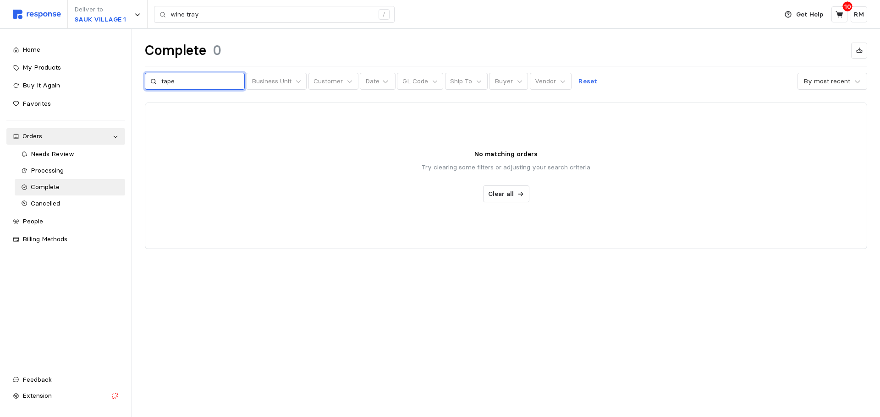
drag, startPoint x: 195, startPoint y: 83, endPoint x: 151, endPoint y: 80, distance: 44.1
click at [151, 80] on div "tape" at bounding box center [195, 81] width 100 height 17
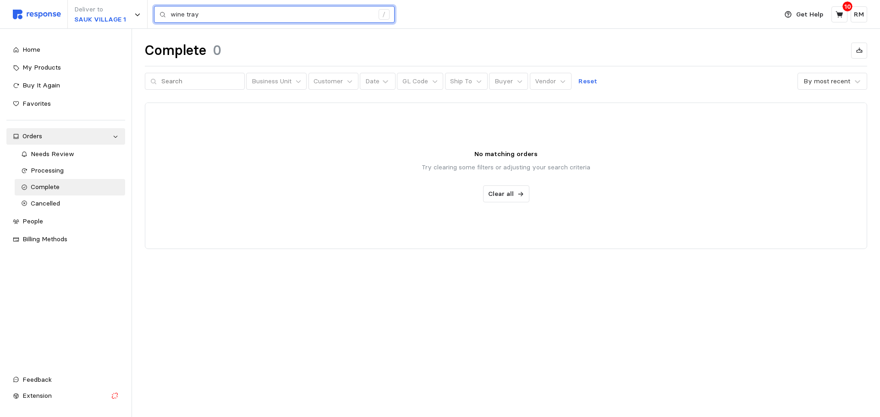
drag, startPoint x: 225, startPoint y: 16, endPoint x: 162, endPoint y: 13, distance: 62.9
click at [162, 13] on div "wine tray /" at bounding box center [274, 14] width 241 height 17
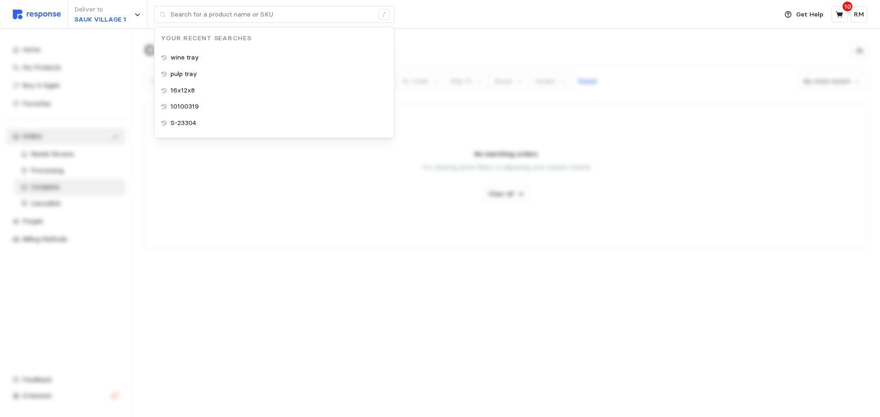
click at [440, 27] on div "Deliver to SAUK VILLAGE 1 / Your Recent Searches wine tray pulp tray 16x12x8 10…" at bounding box center [393, 14] width 760 height 29
click at [190, 89] on input "text" at bounding box center [200, 81] width 78 height 16
click at [54, 161] on link "Needs Review" at bounding box center [70, 154] width 111 height 16
type input "wine tray"
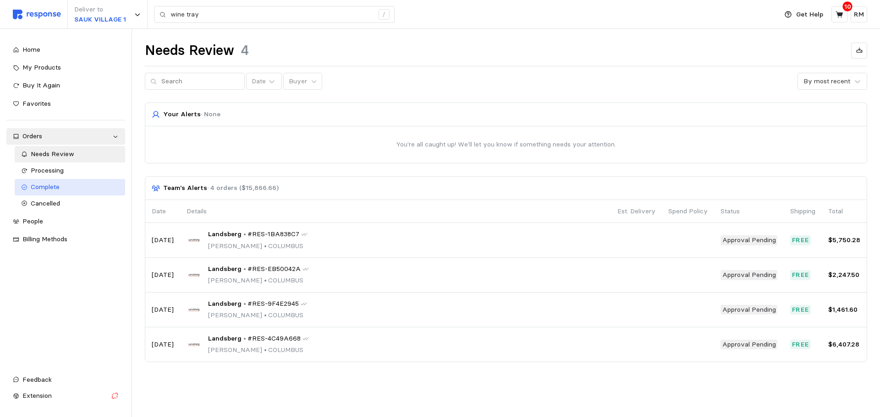
click at [53, 184] on span "Complete" at bounding box center [45, 187] width 29 height 8
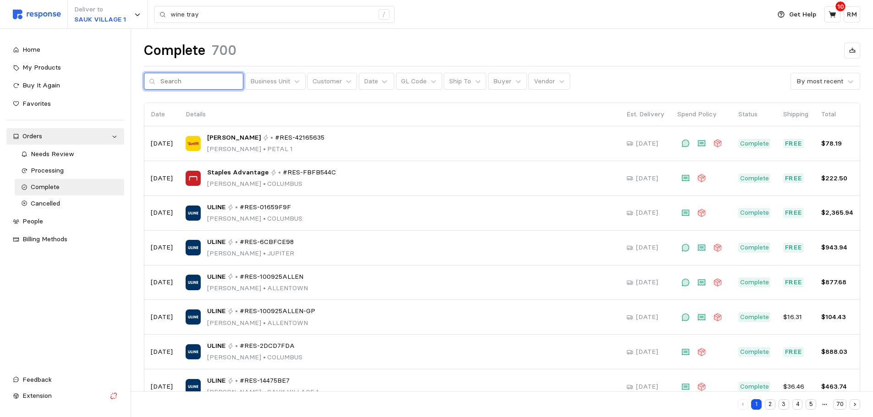
click at [191, 82] on input "text" at bounding box center [199, 81] width 78 height 16
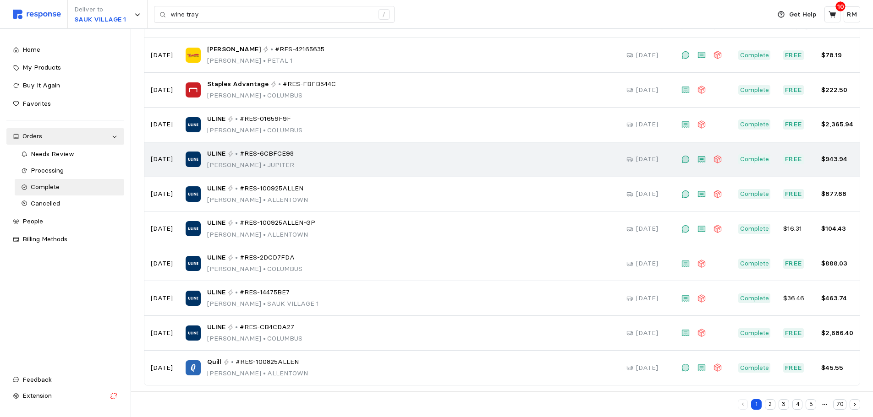
scroll to position [95, 0]
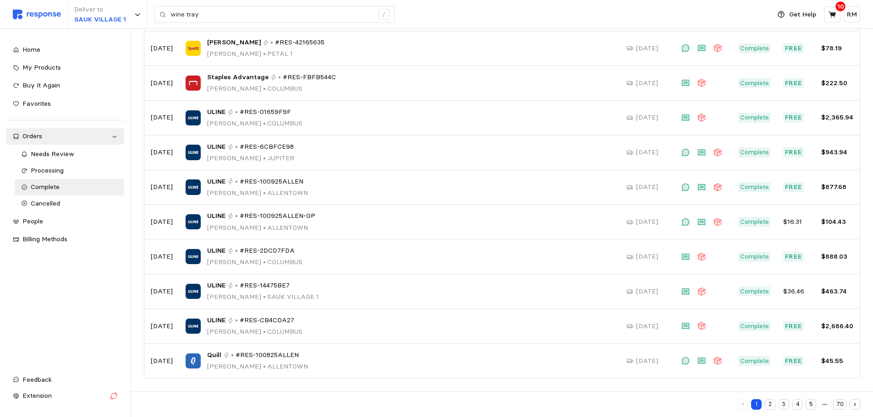
click at [773, 406] on button "2" at bounding box center [770, 405] width 11 height 11
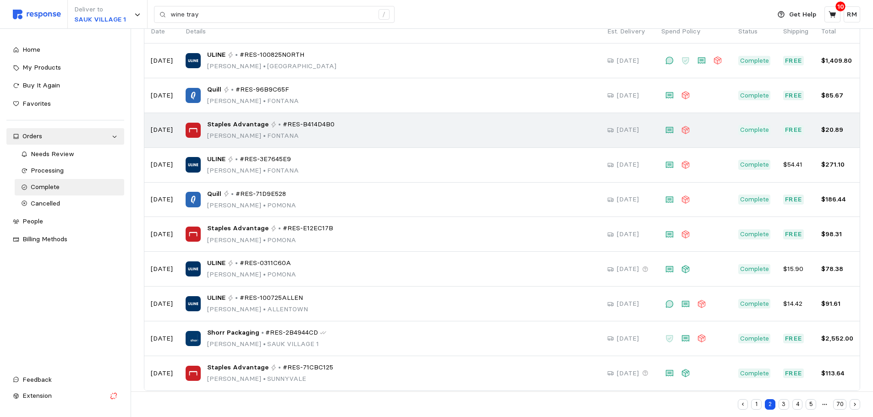
scroll to position [95, 0]
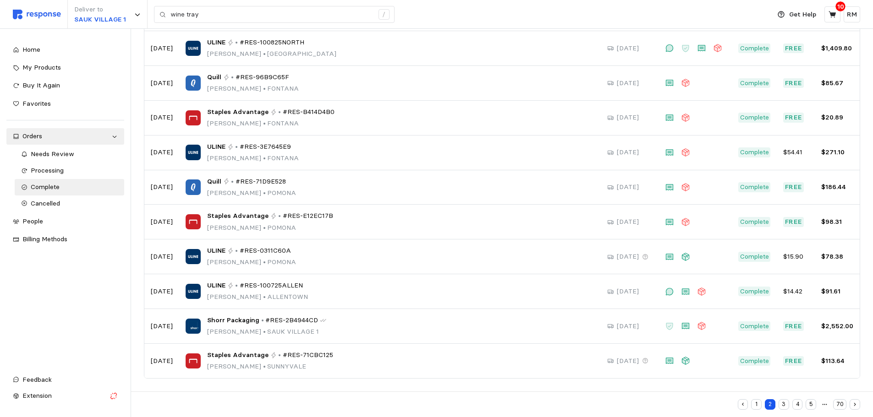
click at [785, 406] on button "3" at bounding box center [784, 405] width 11 height 11
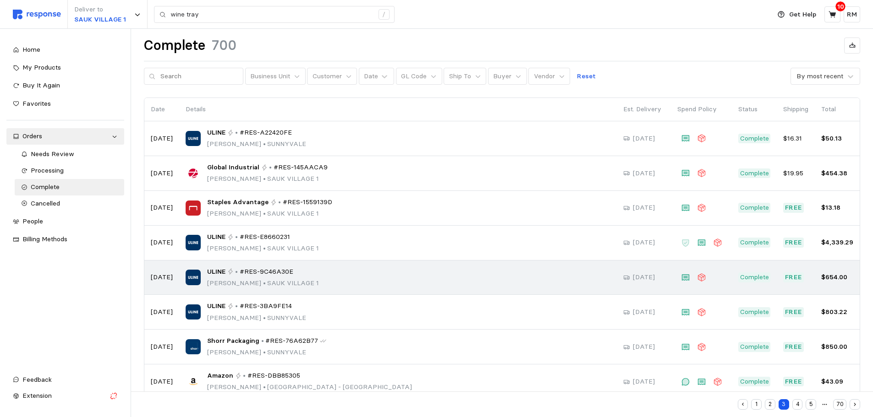
scroll to position [5, 0]
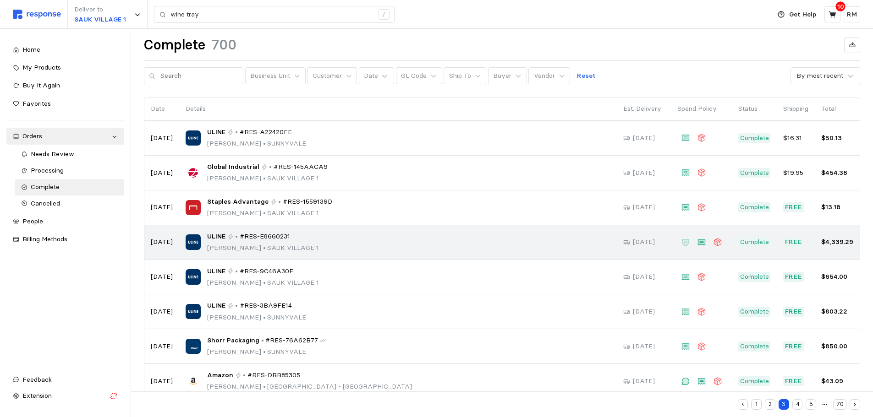
click at [422, 245] on div "ULINE • #RES-E8660231 Rocio Mendoza • SAUK VILLAGE 1" at bounding box center [398, 243] width 425 height 22
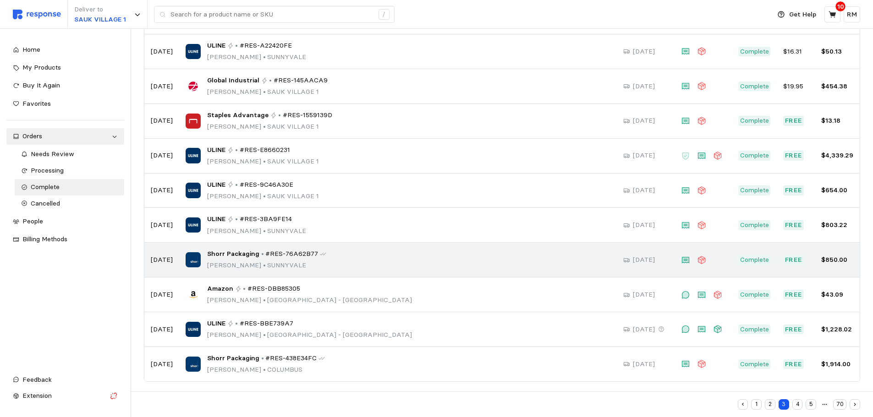
scroll to position [95, 0]
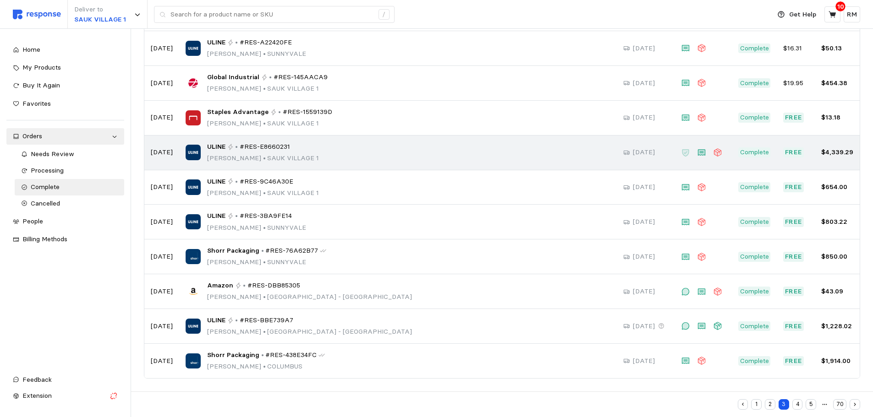
click at [477, 151] on div "ULINE • #RES-E8660231 Rocio Mendoza • SAUK VILLAGE 1" at bounding box center [398, 153] width 425 height 22
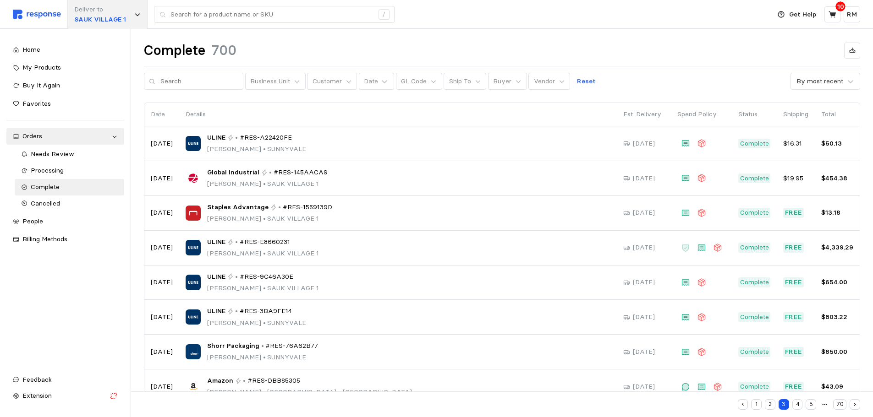
scroll to position [95, 0]
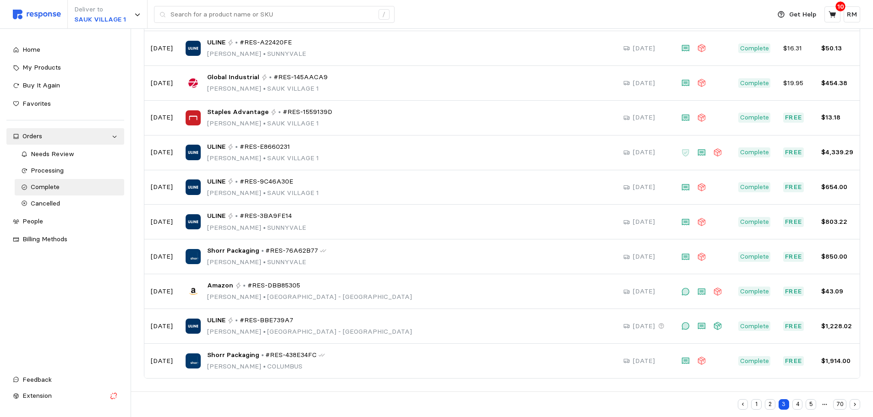
click at [797, 402] on button "4" at bounding box center [797, 405] width 11 height 11
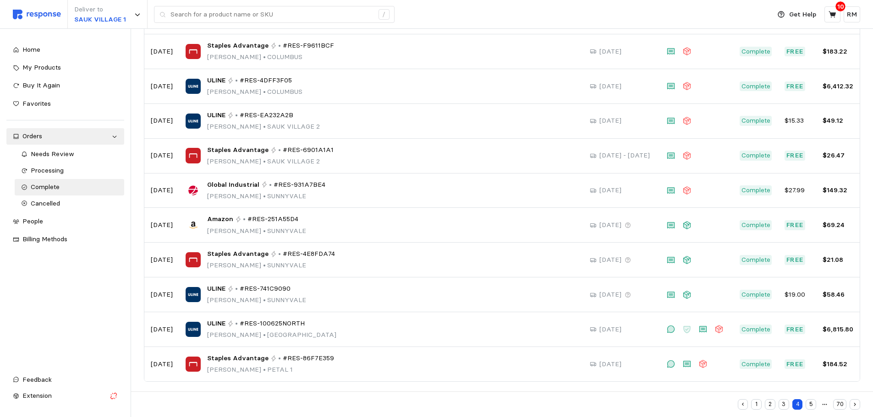
scroll to position [95, 0]
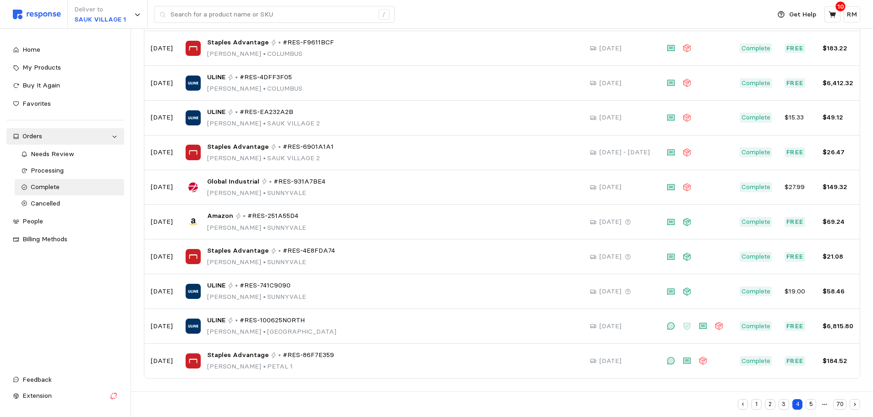
click at [813, 403] on button "5" at bounding box center [811, 405] width 11 height 11
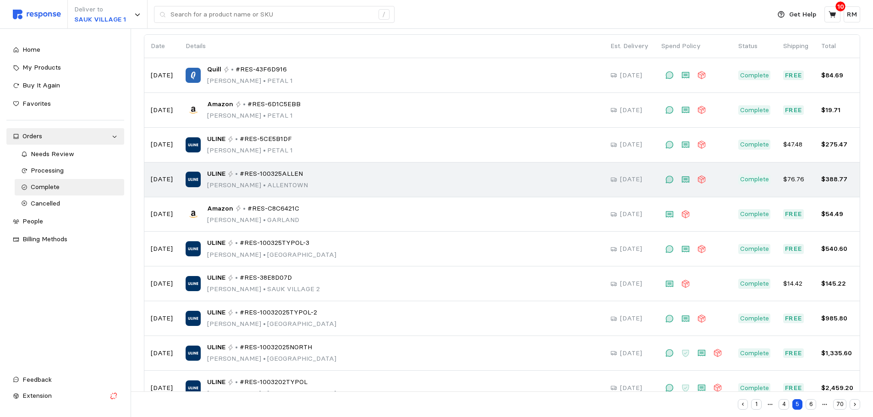
scroll to position [95, 0]
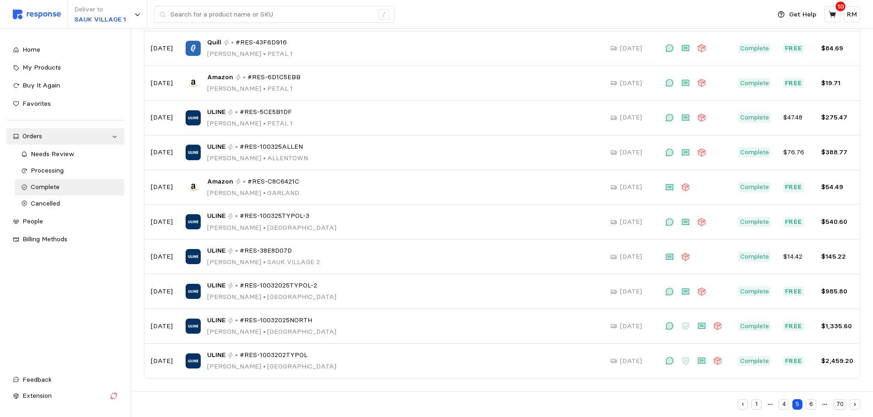
click at [816, 402] on button "6" at bounding box center [811, 405] width 11 height 11
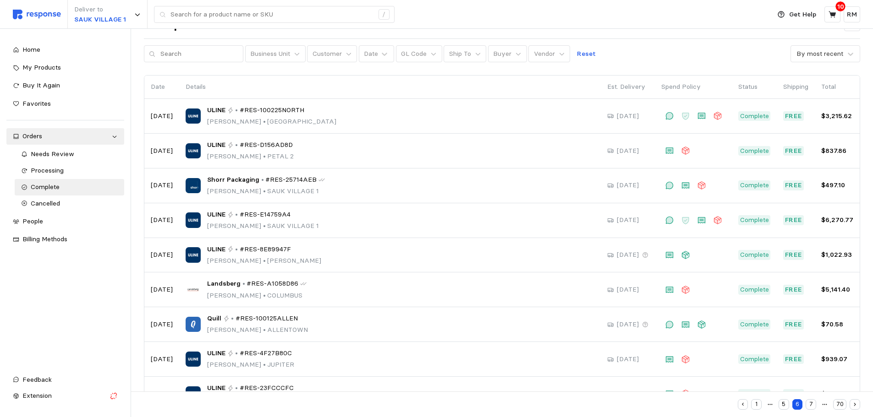
scroll to position [28, 0]
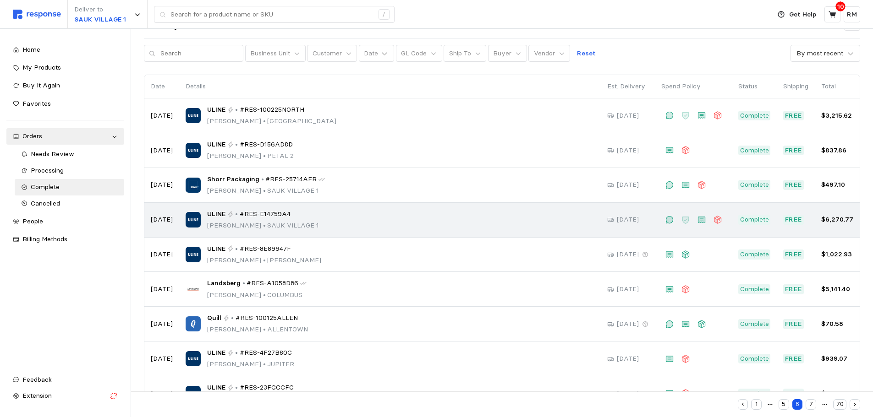
click at [430, 216] on div "ULINE • #RES-E14759A4 Rocio Mendoza • SAUK VILLAGE 1" at bounding box center [390, 220] width 409 height 22
